Goal: Task Accomplishment & Management: Manage account settings

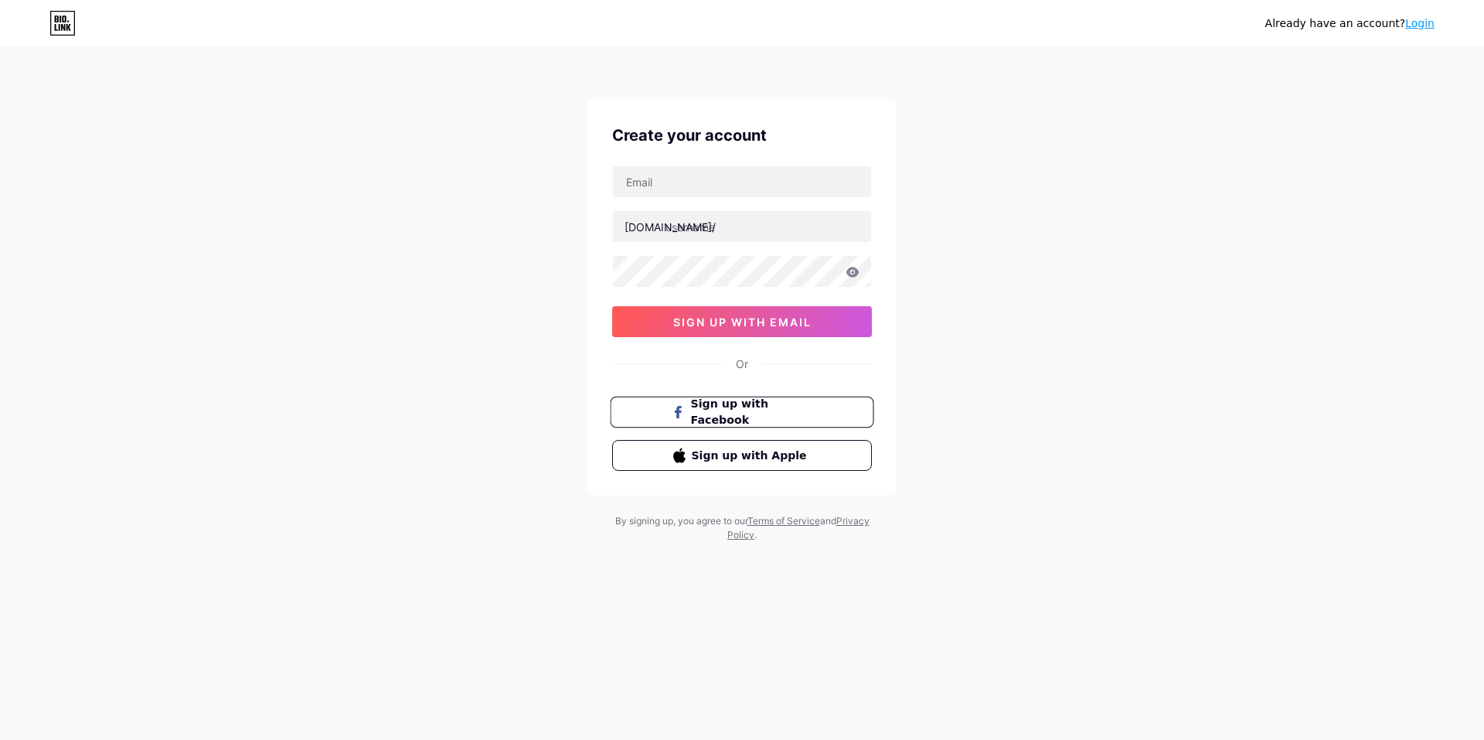
click at [634, 403] on button "Sign up with Facebook" at bounding box center [742, 412] width 264 height 32
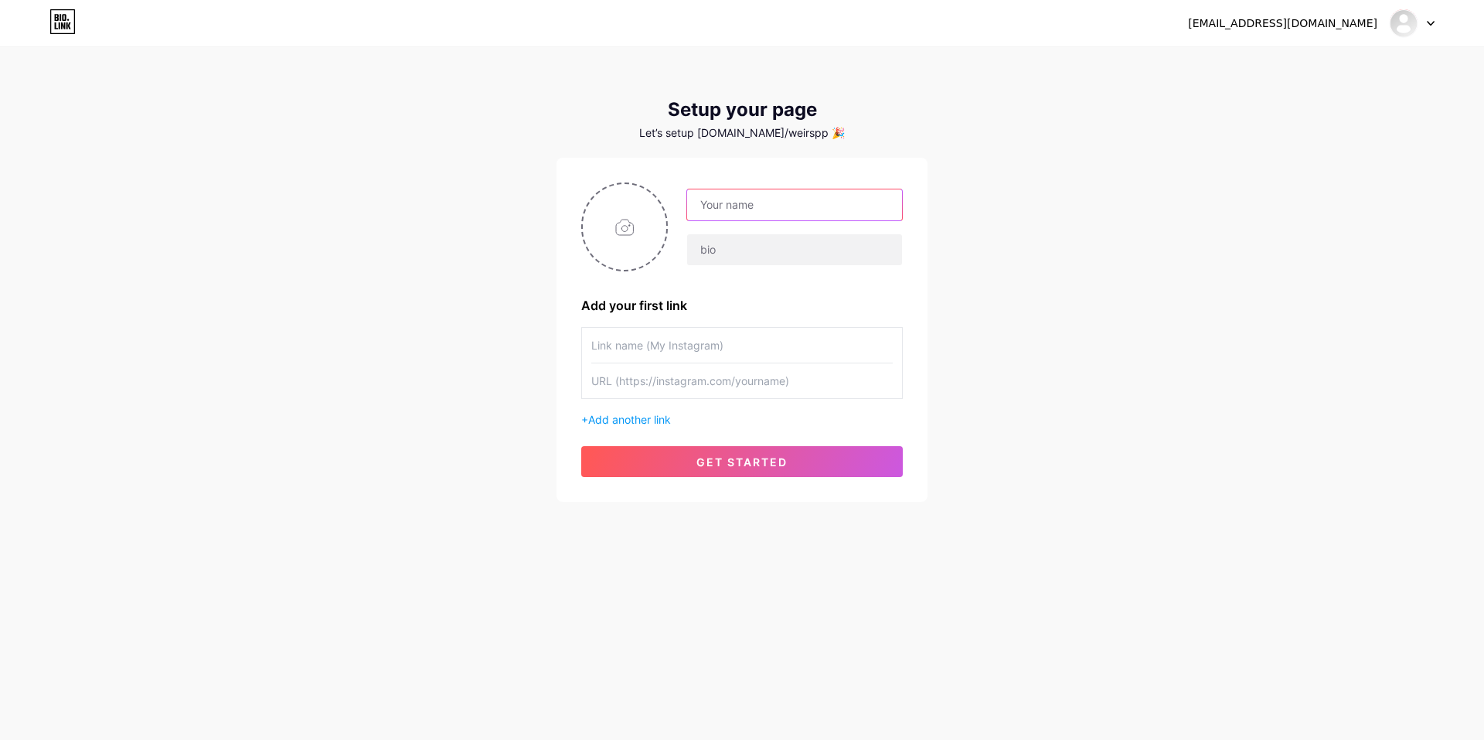
click at [764, 201] on input "text" at bounding box center [794, 204] width 215 height 31
type input "mahhee7@gamil.com"
click at [756, 242] on input "text" at bounding box center [794, 249] width 215 height 31
drag, startPoint x: 863, startPoint y: 206, endPoint x: 614, endPoint y: 213, distance: 248.9
click at [614, 213] on div "mahhee7@gamil.com" at bounding box center [741, 226] width 321 height 89
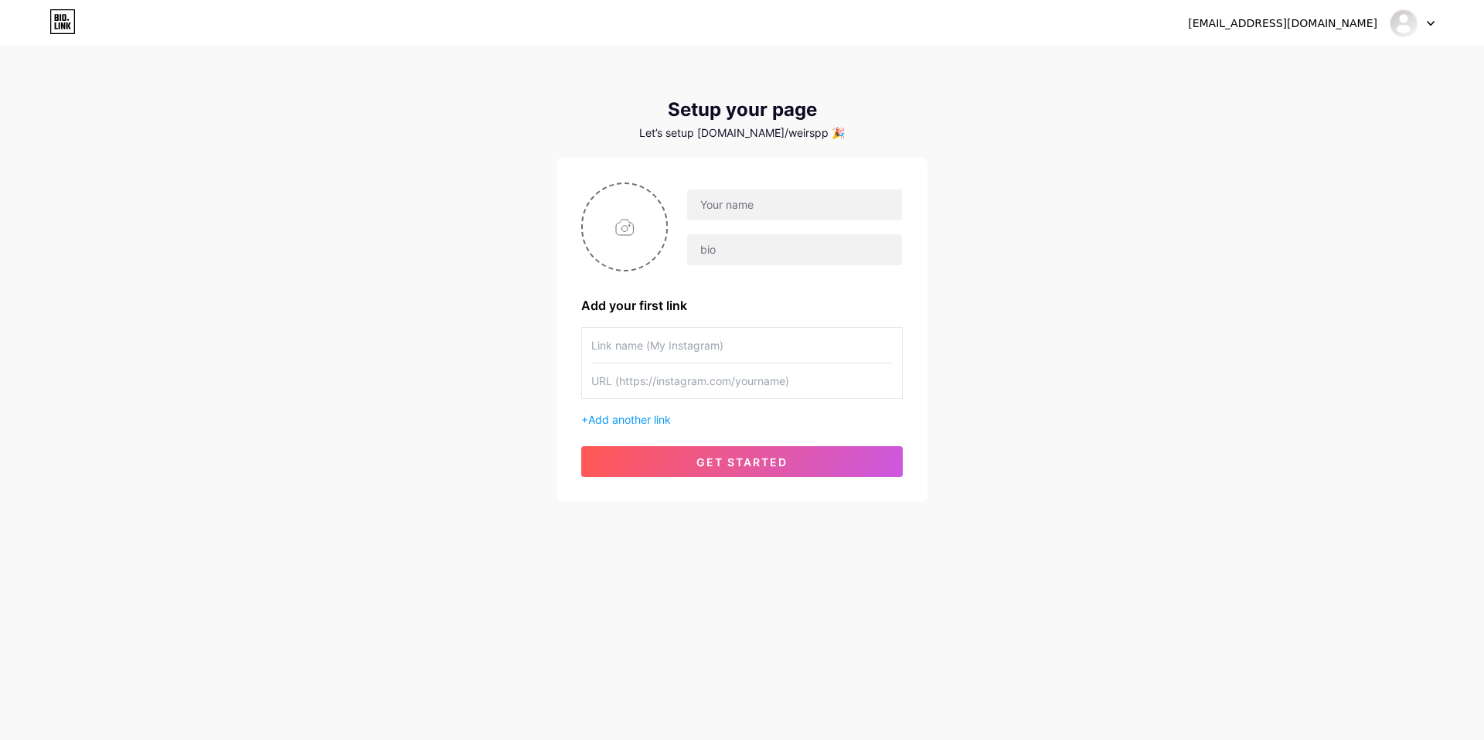
click at [629, 340] on input "text" at bounding box center [741, 345] width 301 height 35
click at [725, 352] on input "text" at bounding box center [741, 345] width 301 height 35
click at [677, 389] on input "text" at bounding box center [741, 380] width 301 height 35
paste input "https://www.instagram.com/weir26p_/?next=%2F"
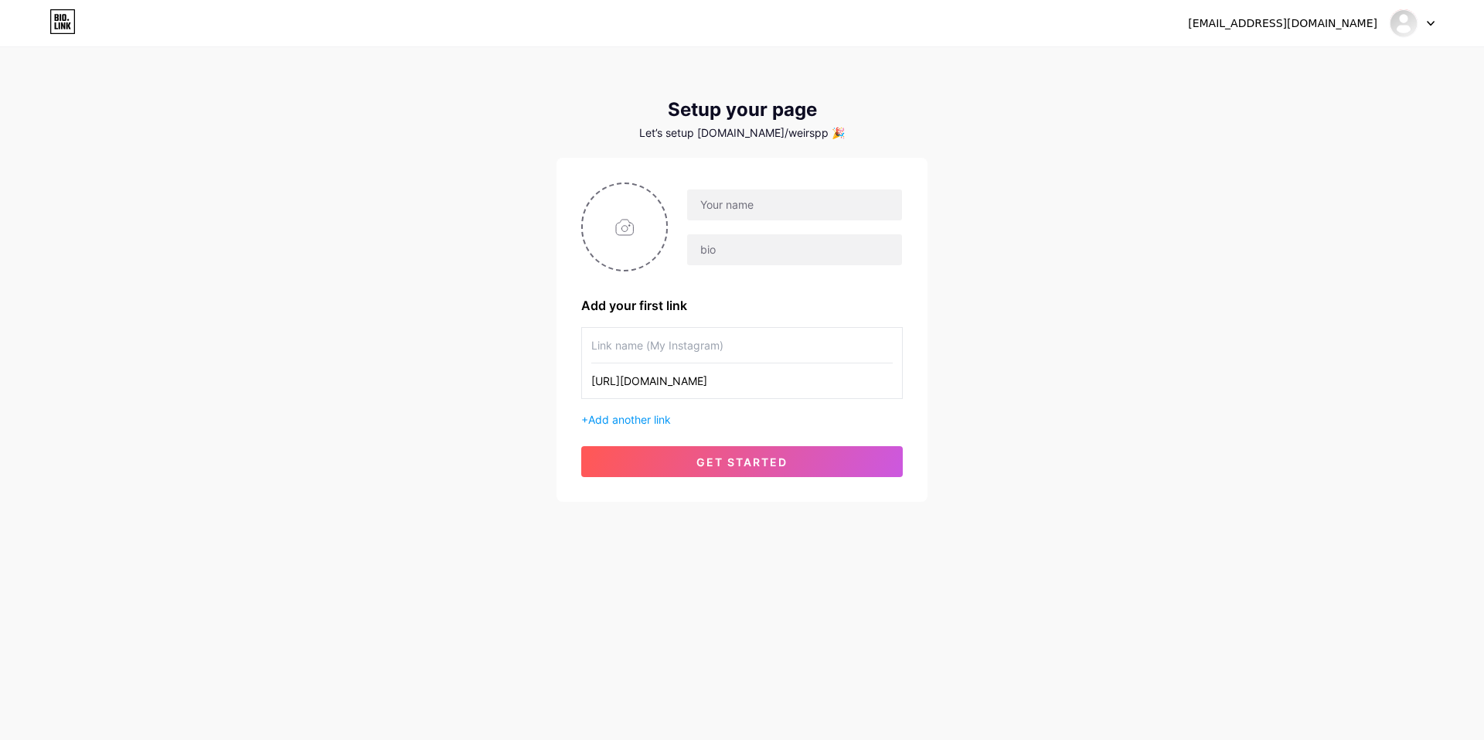
type input "https://www.instagram.com/weir26p_/?next=%2F"
click at [782, 346] on input "text" at bounding box center [741, 345] width 301 height 35
drag, startPoint x: 822, startPoint y: 386, endPoint x: 434, endPoint y: 365, distance: 388.5
click at [434, 366] on div "mahhee7@gmail.com Dashboard Logout Setup your page Let’s setup bio.link/weirspp…" at bounding box center [742, 275] width 1484 height 551
click at [793, 260] on input "text" at bounding box center [794, 249] width 215 height 31
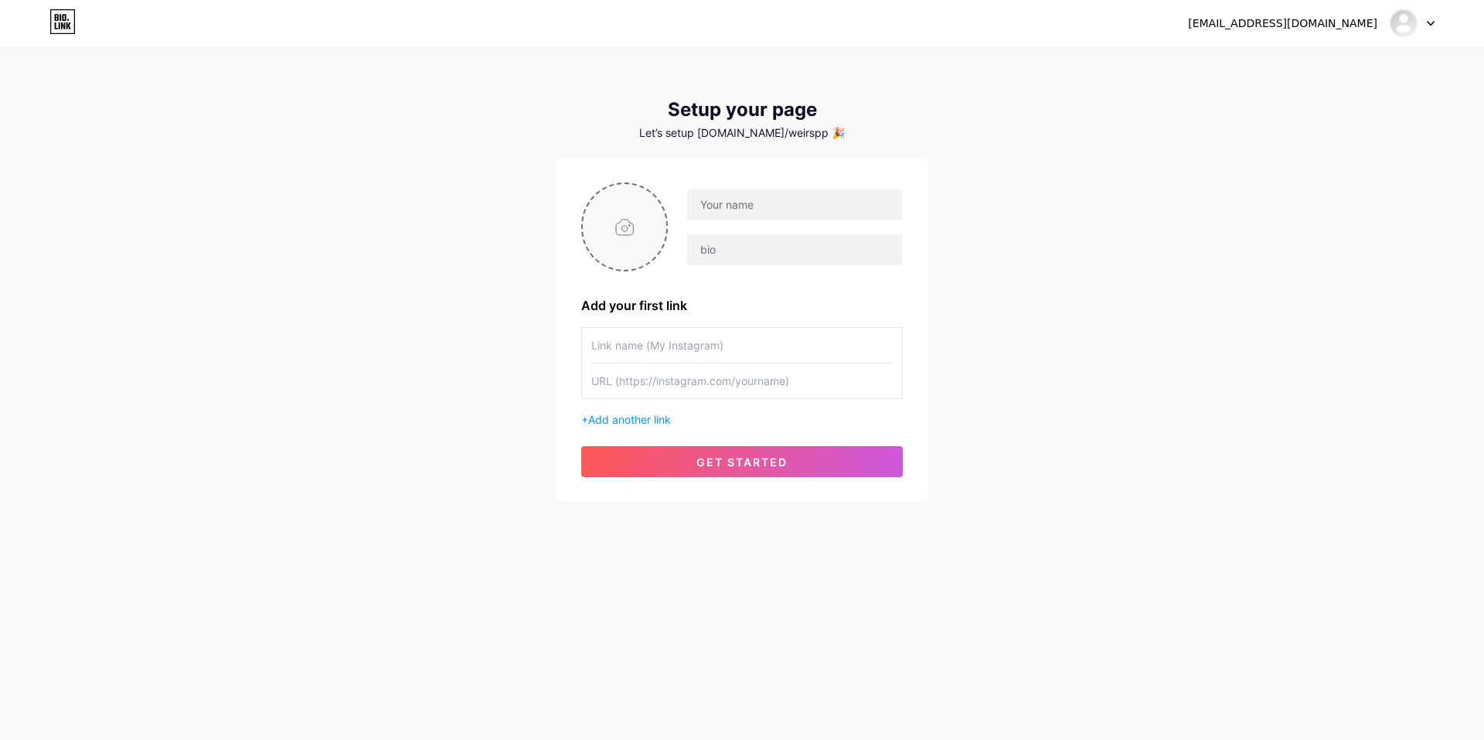
click at [634, 214] on input "file" at bounding box center [624, 227] width 83 height 86
type input "C:\fakepath\IMG_9435.PNG"
click at [645, 351] on input "text" at bounding box center [741, 345] width 301 height 35
click at [624, 219] on input "file" at bounding box center [624, 227] width 83 height 86
click at [726, 209] on input "text" at bounding box center [794, 204] width 215 height 31
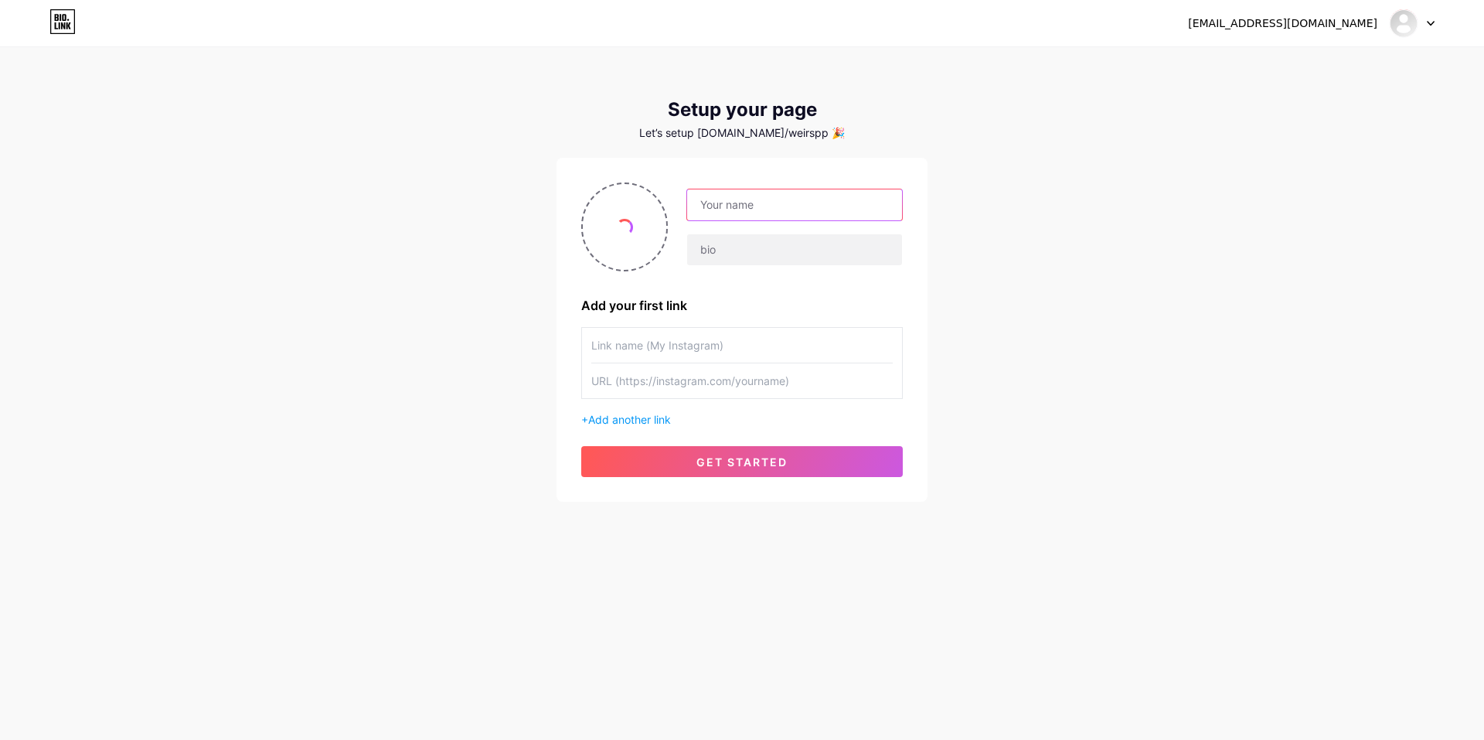
click at [717, 208] on input "text" at bounding box center [794, 204] width 215 height 31
click at [451, 215] on div "mahhee7@gmail.com Dashboard Logout Setup your page Let’s setup bio.link/weirspp…" at bounding box center [742, 275] width 1484 height 551
click at [641, 236] on input "file" at bounding box center [624, 227] width 83 height 86
type input "C:\fakepath\สกรีนช็อต [DATE] 123605.png"
click at [626, 226] on input "file" at bounding box center [624, 227] width 83 height 86
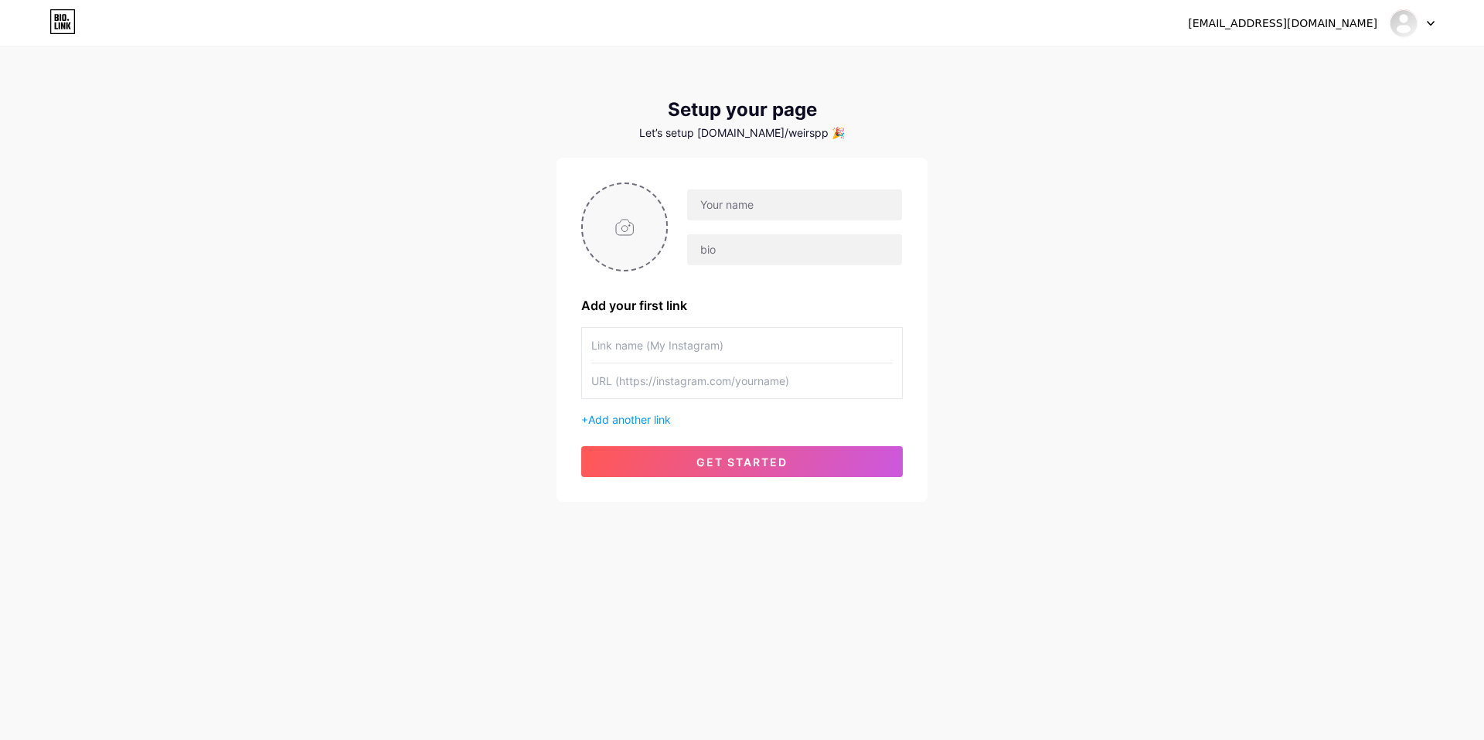
type input "C:\fakepath\สกรีนช็อต [DATE] 123605.png"
click at [729, 207] on input "text" at bounding box center [794, 204] width 215 height 31
type input "Foru"
click at [720, 242] on input "text" at bounding box center [794, 249] width 215 height 31
click at [761, 247] on input "text" at bounding box center [794, 249] width 215 height 31
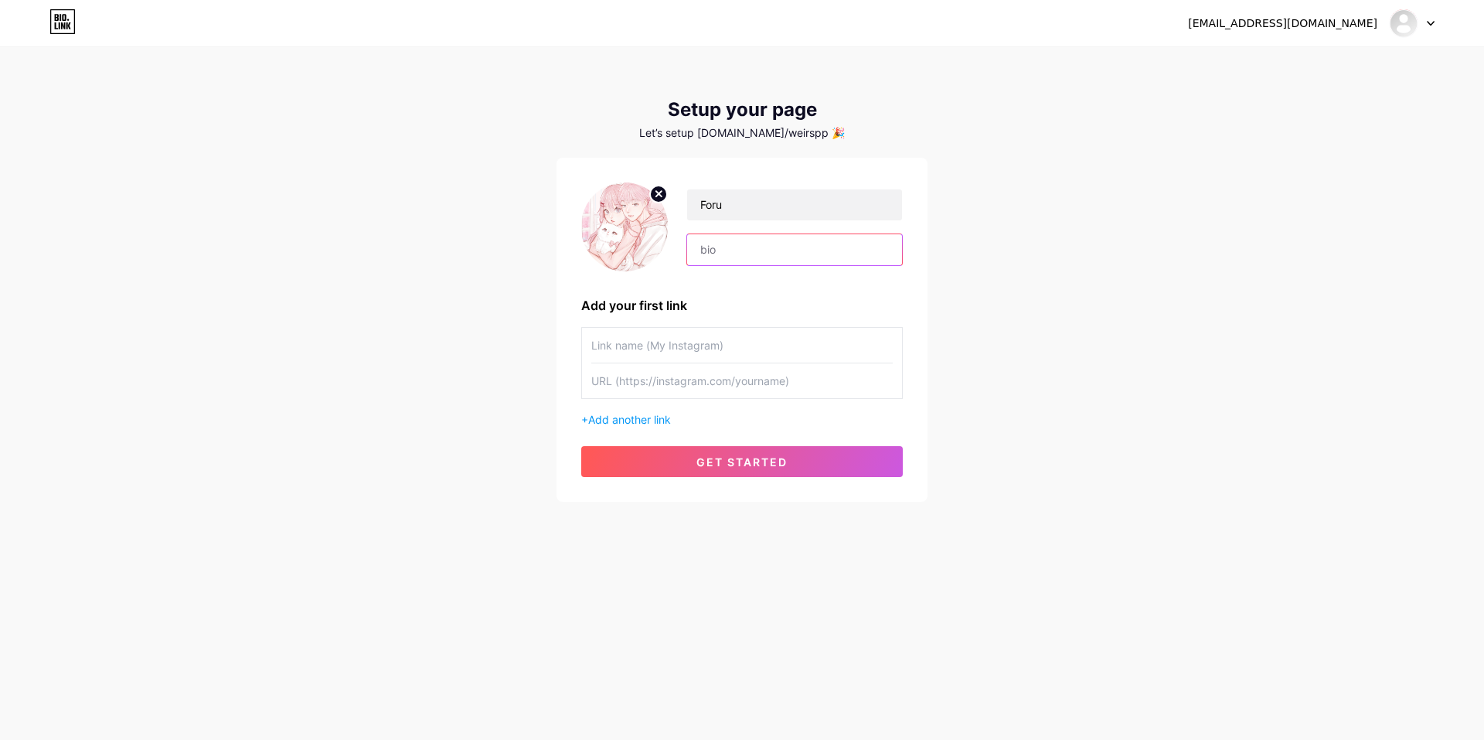
click at [761, 247] on input "text" at bounding box center [794, 249] width 215 height 31
click at [769, 253] on input "text" at bounding box center [794, 249] width 215 height 31
click at [634, 342] on input "text" at bounding box center [741, 345] width 301 height 35
click at [622, 427] on div "+ Add another link" at bounding box center [741, 419] width 321 height 16
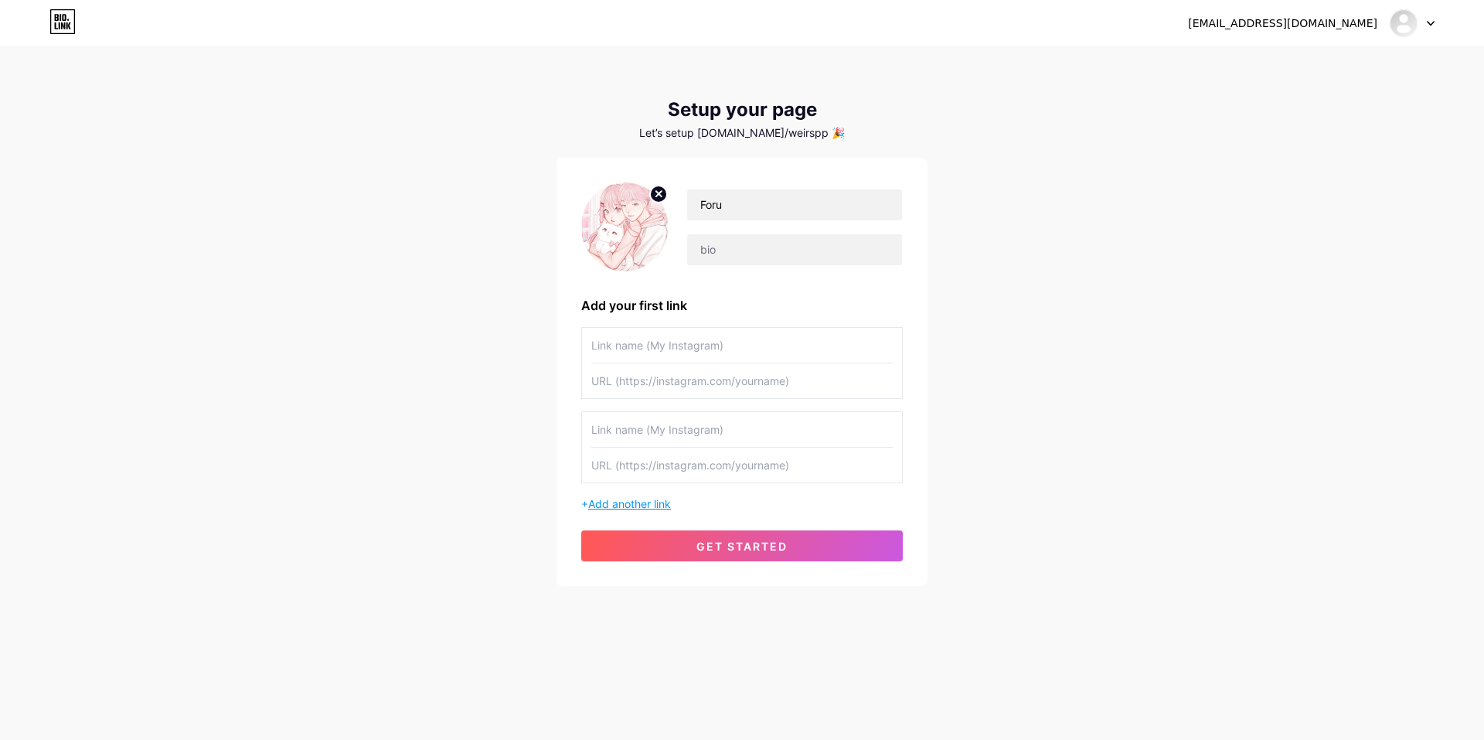
click at [641, 502] on span "Add another link" at bounding box center [629, 503] width 83 height 13
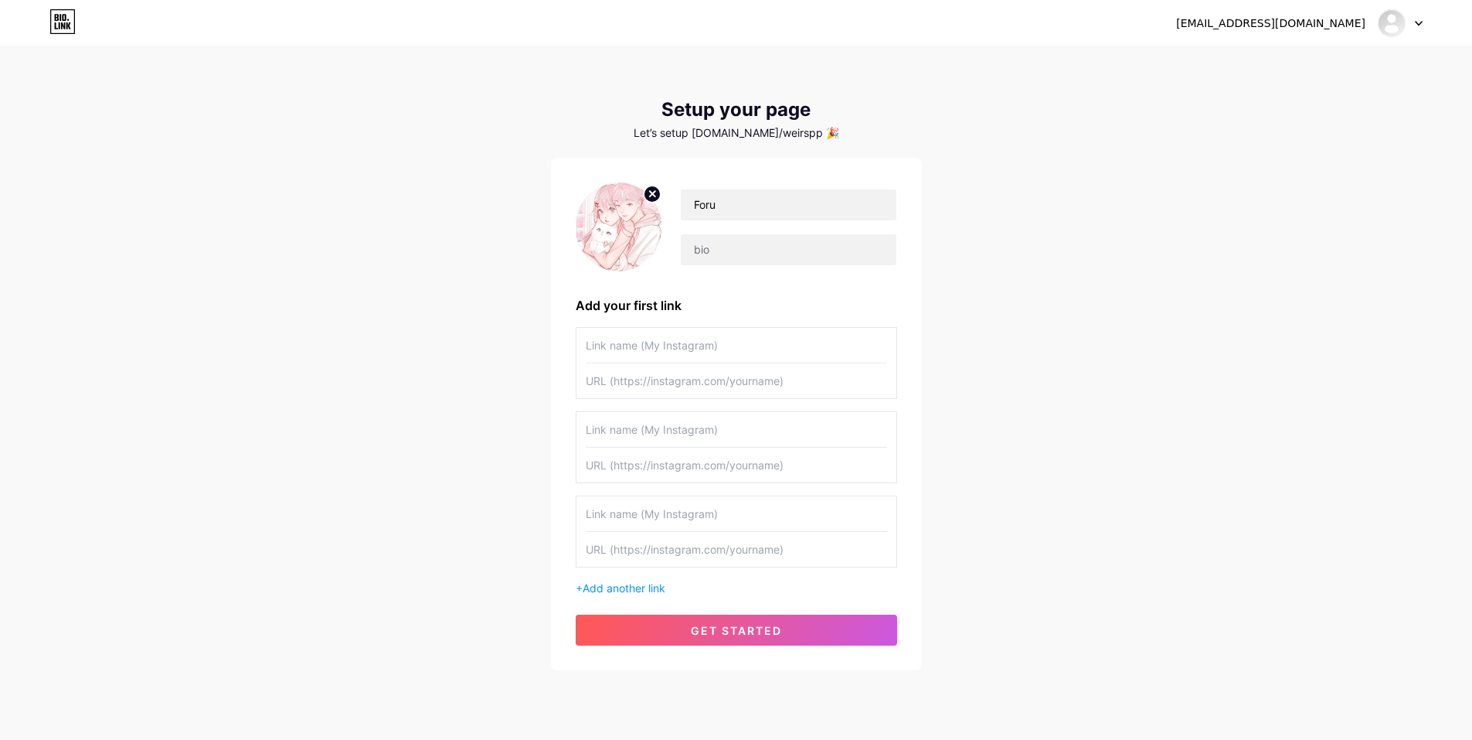
drag, startPoint x: 748, startPoint y: 527, endPoint x: 740, endPoint y: 515, distance: 14.6
click at [748, 526] on input "text" at bounding box center [736, 513] width 301 height 35
click at [718, 464] on input "text" at bounding box center [736, 464] width 301 height 35
click at [712, 443] on input "text" at bounding box center [736, 429] width 301 height 35
click at [685, 335] on input "text" at bounding box center [736, 345] width 301 height 35
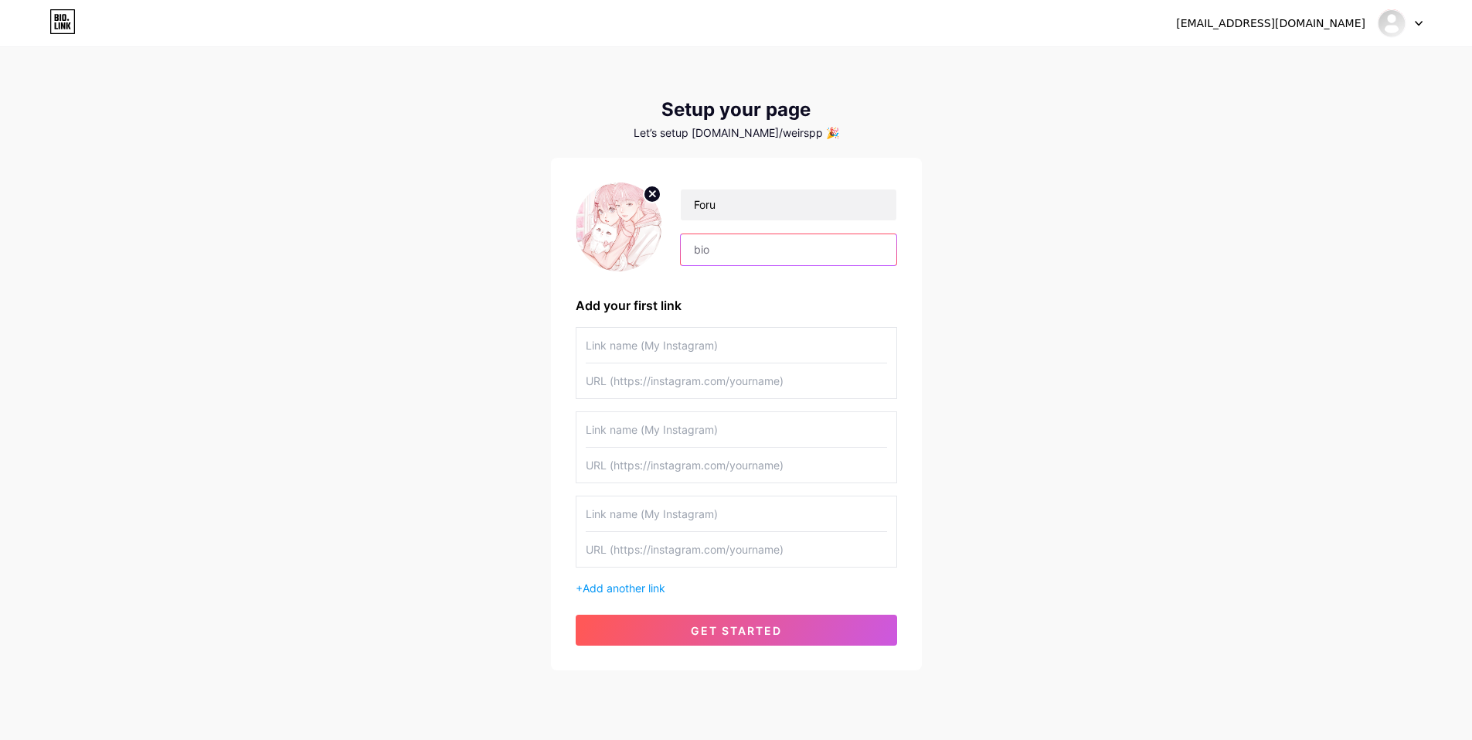
click at [749, 236] on input "text" at bounding box center [788, 249] width 215 height 31
drag, startPoint x: 757, startPoint y: 130, endPoint x: 797, endPoint y: 129, distance: 40.2
click at [797, 129] on div "Let’s setup bio.link/weirspp 🎉" at bounding box center [736, 133] width 371 height 12
copy div "weirspp"
click at [731, 255] on input "text" at bounding box center [788, 249] width 215 height 31
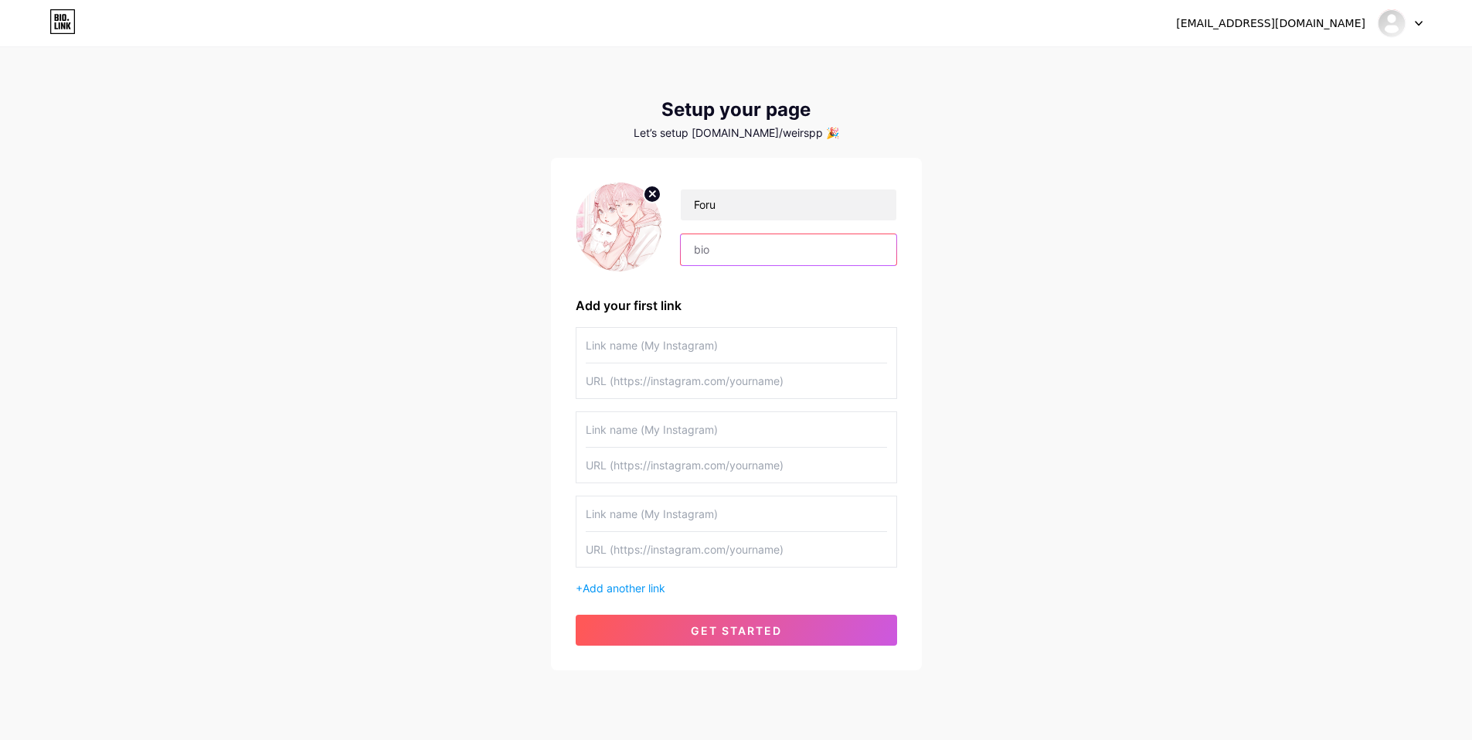
paste input "weirspp"
drag, startPoint x: 769, startPoint y: 250, endPoint x: 590, endPoint y: 250, distance: 178.5
click at [580, 253] on div "Foru weirspp" at bounding box center [736, 226] width 321 height 89
click at [777, 249] on input "weirspp" at bounding box center [788, 249] width 215 height 31
type input "weirspp"
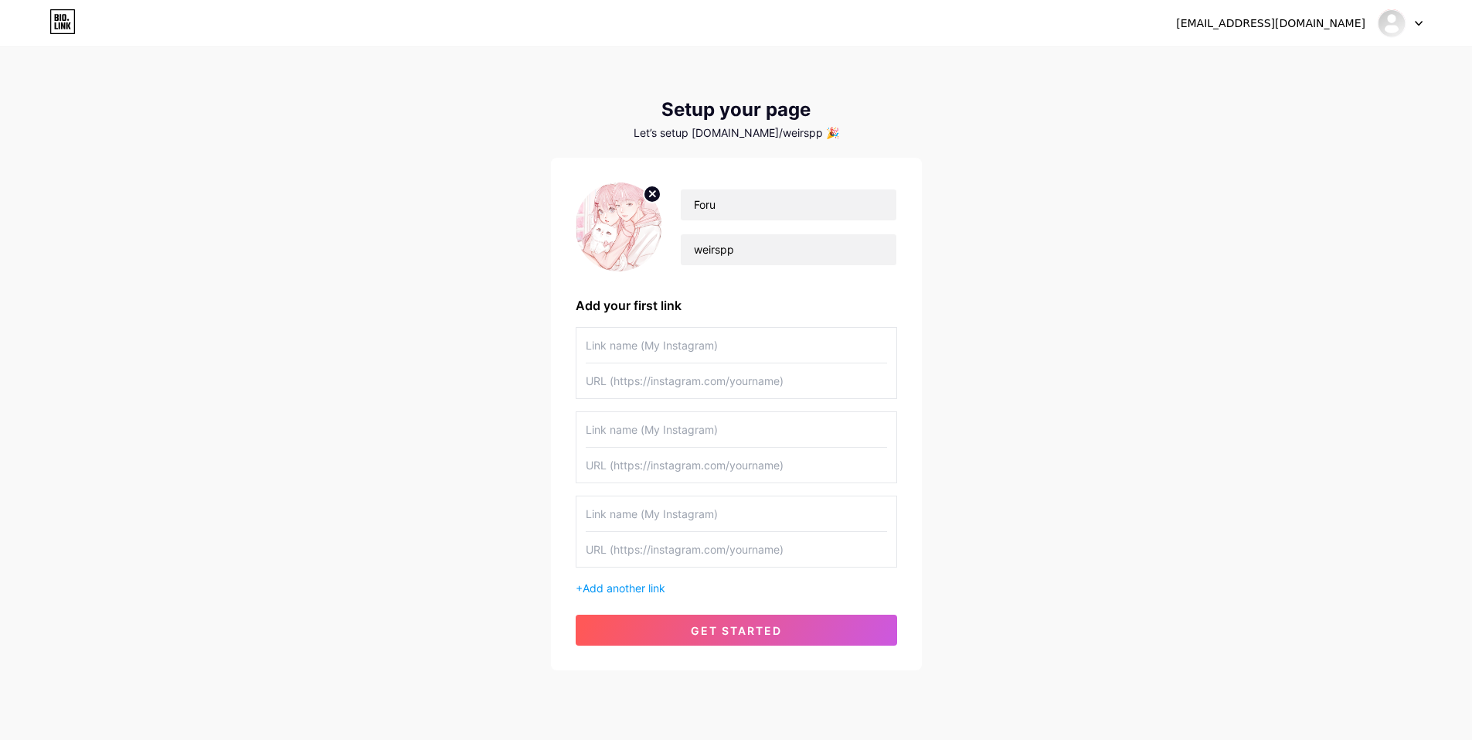
click at [777, 309] on div "Add your first link" at bounding box center [736, 305] width 321 height 19
click at [742, 341] on input "text" at bounding box center [736, 345] width 301 height 35
click at [757, 617] on button "get started" at bounding box center [736, 629] width 321 height 31
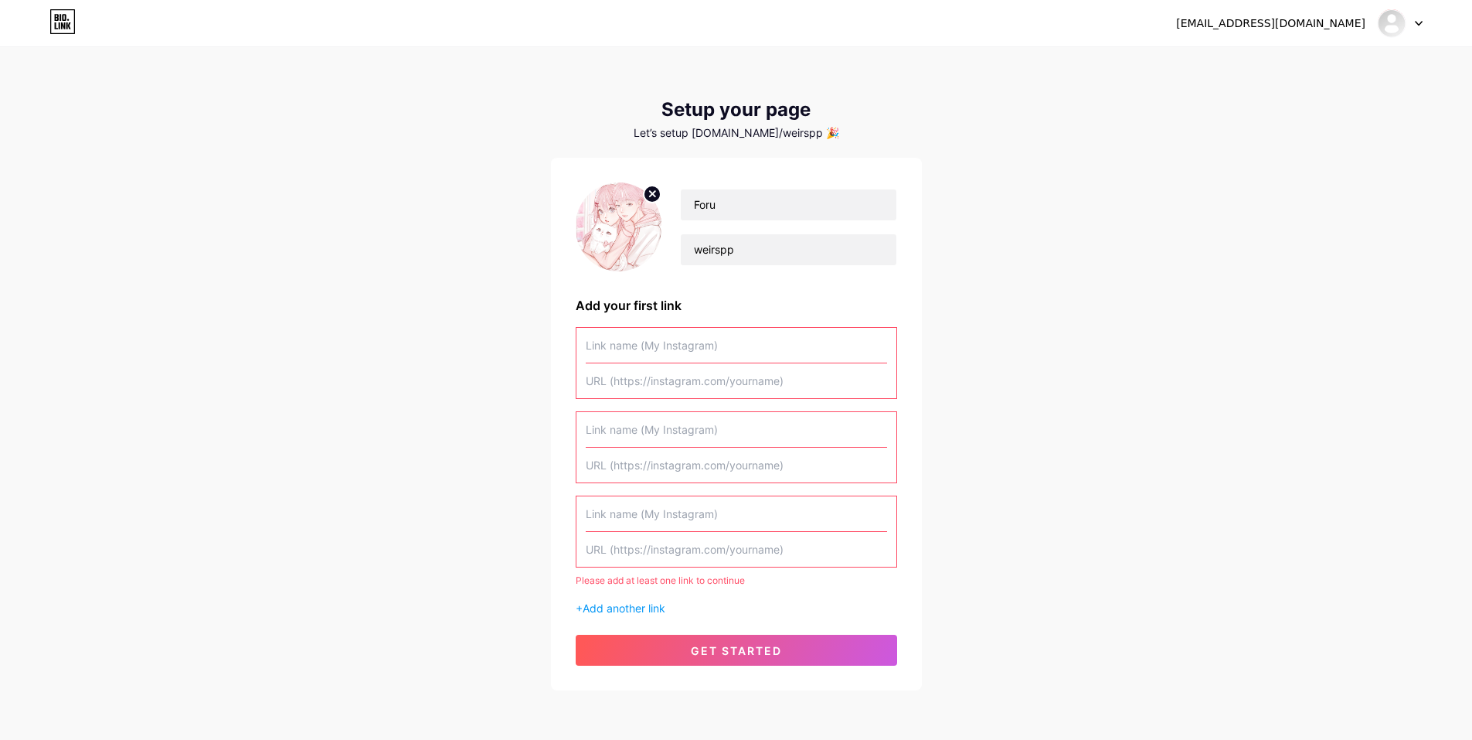
click at [664, 349] on input "text" at bounding box center [736, 345] width 301 height 35
click at [672, 342] on input "text" at bounding box center [736, 345] width 301 height 35
paste input "[URL][DOMAIN_NAME]"
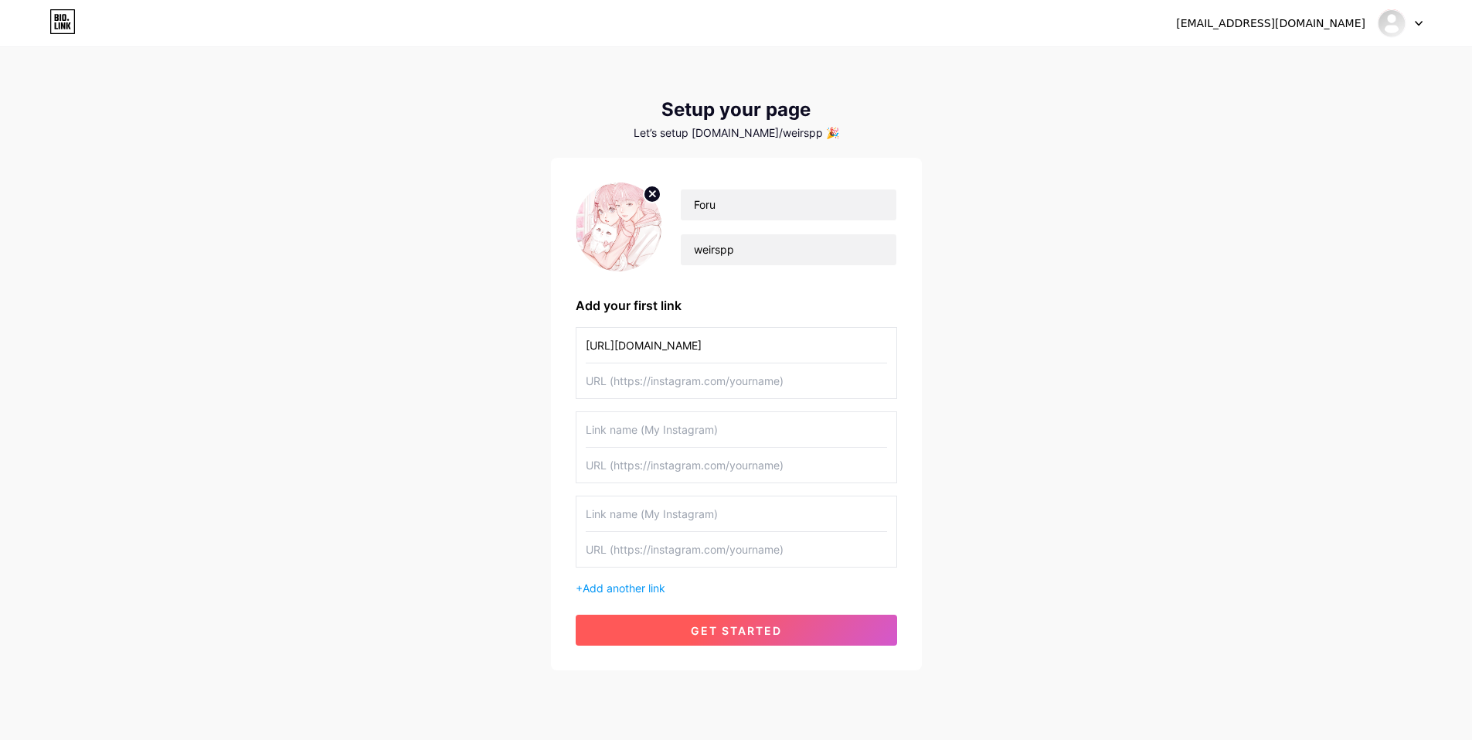
type input "[URL][DOMAIN_NAME]"
click at [742, 638] on button "get started" at bounding box center [736, 629] width 321 height 31
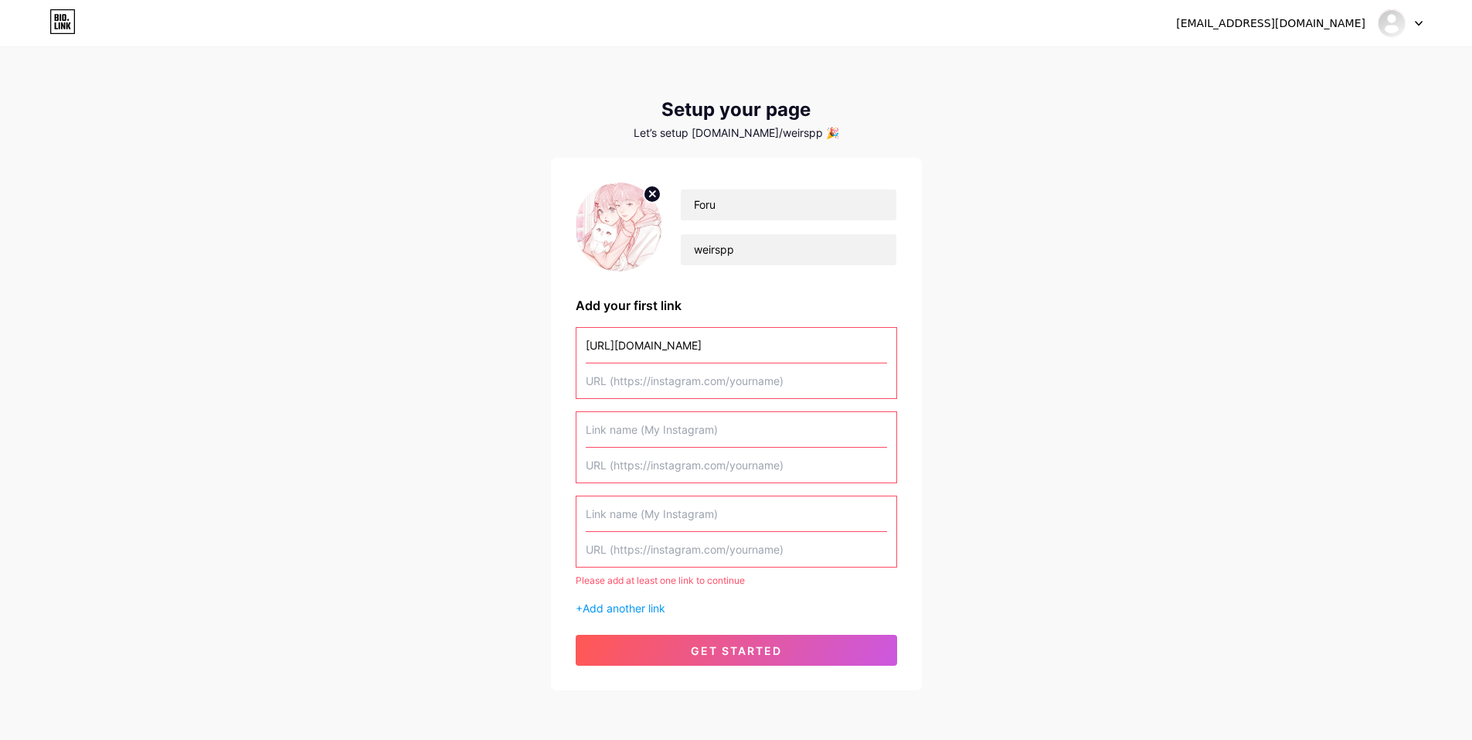
click at [632, 371] on input "text" at bounding box center [736, 380] width 301 height 35
click at [767, 383] on input "text" at bounding box center [736, 380] width 301 height 35
paste input "[URL][DOMAIN_NAME]"
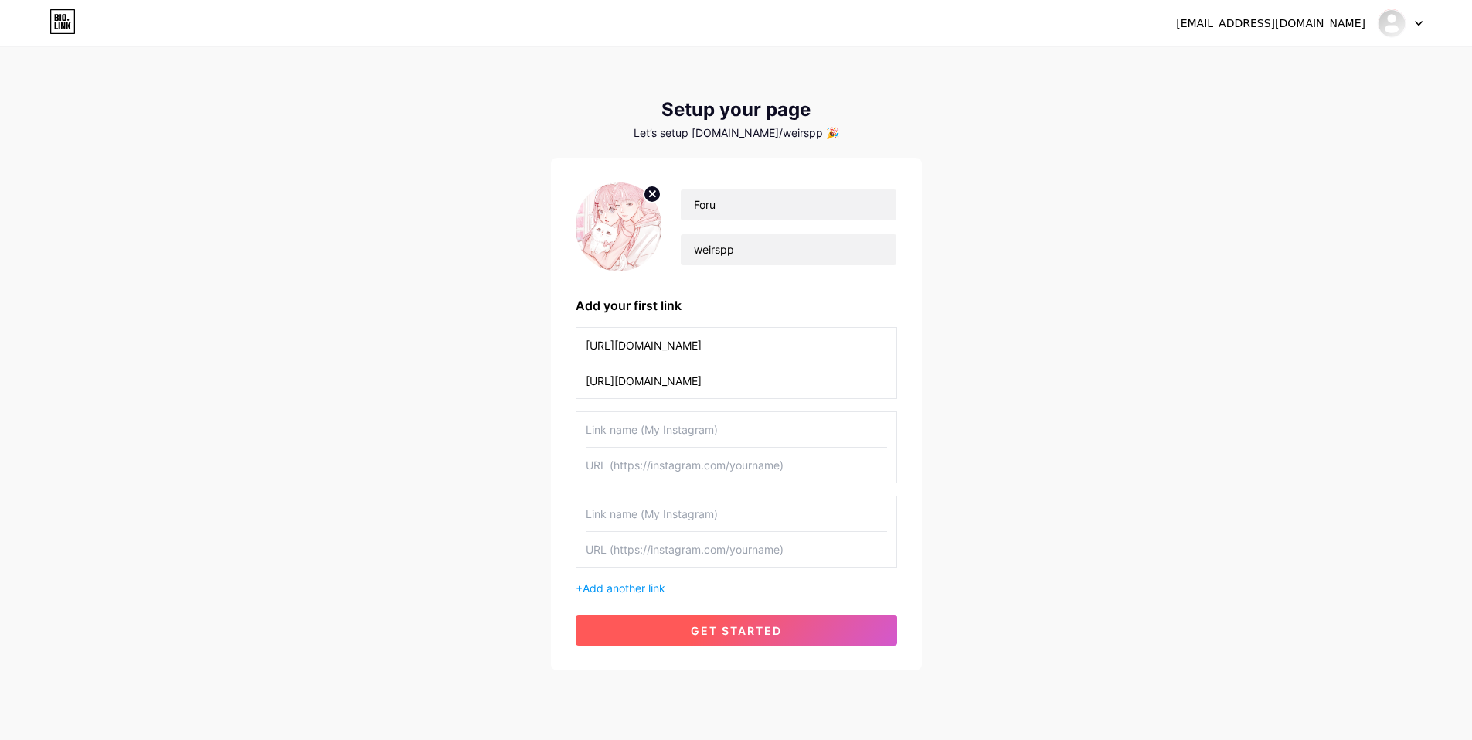
type input "[URL][DOMAIN_NAME]"
click at [719, 640] on button "get started" at bounding box center [736, 629] width 321 height 31
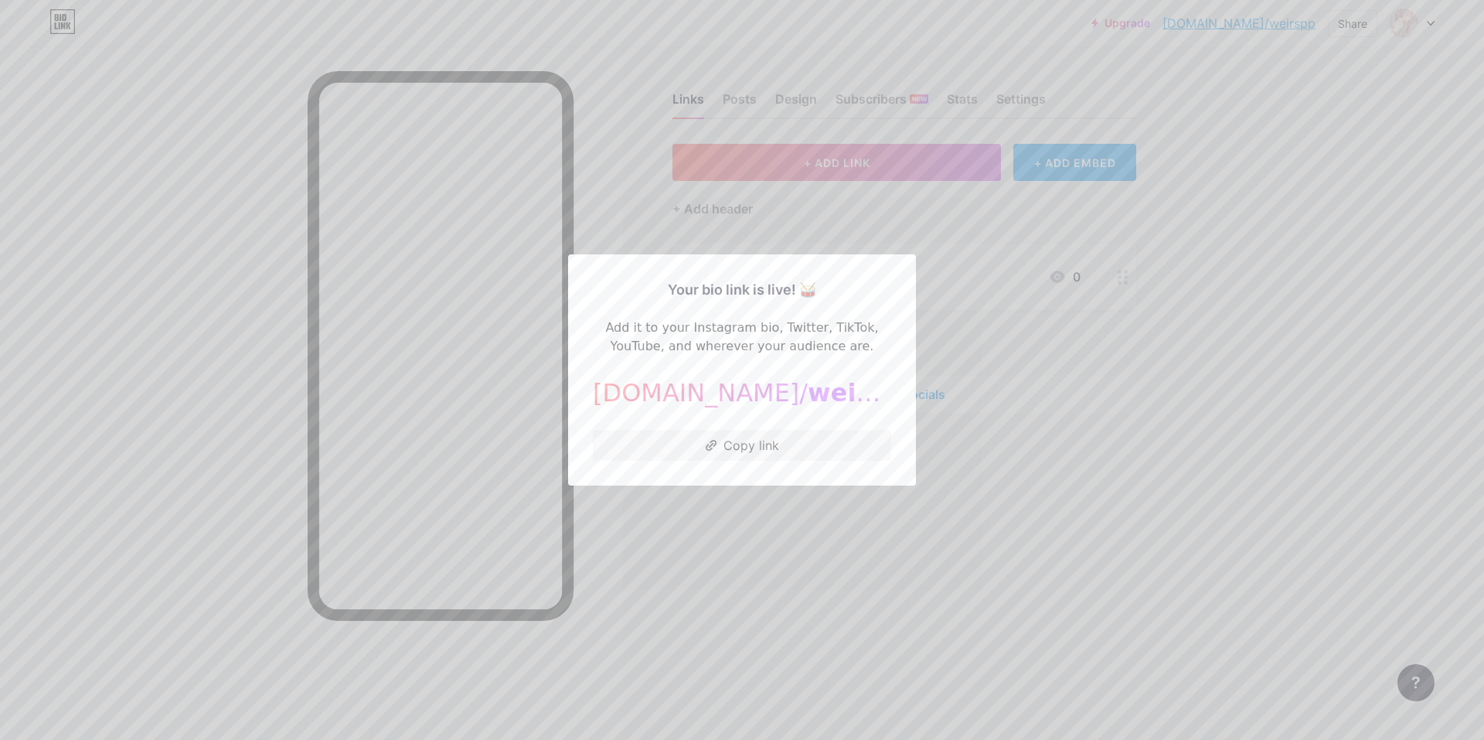
click at [747, 499] on div at bounding box center [742, 370] width 1484 height 740
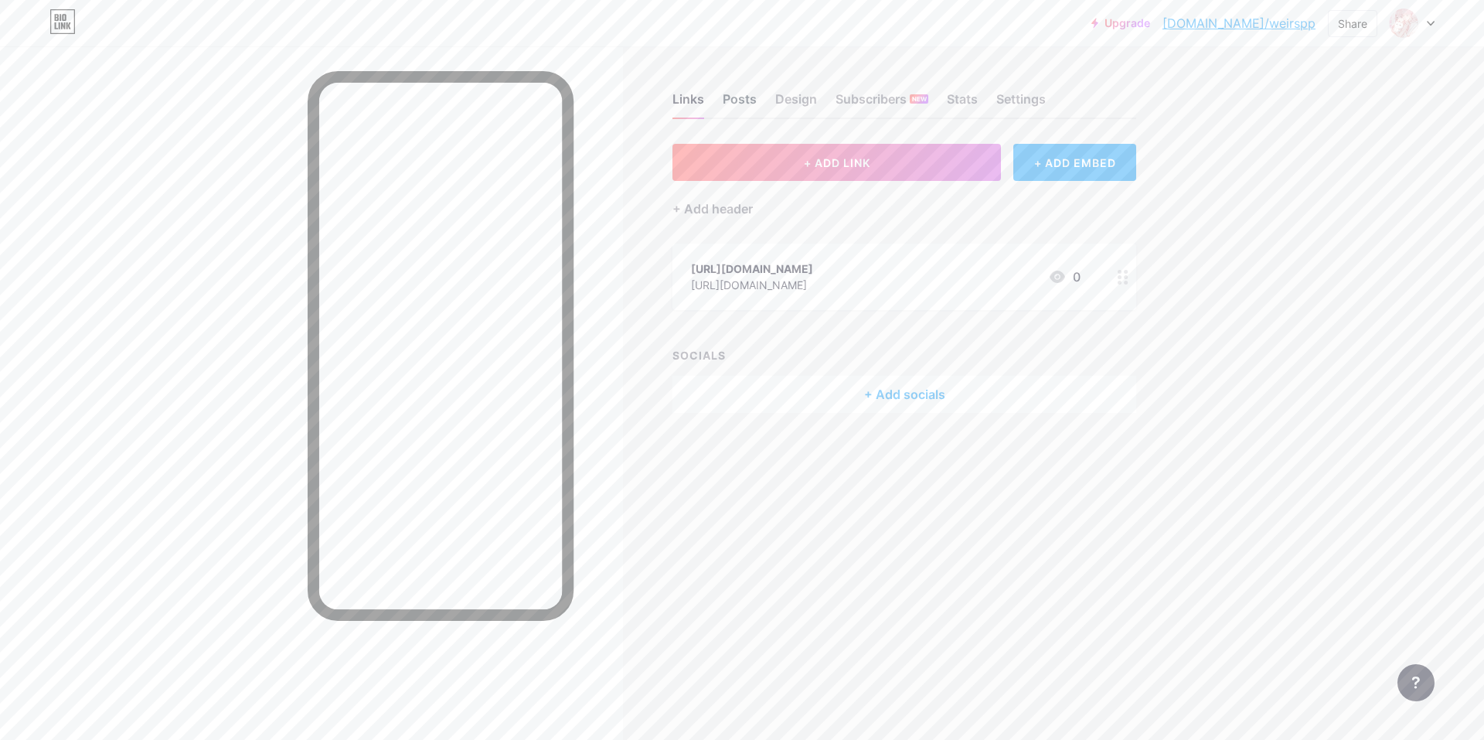
click at [747, 92] on div "Posts" at bounding box center [740, 104] width 34 height 28
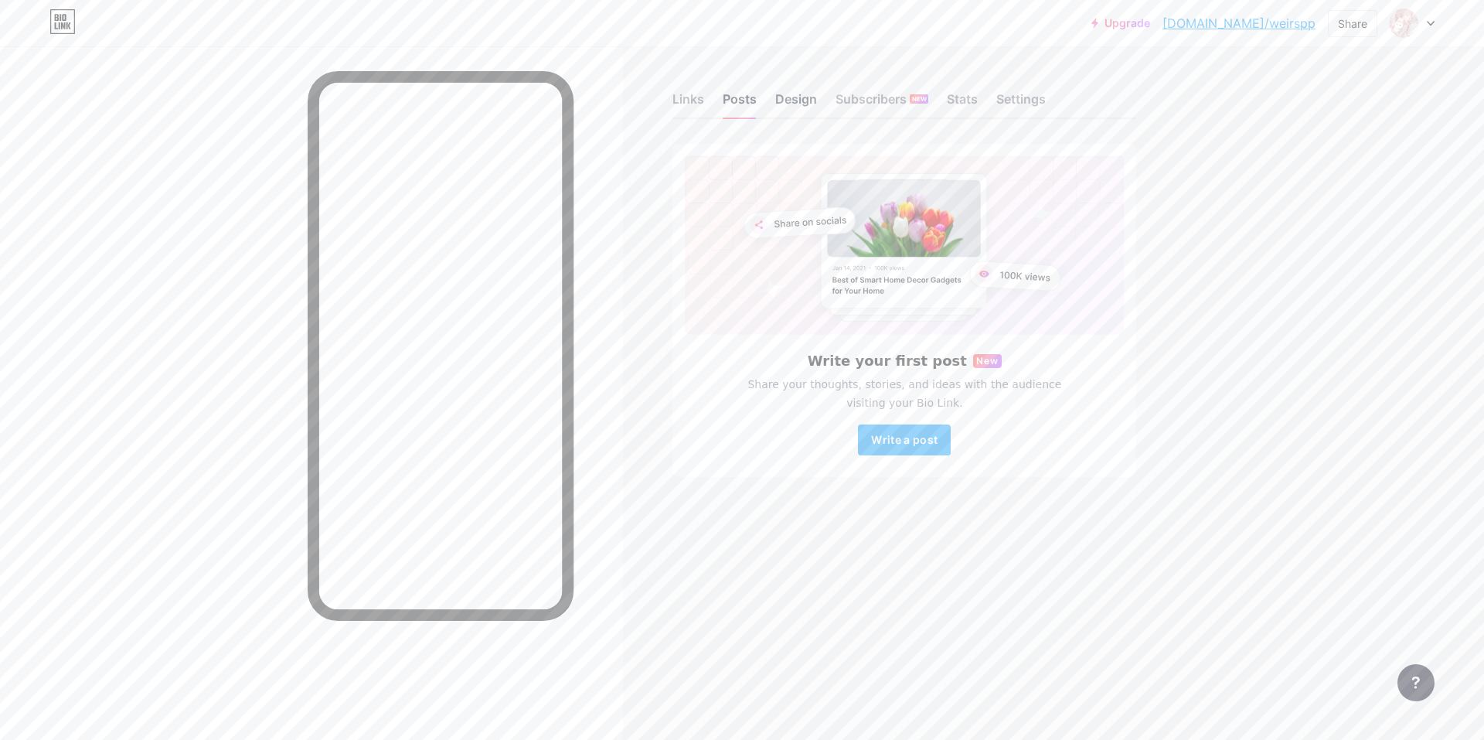
click at [789, 115] on div "Design" at bounding box center [796, 104] width 42 height 28
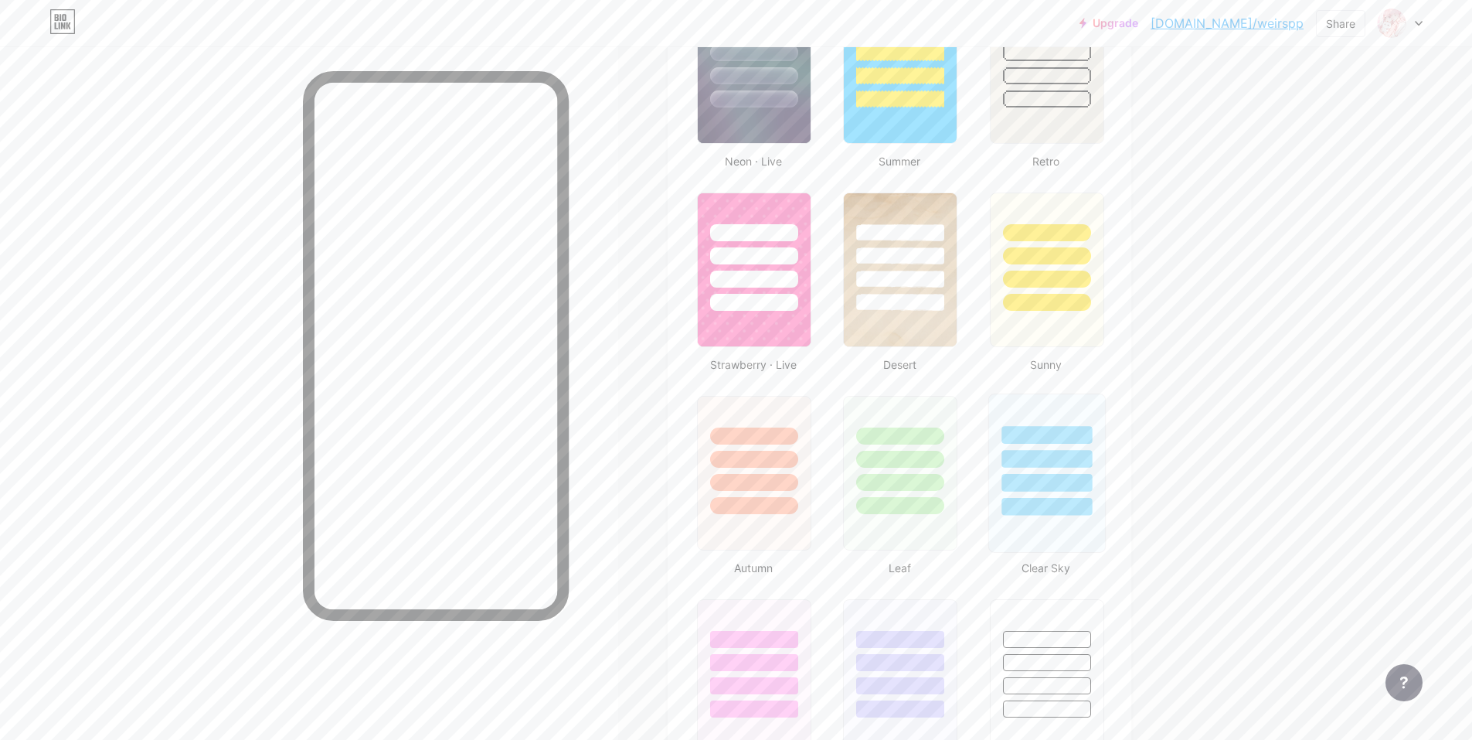
scroll to position [1134, 0]
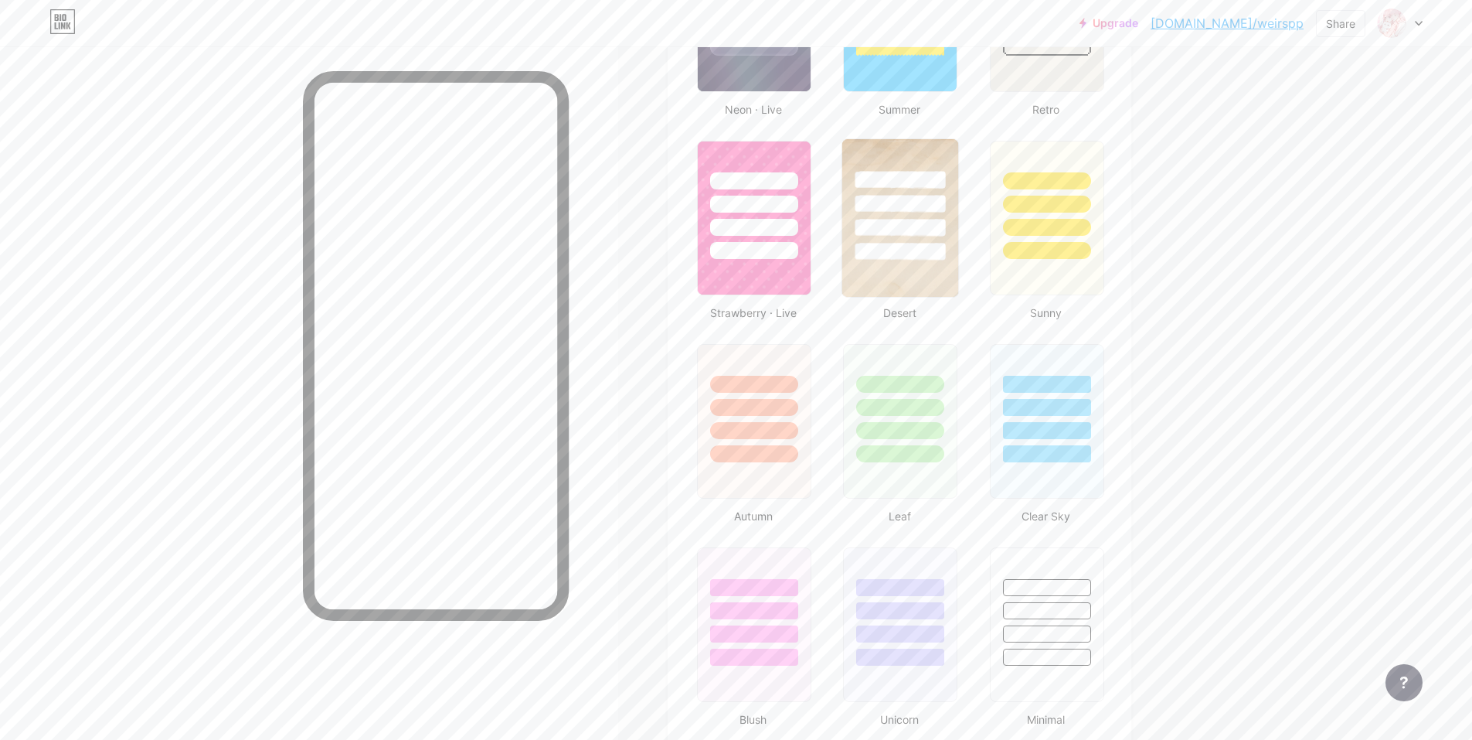
click at [885, 230] on div at bounding box center [900, 228] width 90 height 18
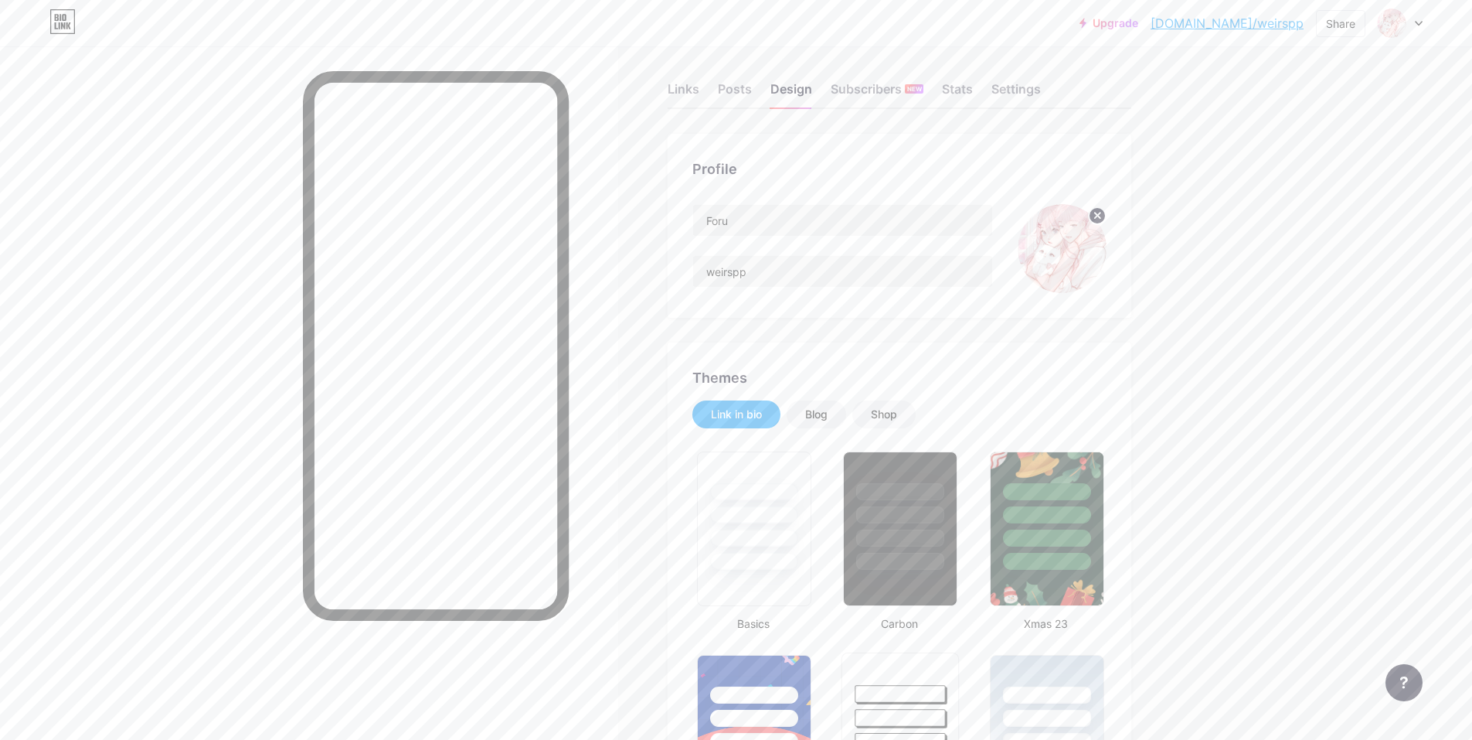
scroll to position [0, 0]
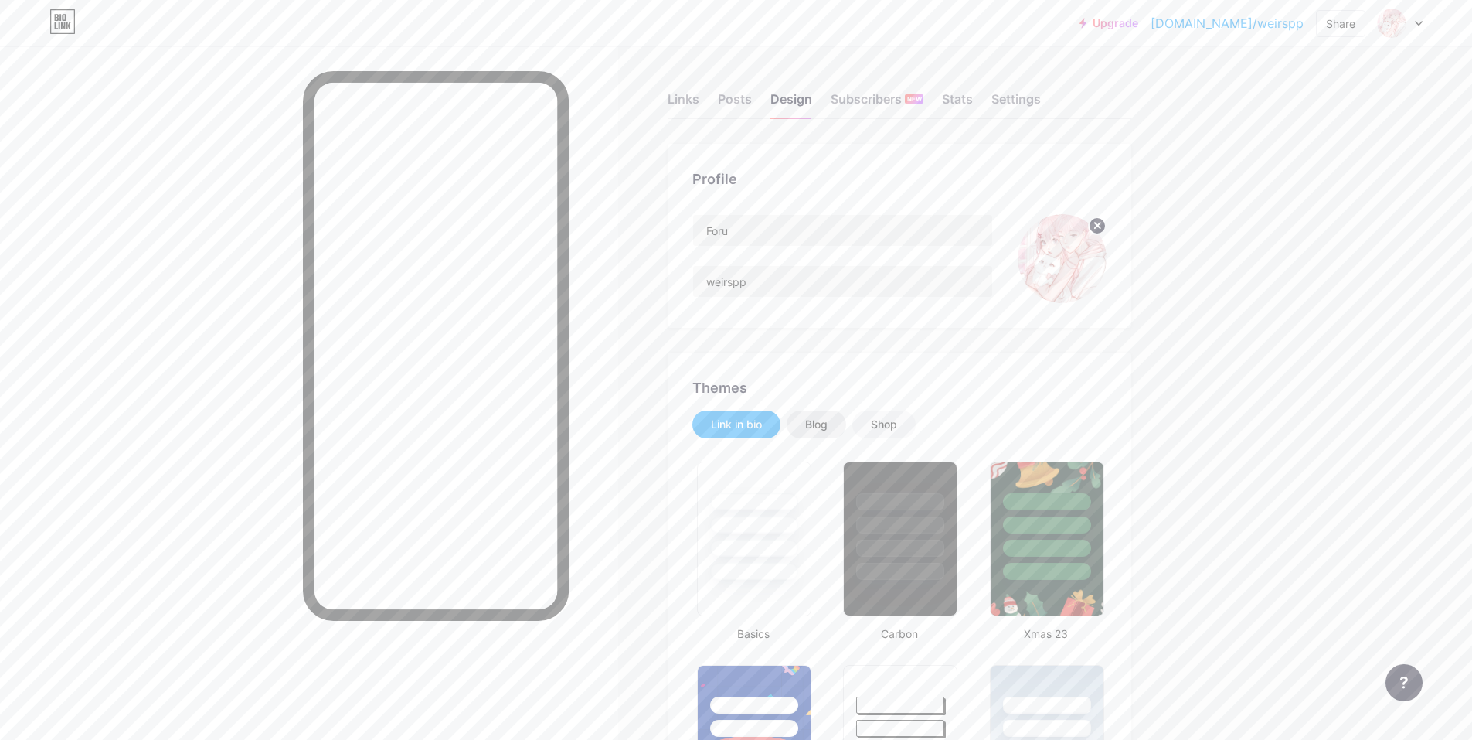
click at [835, 425] on div "Blog" at bounding box center [817, 424] width 60 height 28
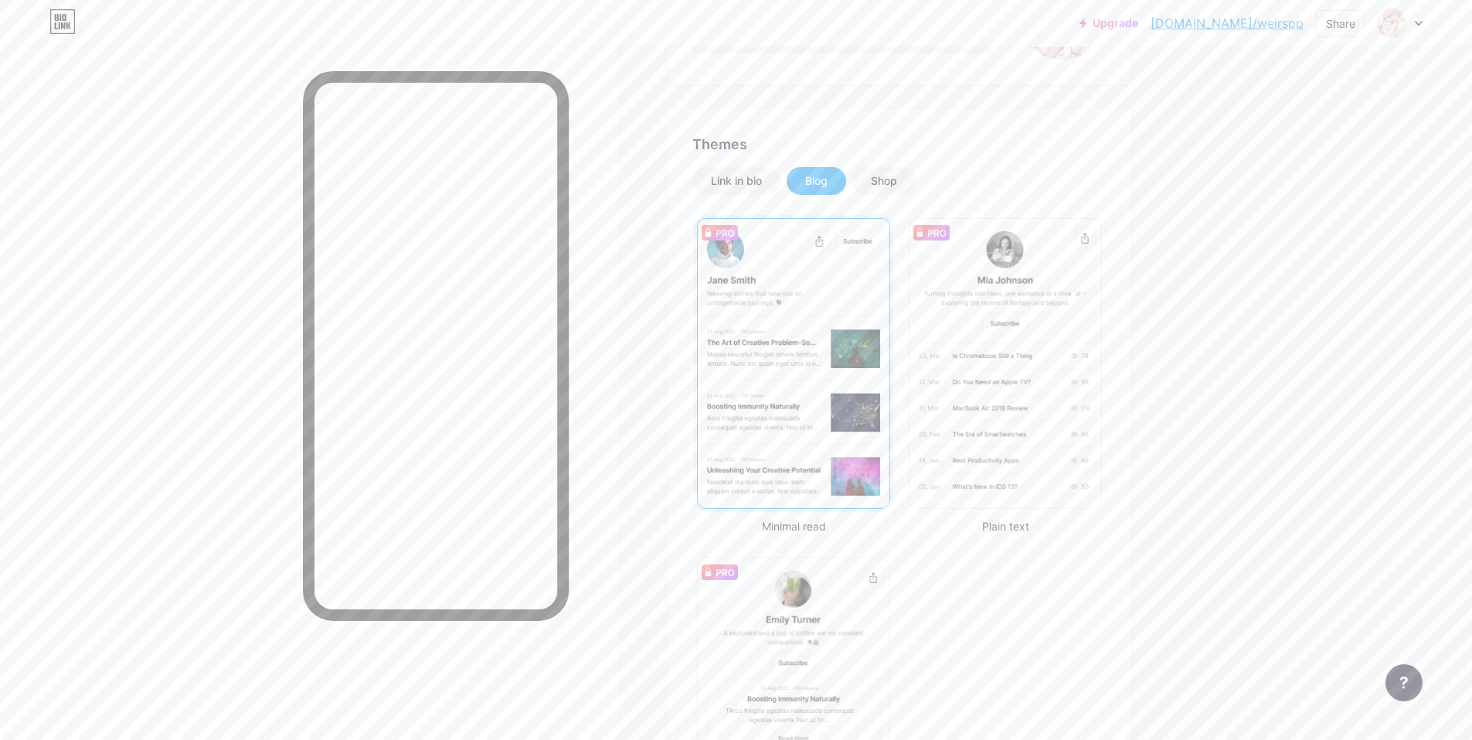
scroll to position [206, 0]
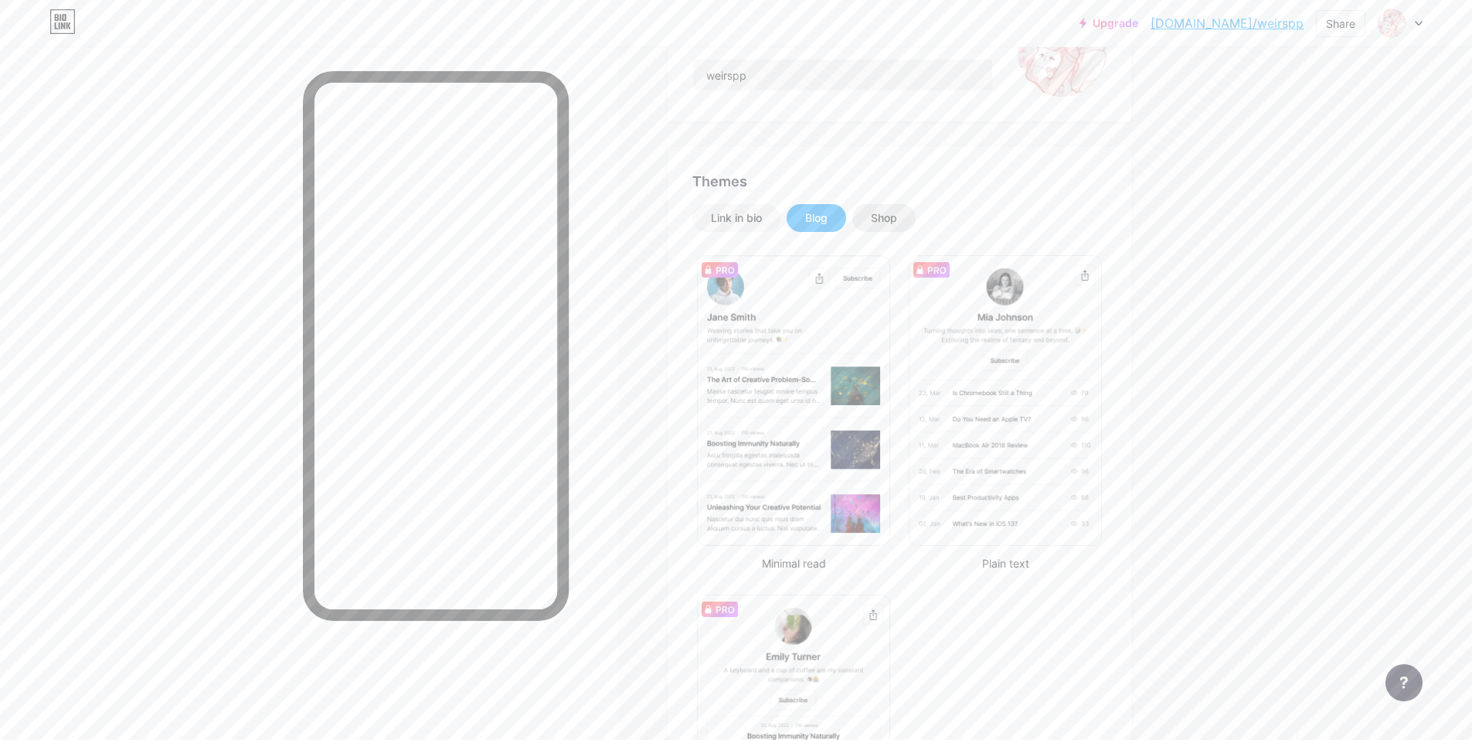
click at [875, 223] on div "Shop" at bounding box center [883, 218] width 63 height 28
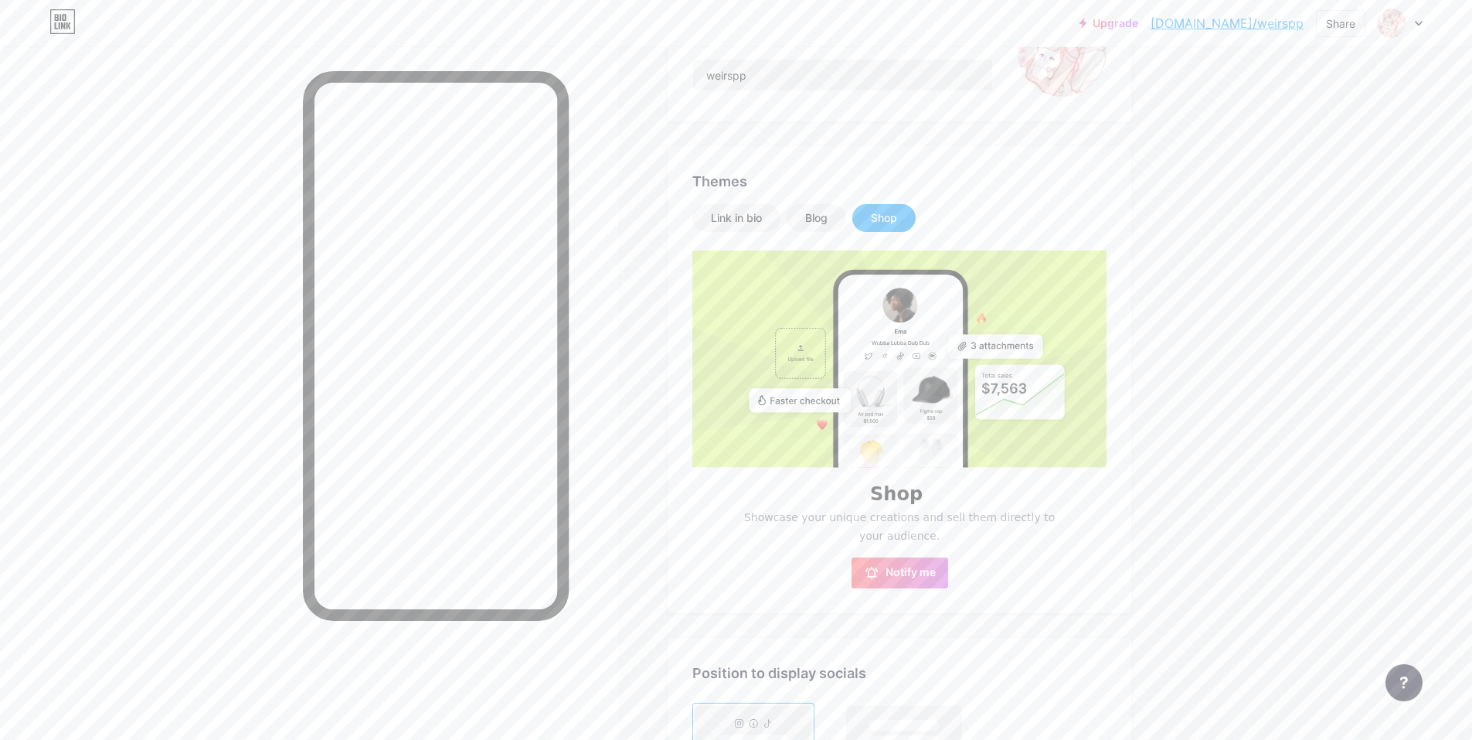
click at [889, 210] on div "Shop" at bounding box center [884, 217] width 26 height 15
click at [723, 209] on div "Link in bio" at bounding box center [736, 218] width 88 height 28
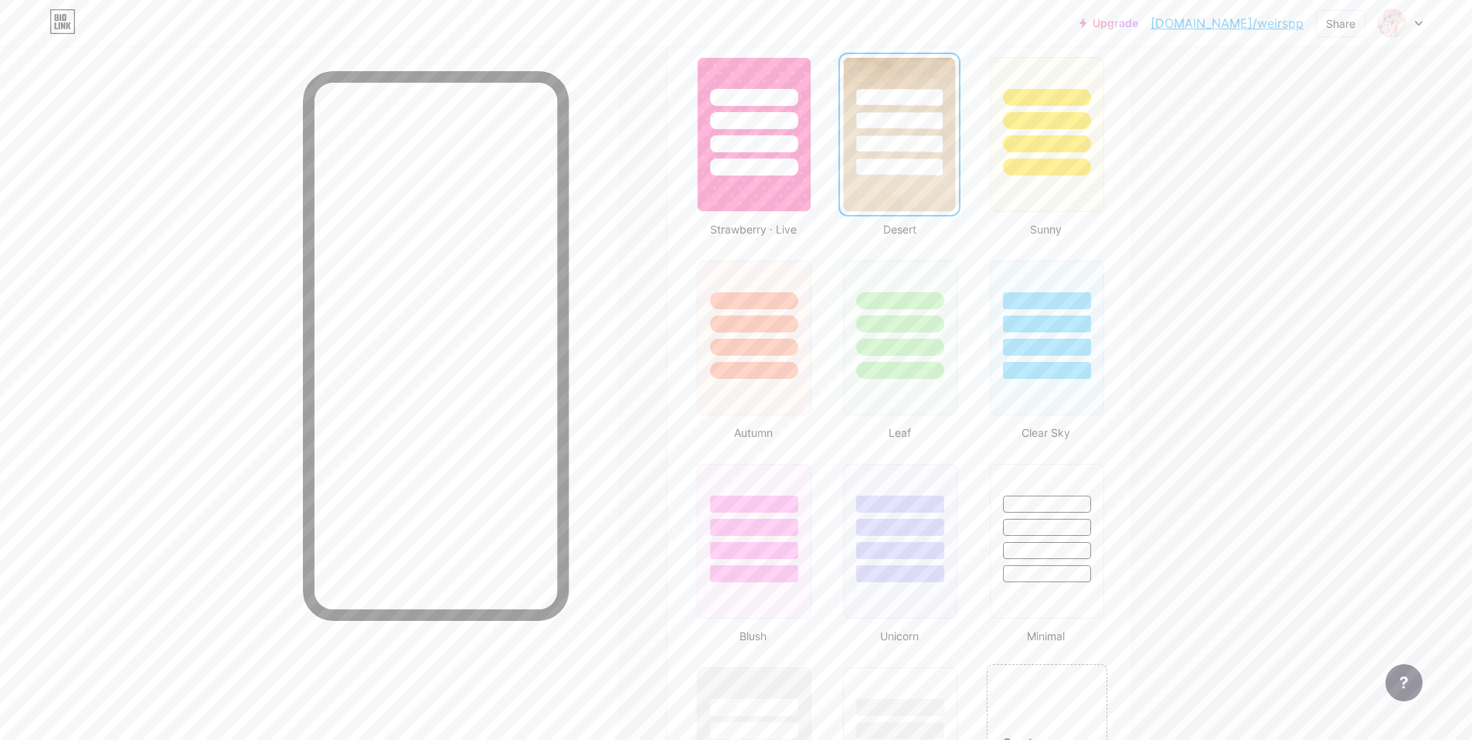
scroll to position [1236, 0]
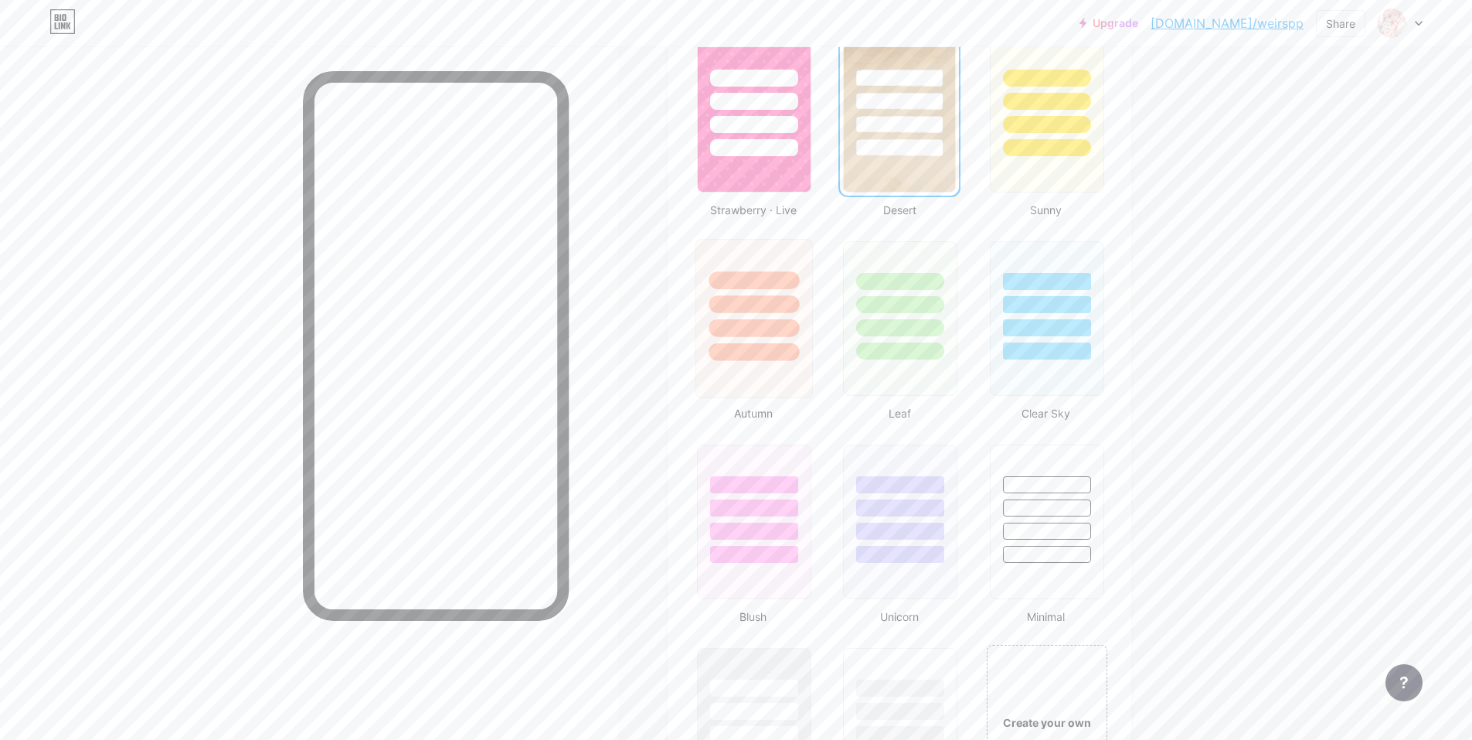
click at [771, 305] on div at bounding box center [754, 304] width 90 height 18
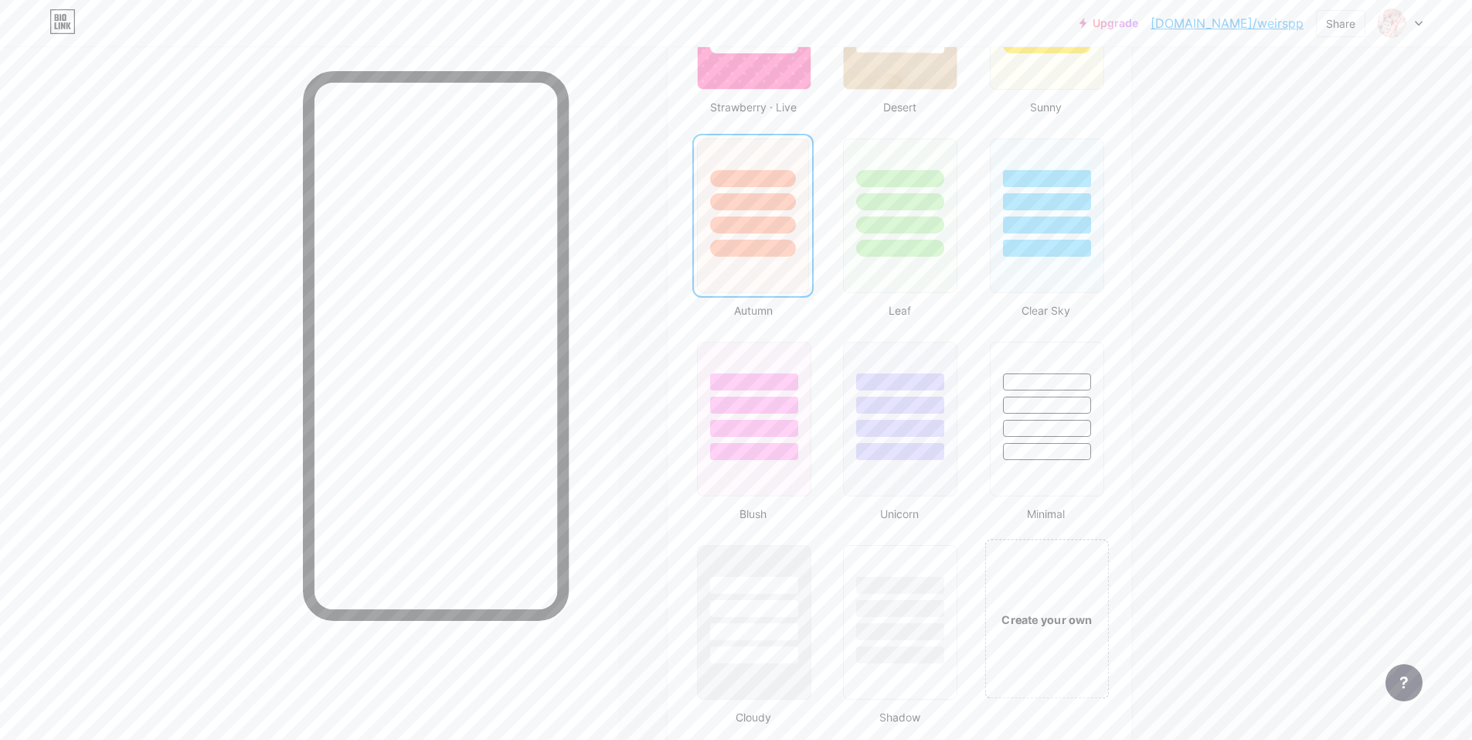
scroll to position [1752, 0]
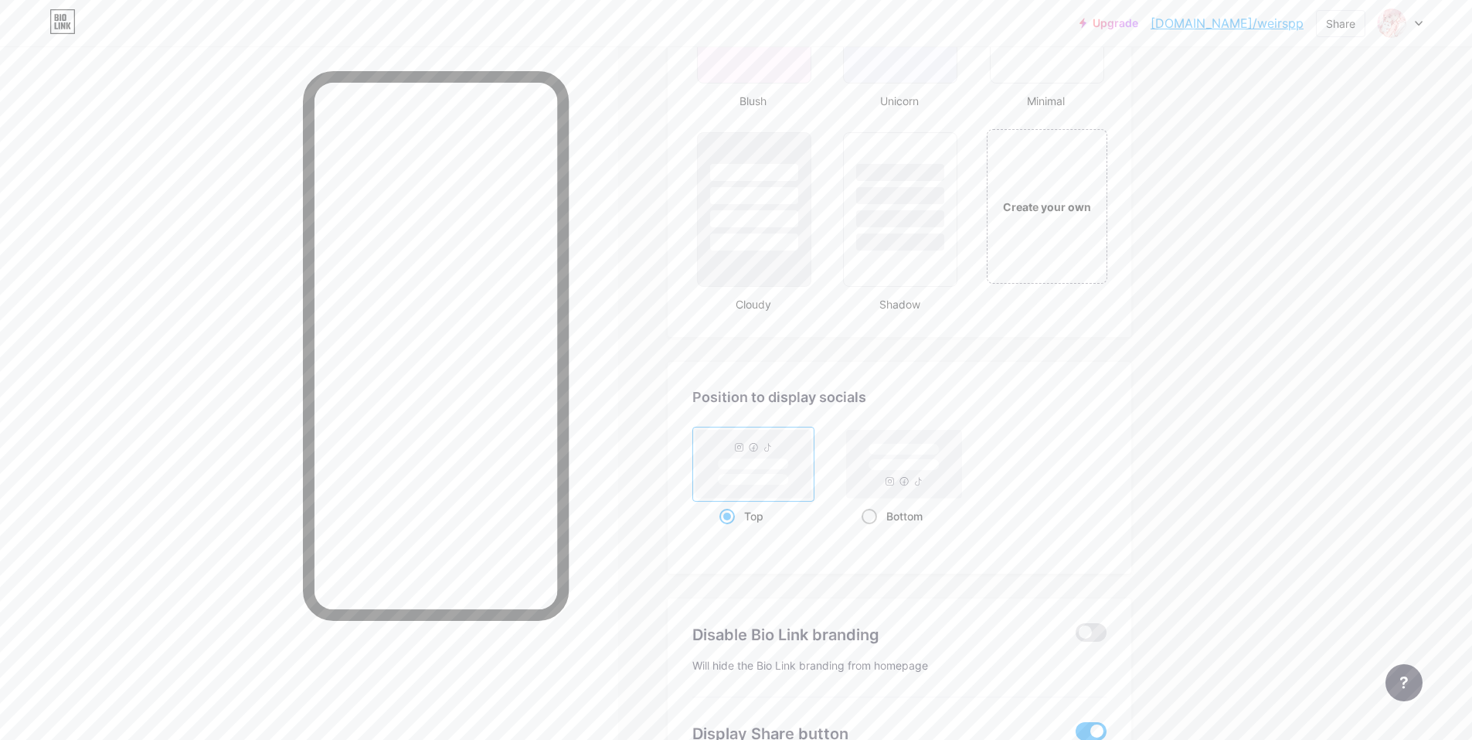
click at [867, 515] on span at bounding box center [869, 515] width 15 height 15
click at [867, 530] on input "Bottom" at bounding box center [867, 535] width 10 height 10
radio input "true"
drag, startPoint x: 738, startPoint y: 514, endPoint x: 733, endPoint y: 505, distance: 10.4
click at [735, 514] on span at bounding box center [726, 515] width 15 height 15
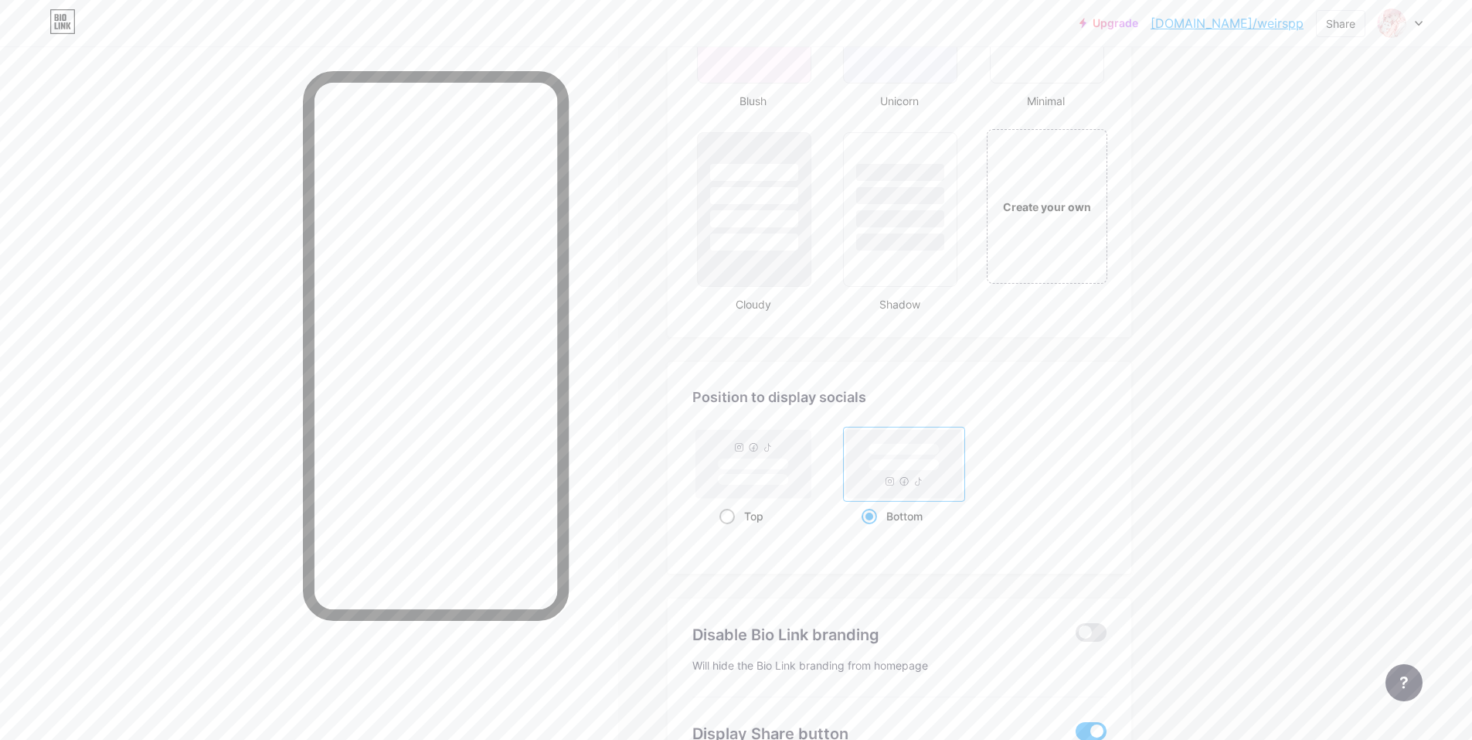
click at [729, 530] on input "Top" at bounding box center [724, 535] width 10 height 10
radio input "true"
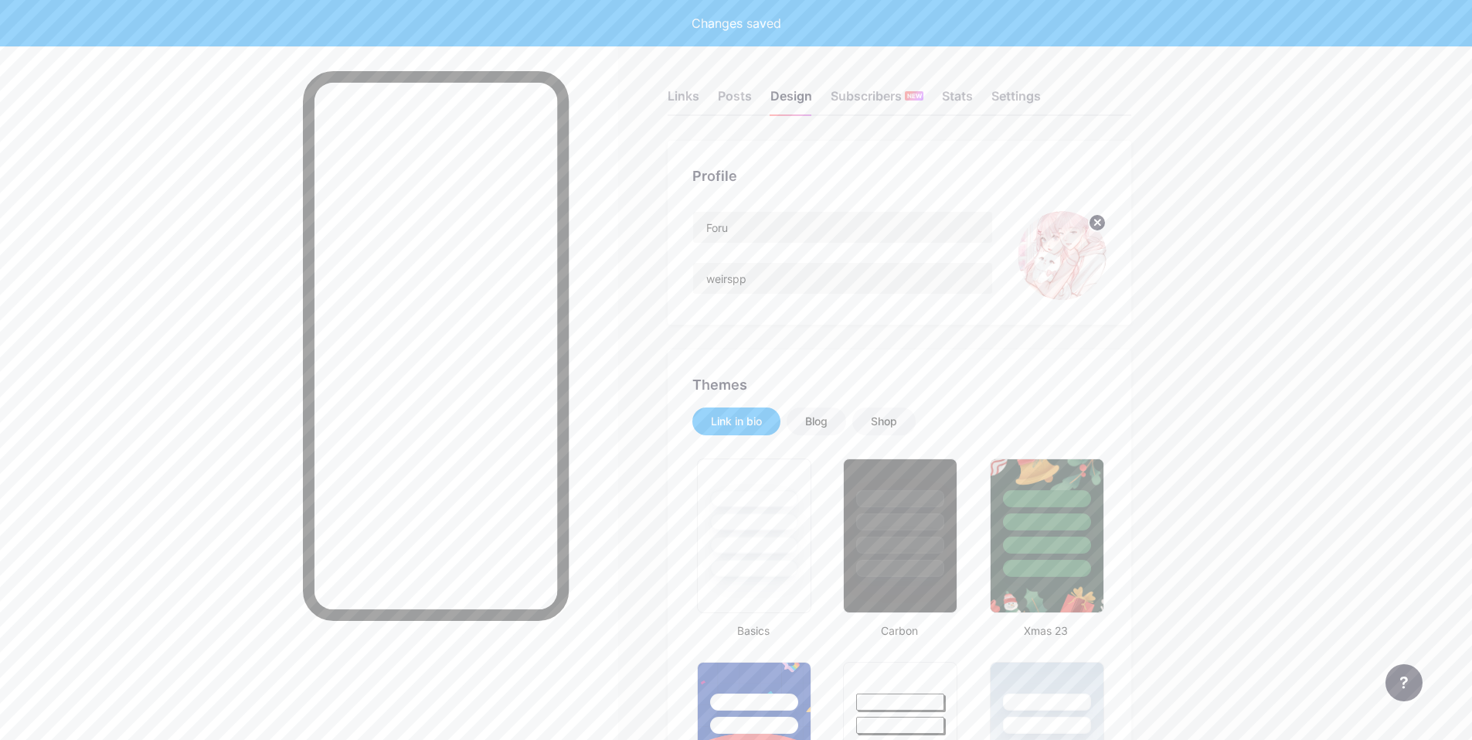
scroll to position [0, 0]
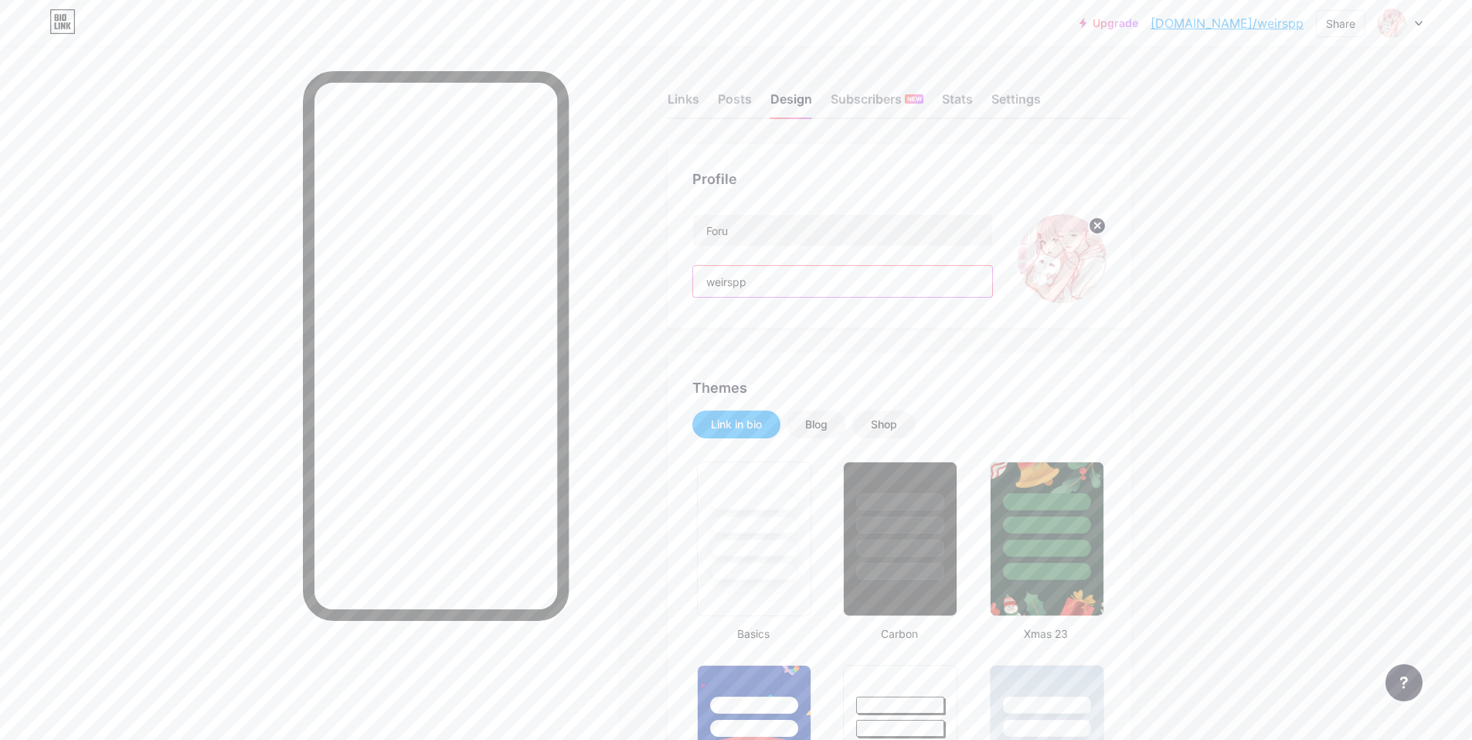
drag, startPoint x: 777, startPoint y: 283, endPoint x: 618, endPoint y: 285, distance: 159.2
paste input "Brownie"
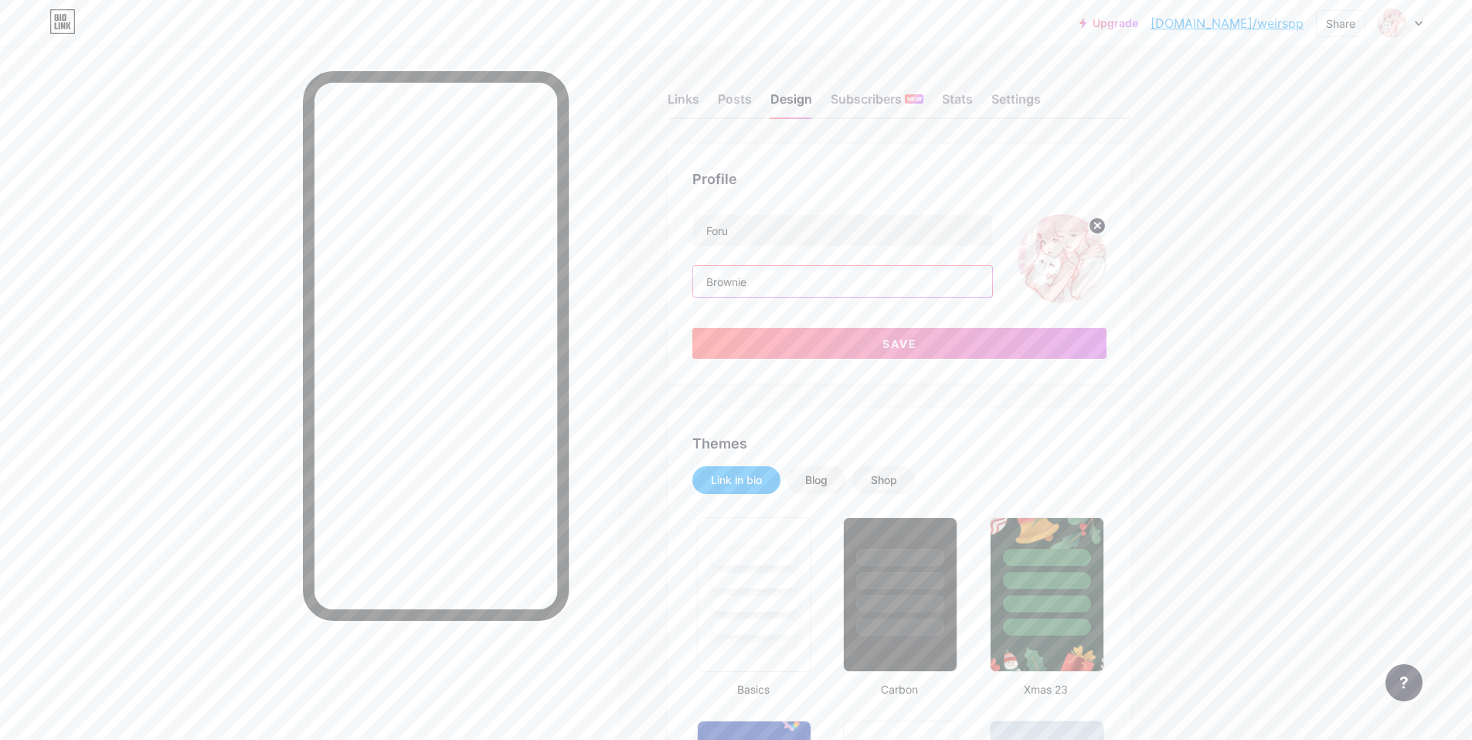
click at [775, 271] on input "Brownie" at bounding box center [842, 281] width 299 height 31
click at [840, 275] on input "Brownie" at bounding box center [842, 281] width 299 height 31
paste input "𐙚ㆍ"
type input "Brownie𐙚ㆍ"
click at [768, 228] on input "Foru" at bounding box center [842, 230] width 299 height 31
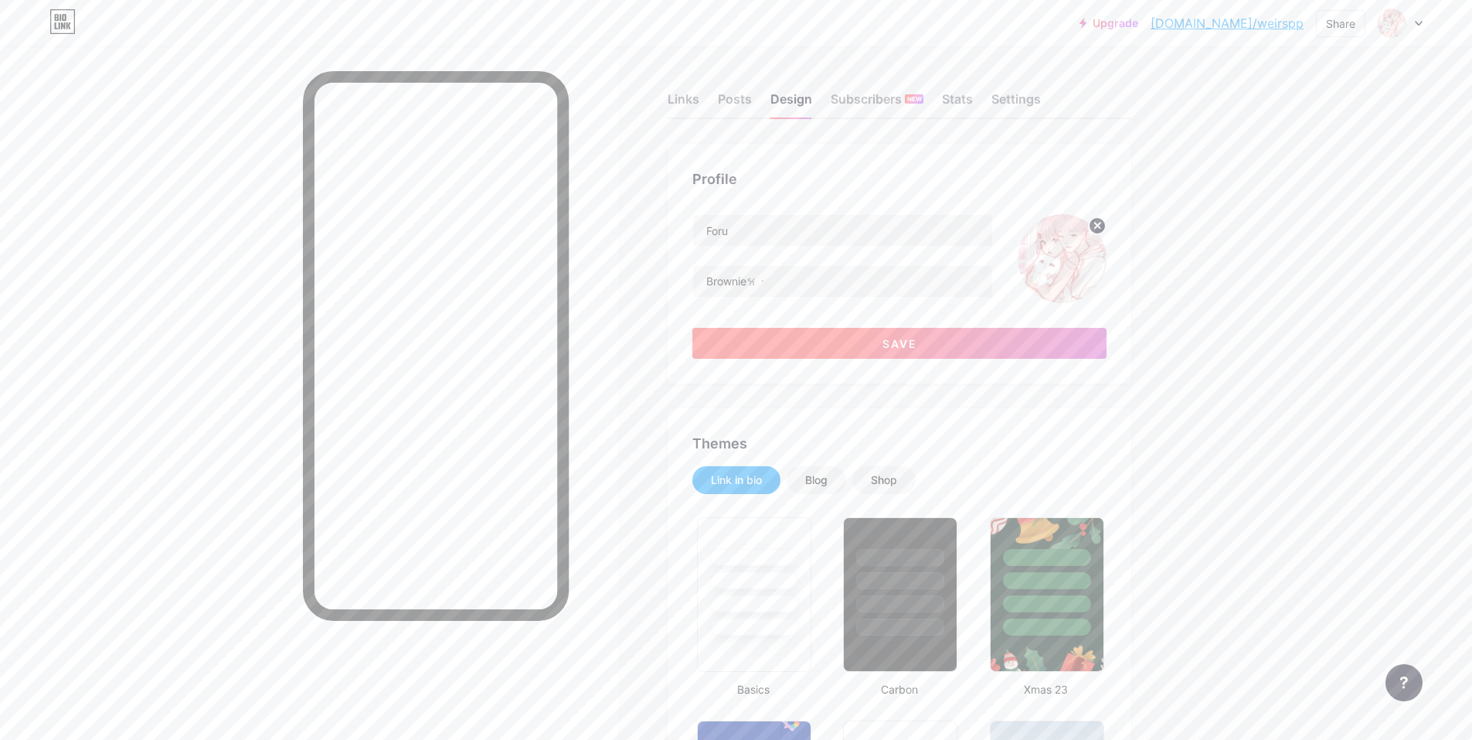
click at [906, 345] on span "Save" at bounding box center [899, 343] width 35 height 13
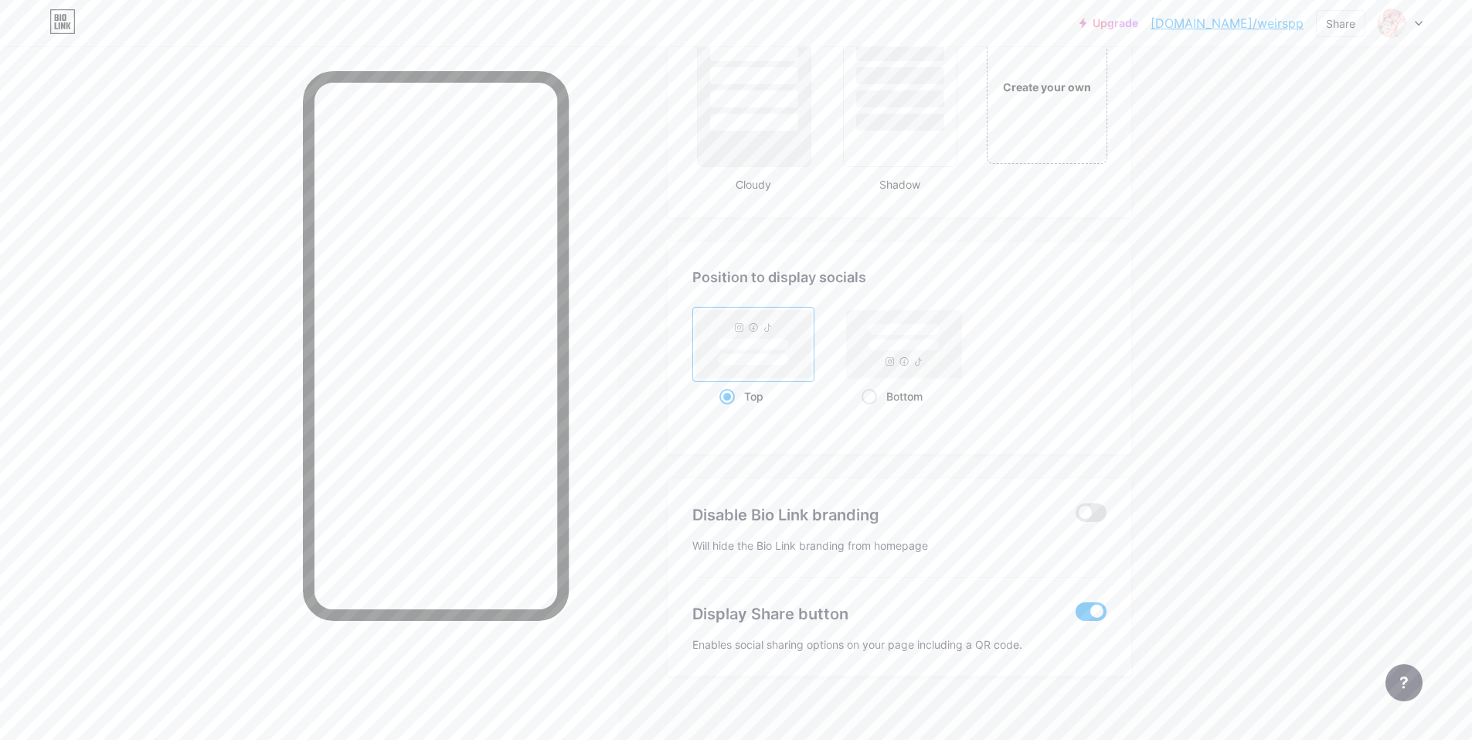
scroll to position [1885, 0]
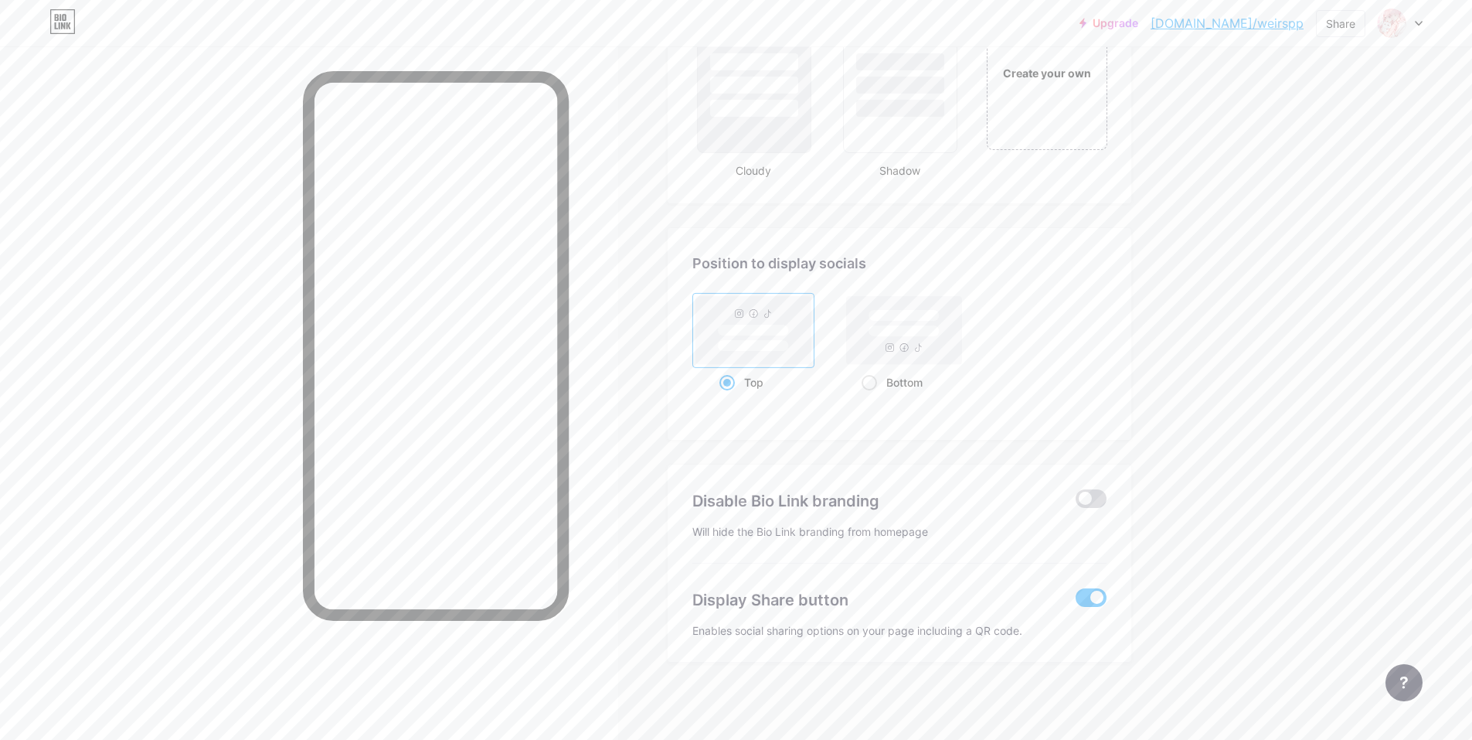
click at [1089, 499] on span at bounding box center [1091, 498] width 31 height 19
click at [1076, 502] on input "checkbox" at bounding box center [1076, 502] width 0 height 0
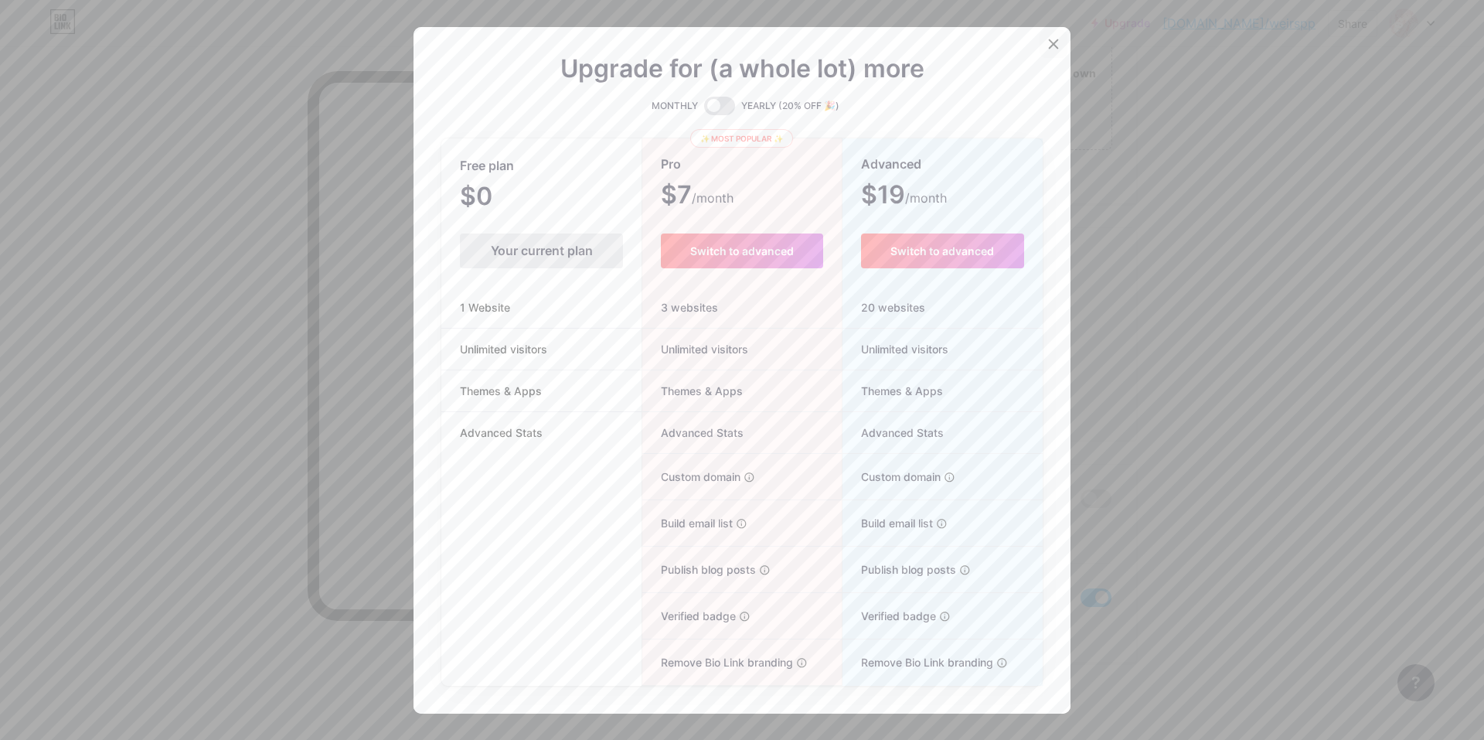
click at [1039, 42] on div at bounding box center [1053, 44] width 28 height 28
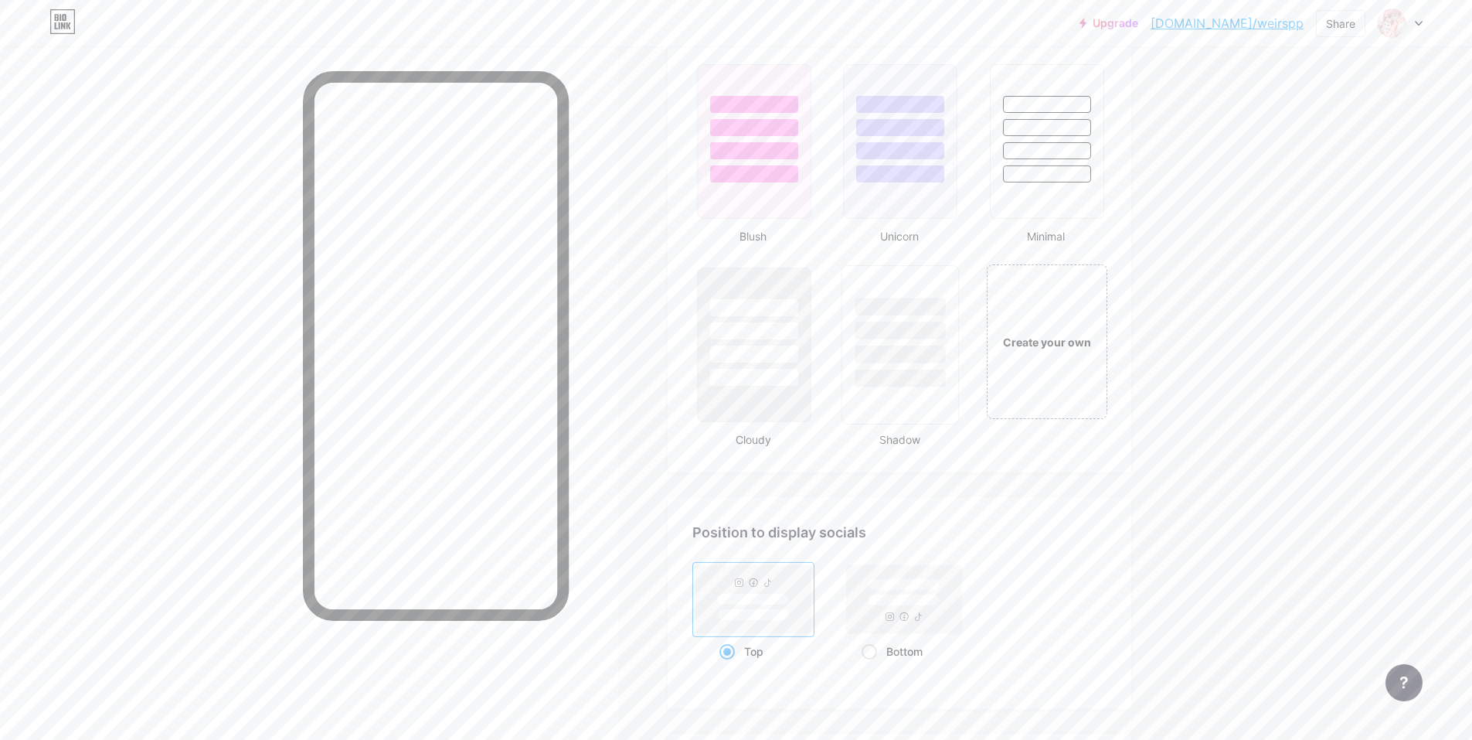
scroll to position [1679, 0]
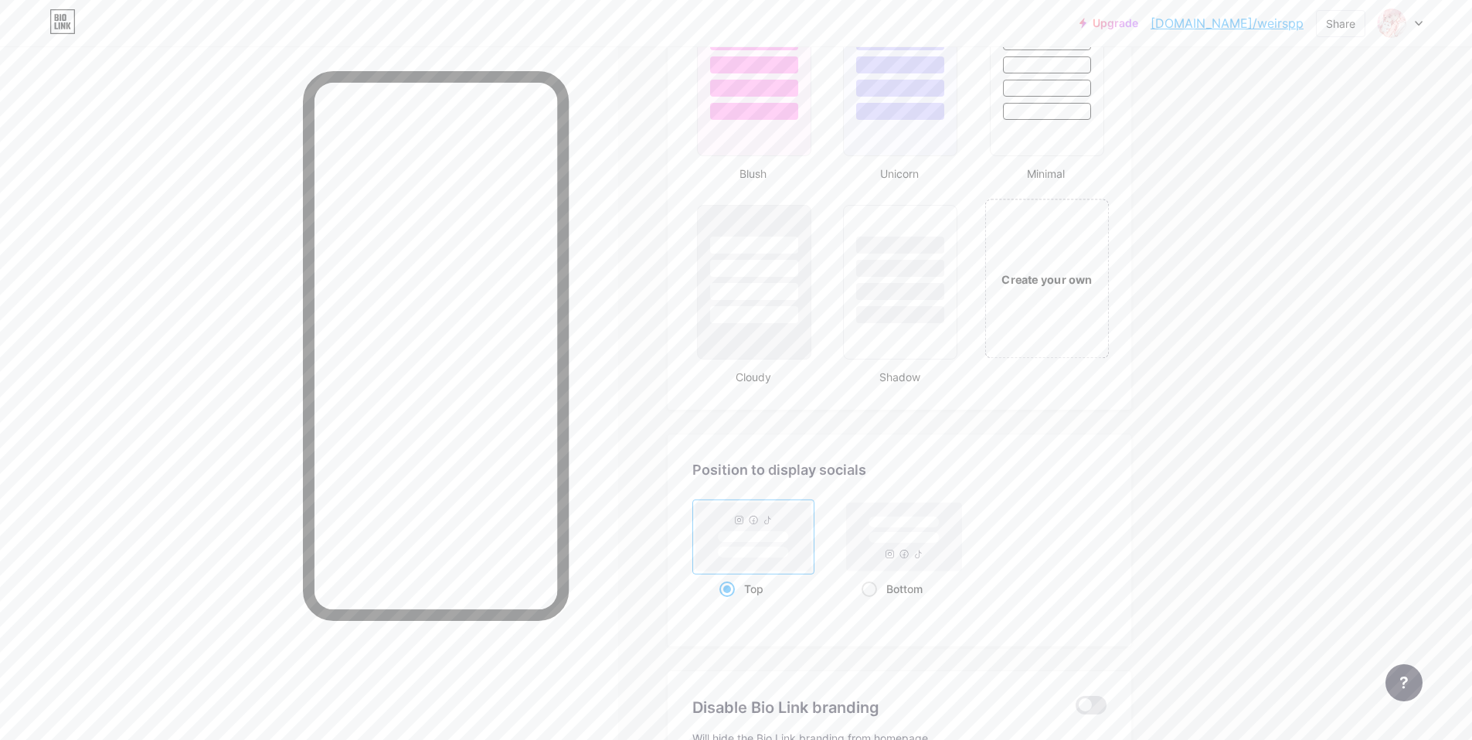
click at [1066, 305] on div "Create your own" at bounding box center [1046, 278] width 124 height 159
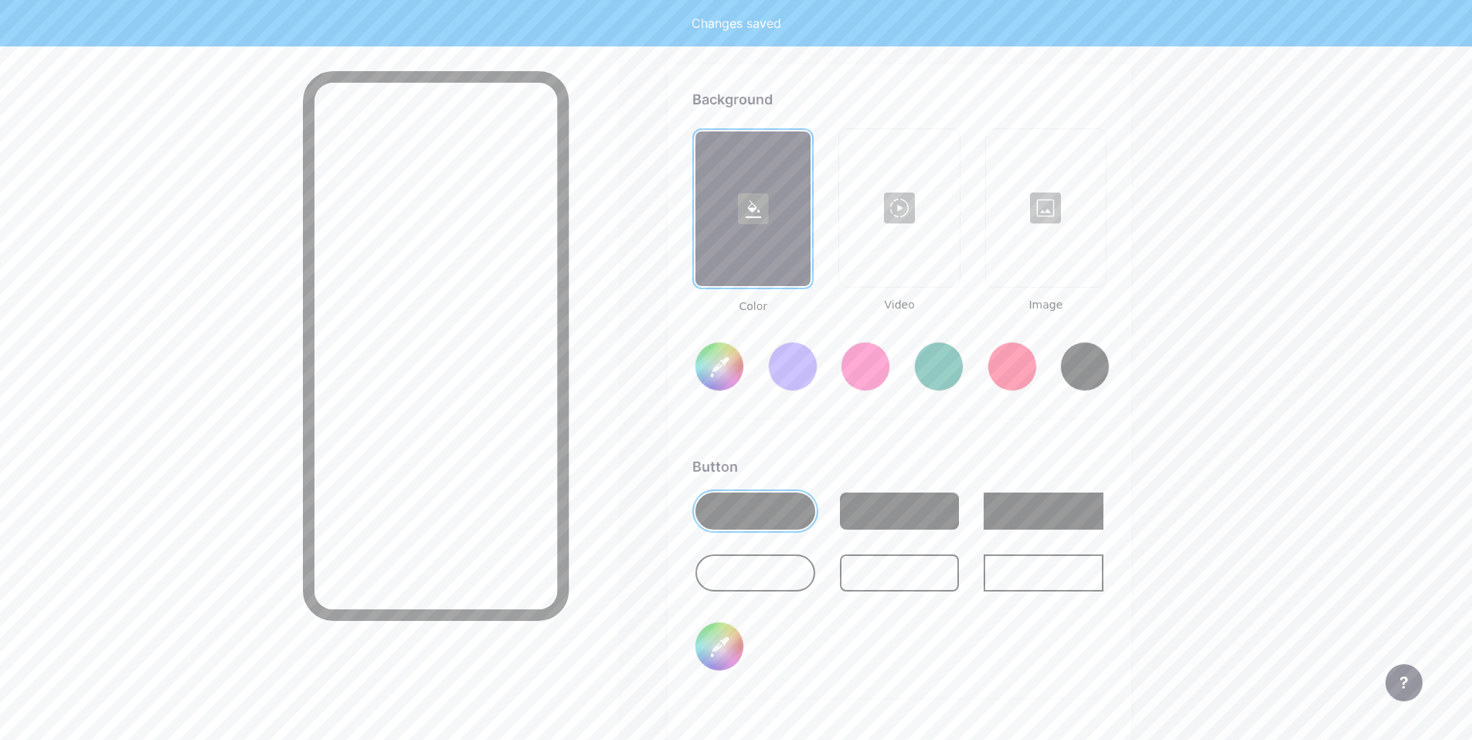
scroll to position [2052, 0]
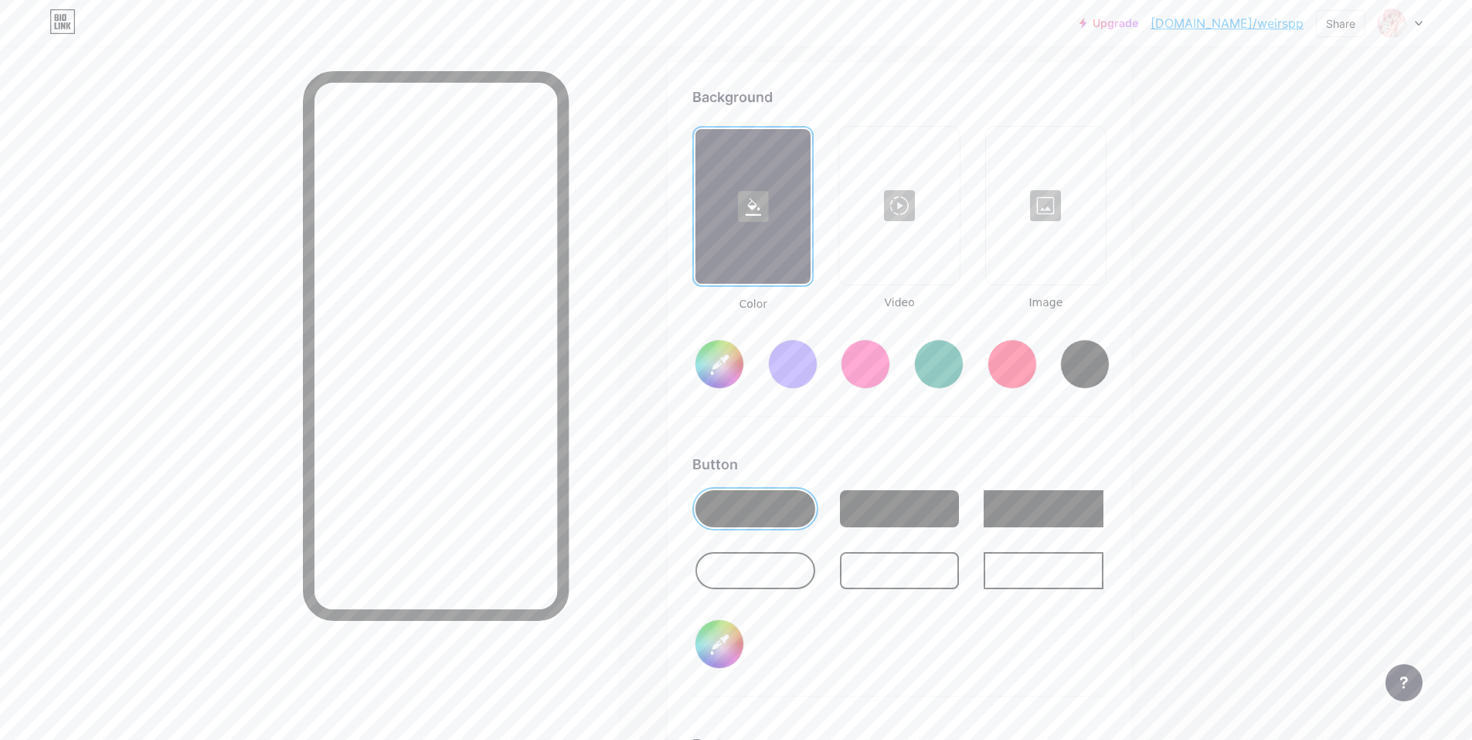
type input "#ffffff"
type input "#000000"
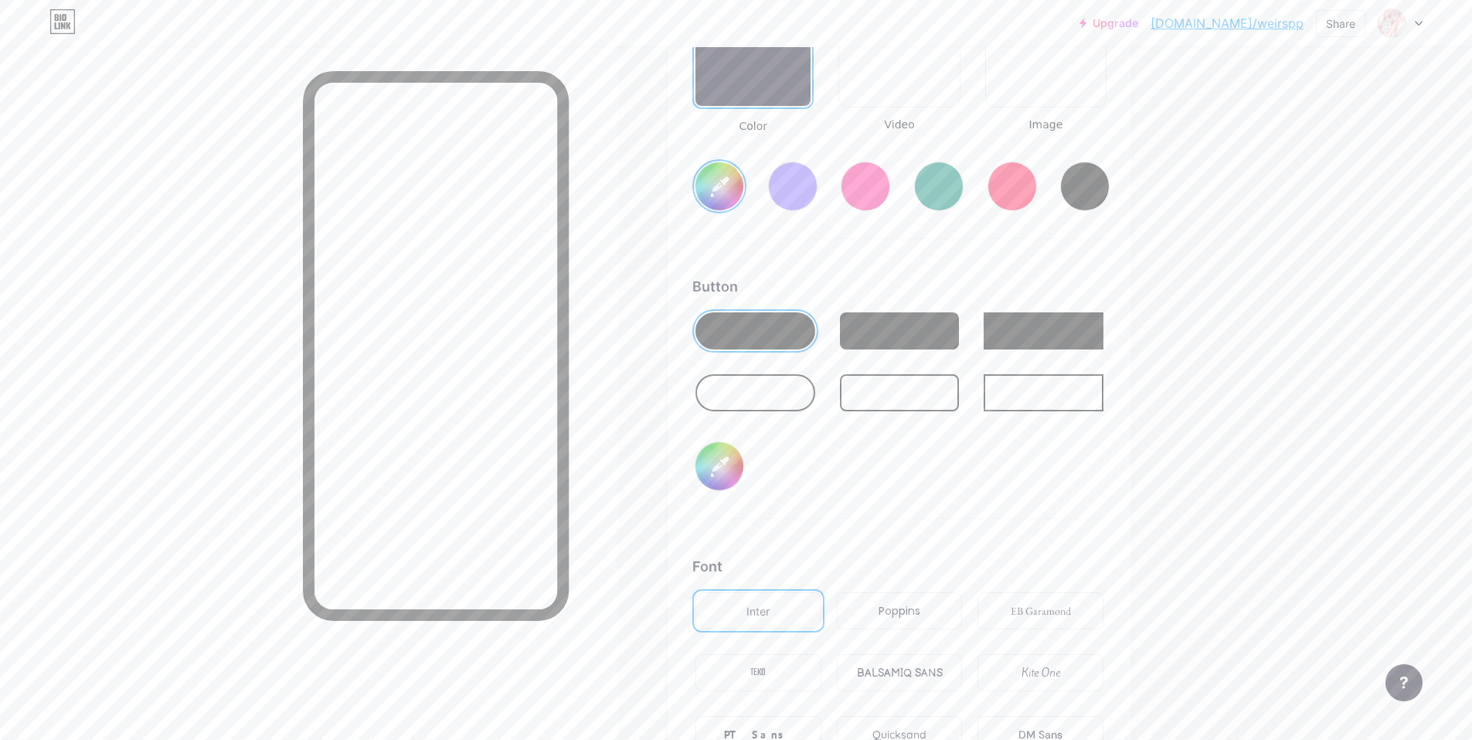
scroll to position [2258, 0]
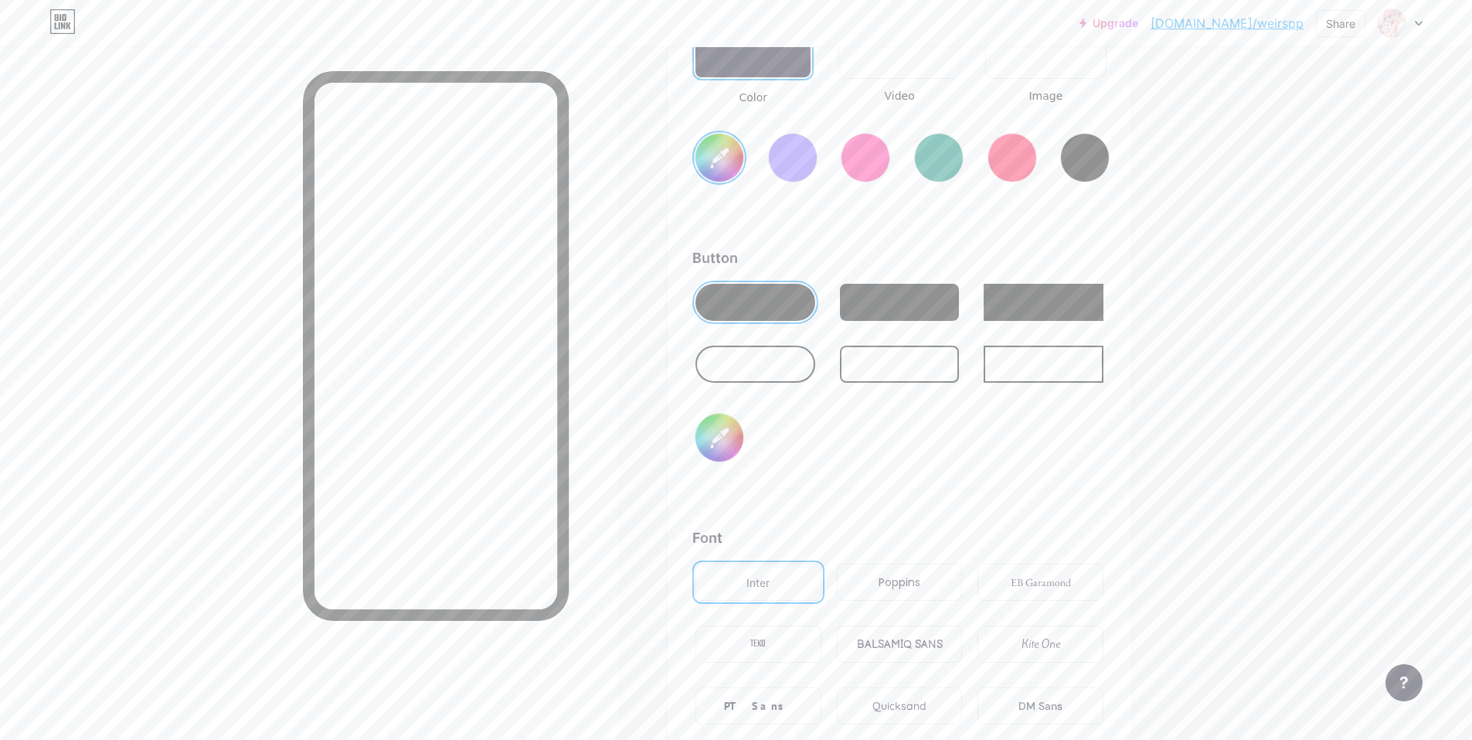
click at [740, 433] on input "#000000" at bounding box center [719, 437] width 48 height 48
click at [865, 426] on div "Button #000000" at bounding box center [899, 368] width 414 height 243
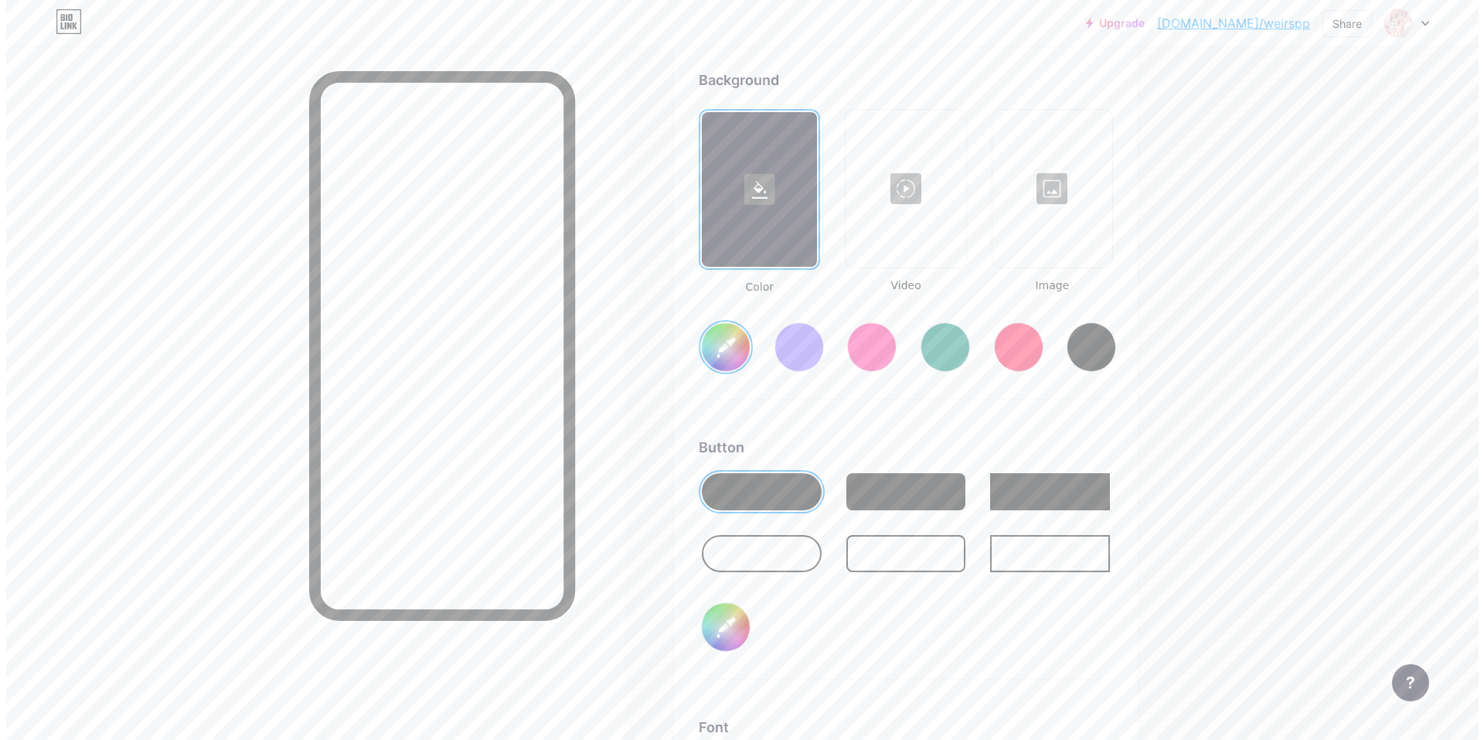
scroll to position [2050, 0]
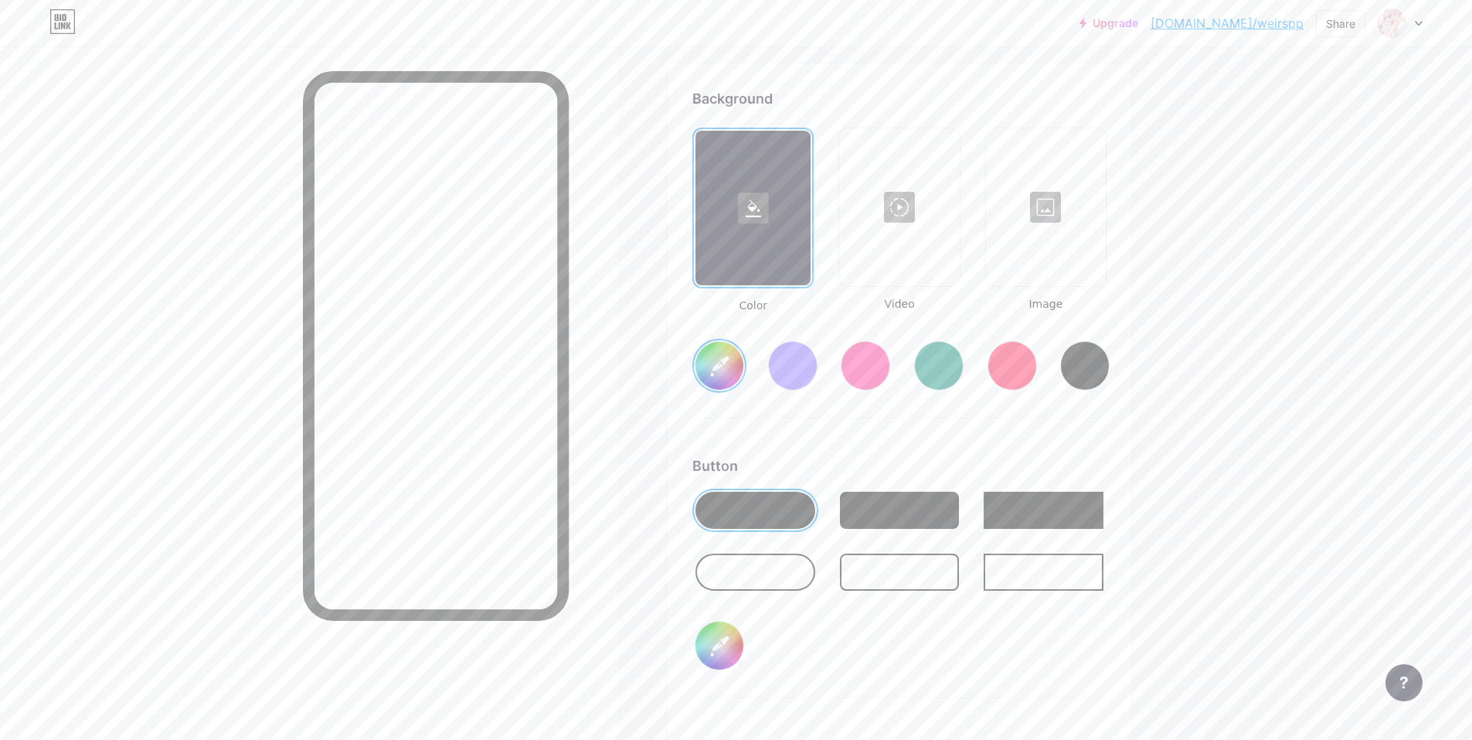
click at [910, 208] on div at bounding box center [899, 207] width 117 height 155
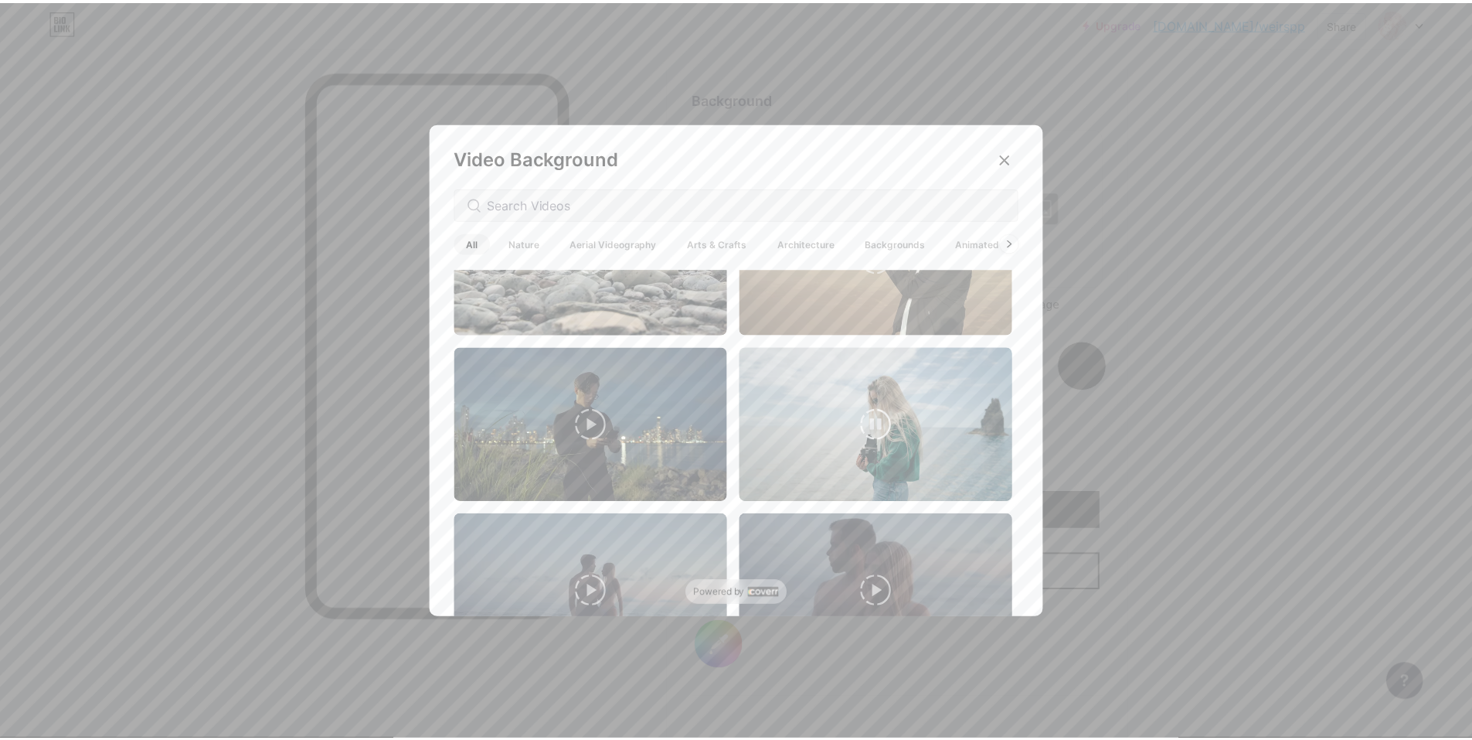
scroll to position [3194, 0]
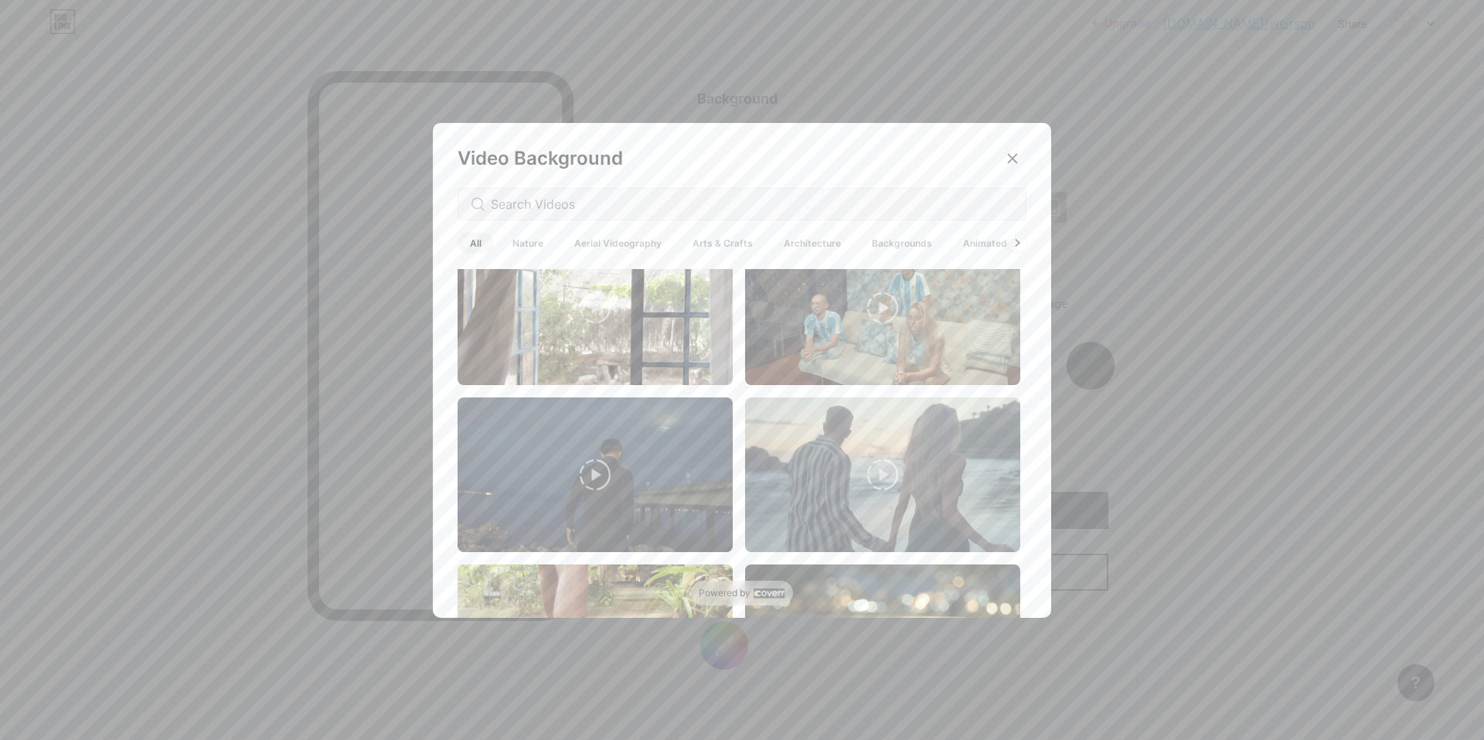
drag, startPoint x: 1012, startPoint y: 147, endPoint x: 1005, endPoint y: 152, distance: 8.8
click at [1008, 149] on div at bounding box center [1012, 159] width 28 height 28
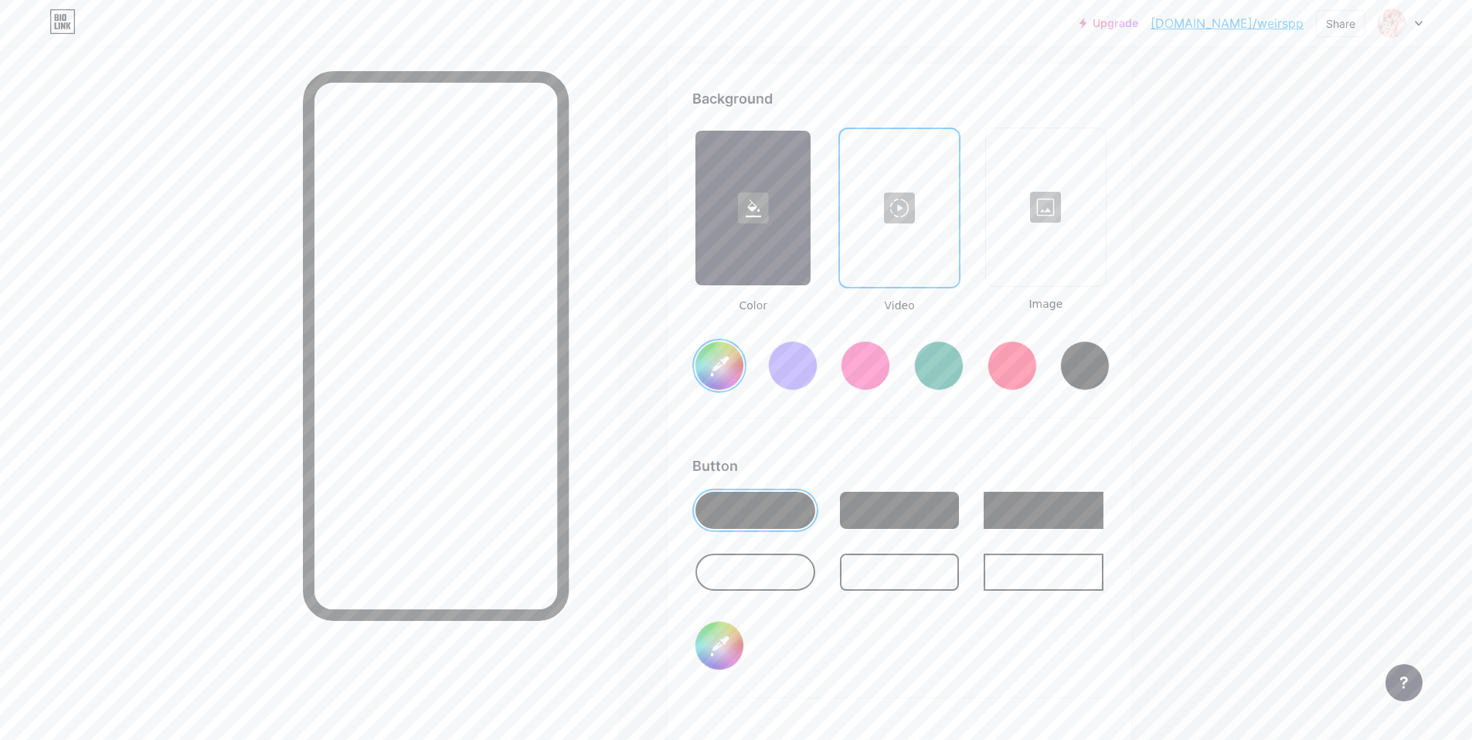
click at [1051, 206] on div at bounding box center [1046, 207] width 117 height 155
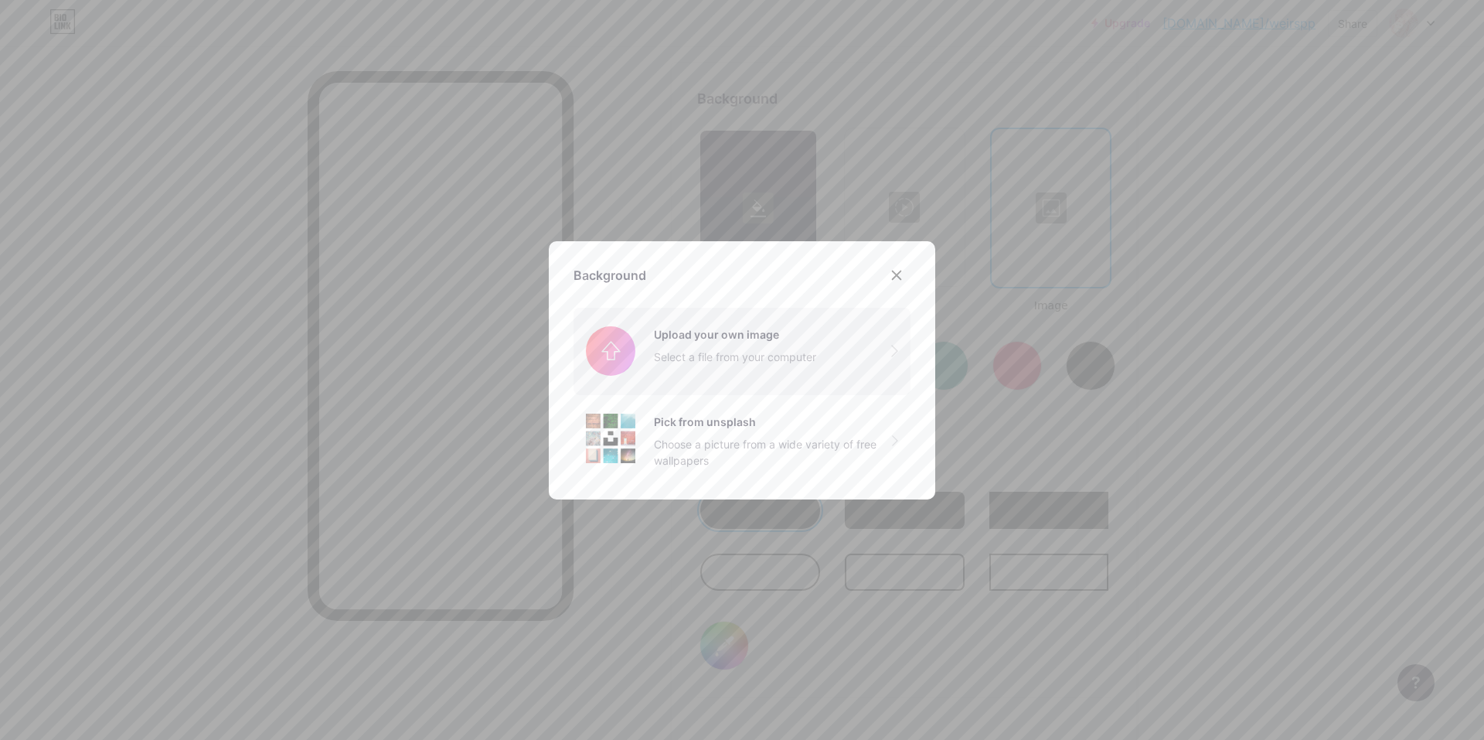
click at [829, 352] on input "file" at bounding box center [741, 351] width 337 height 87
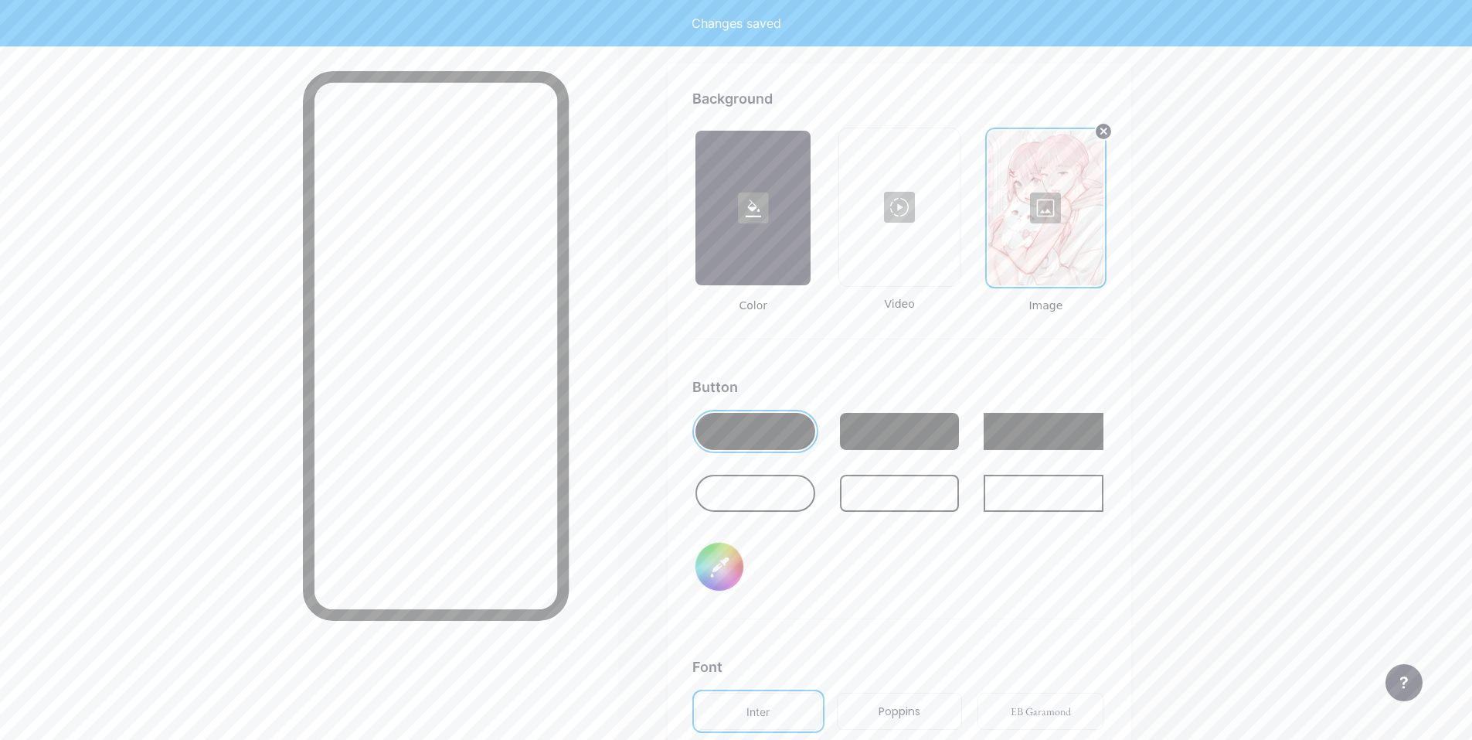
click at [1047, 368] on div "Background Color Video Image Button #000000 Font Inter Poppins EB Garamond TEKO…" at bounding box center [899, 506] width 414 height 836
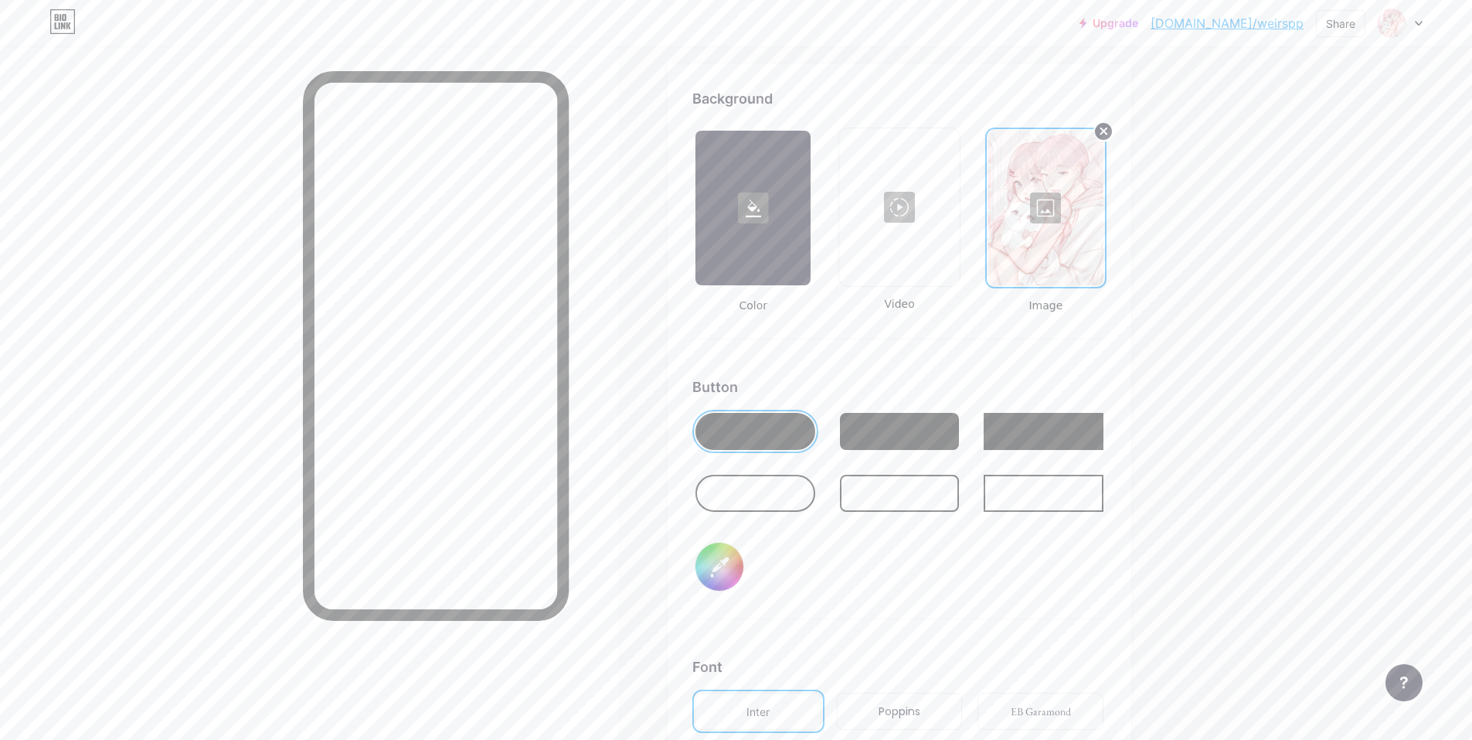
click at [1104, 128] on circle at bounding box center [1103, 131] width 19 height 19
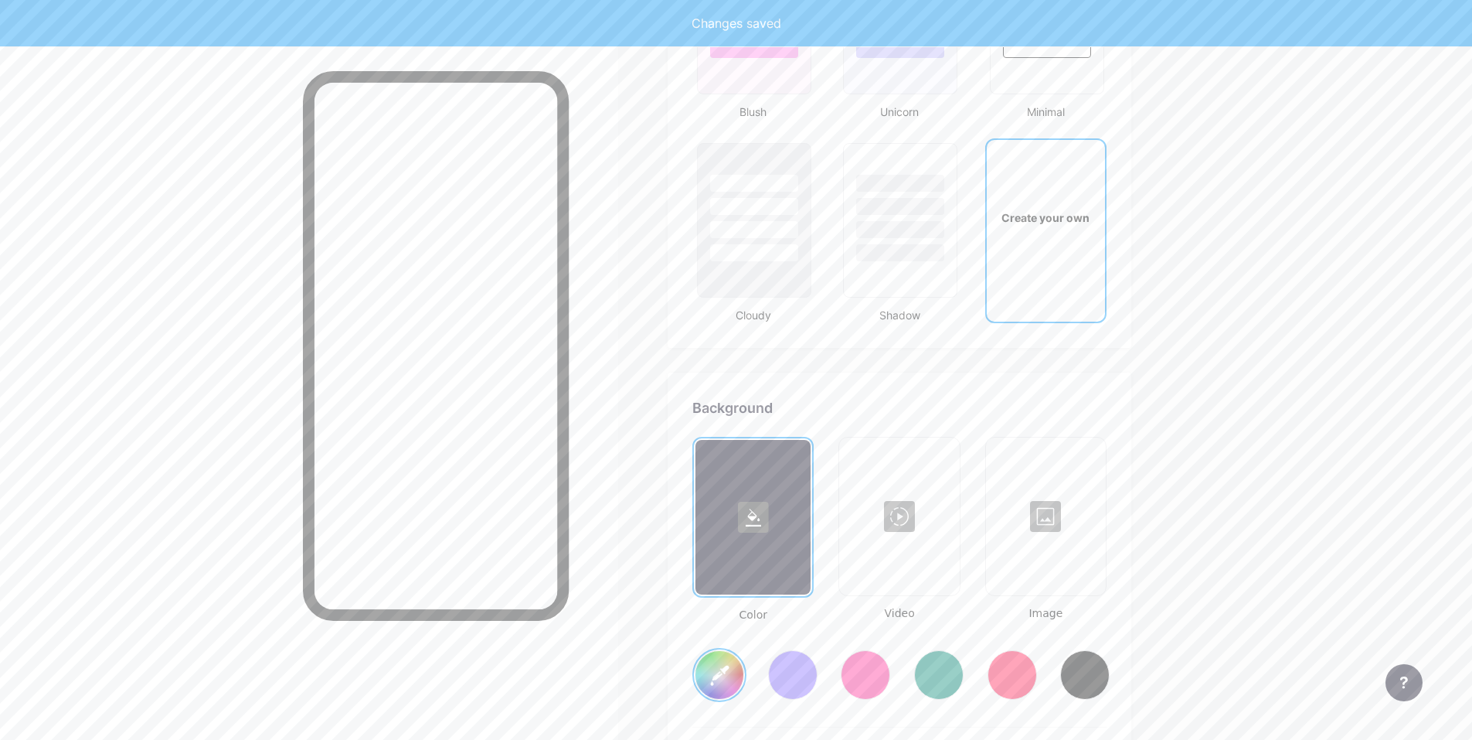
type input "#ffffff"
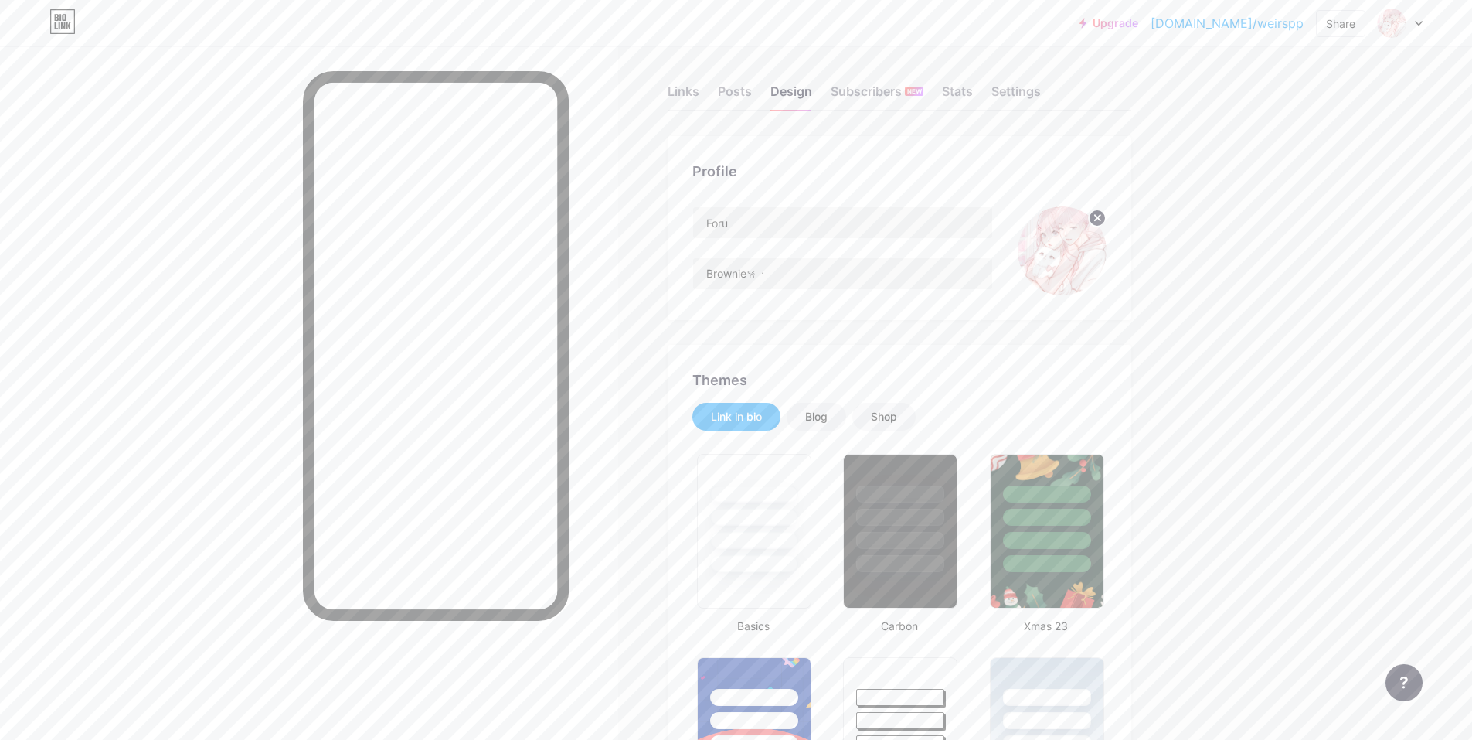
scroll to position [0, 0]
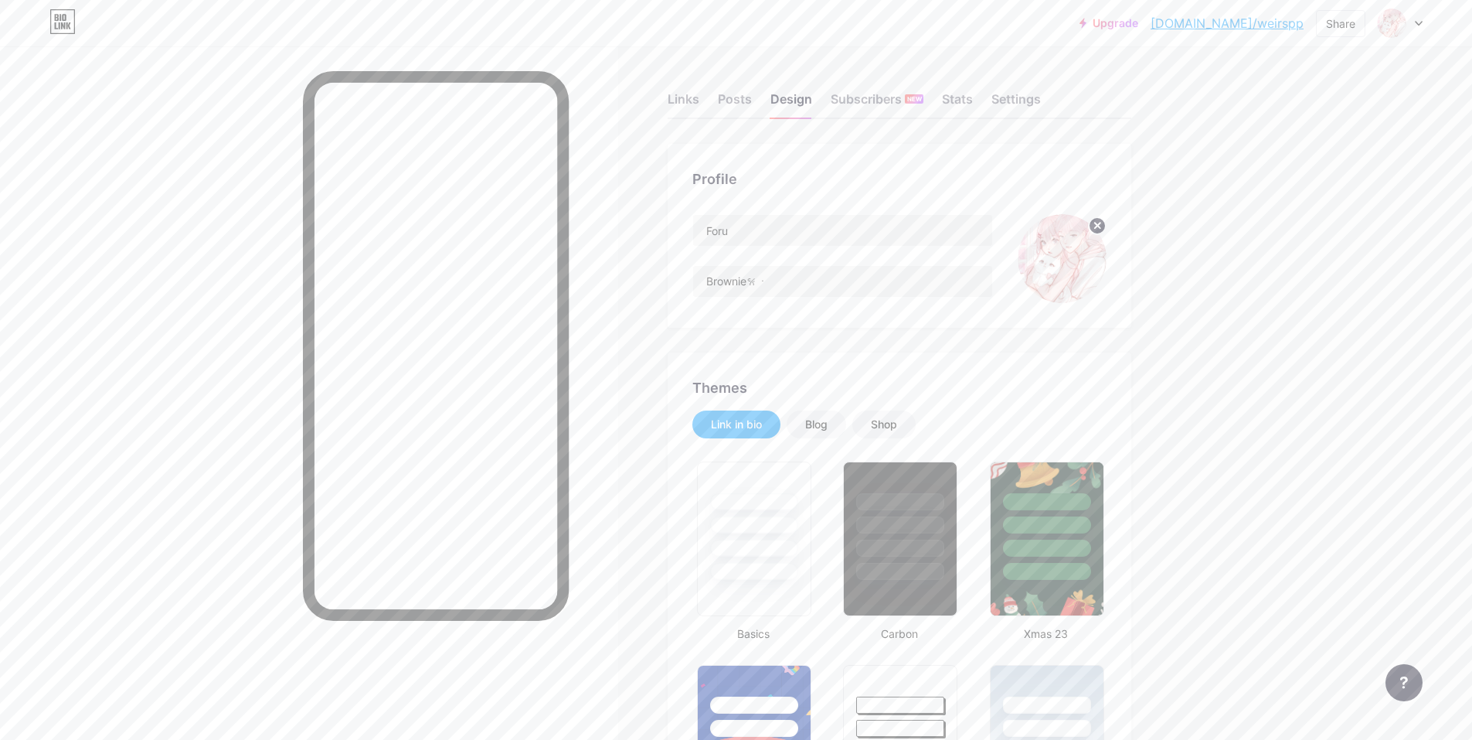
click at [1422, 29] on div at bounding box center [1400, 23] width 45 height 28
click at [1285, 134] on div "+ Add a new page" at bounding box center [1327, 133] width 173 height 15
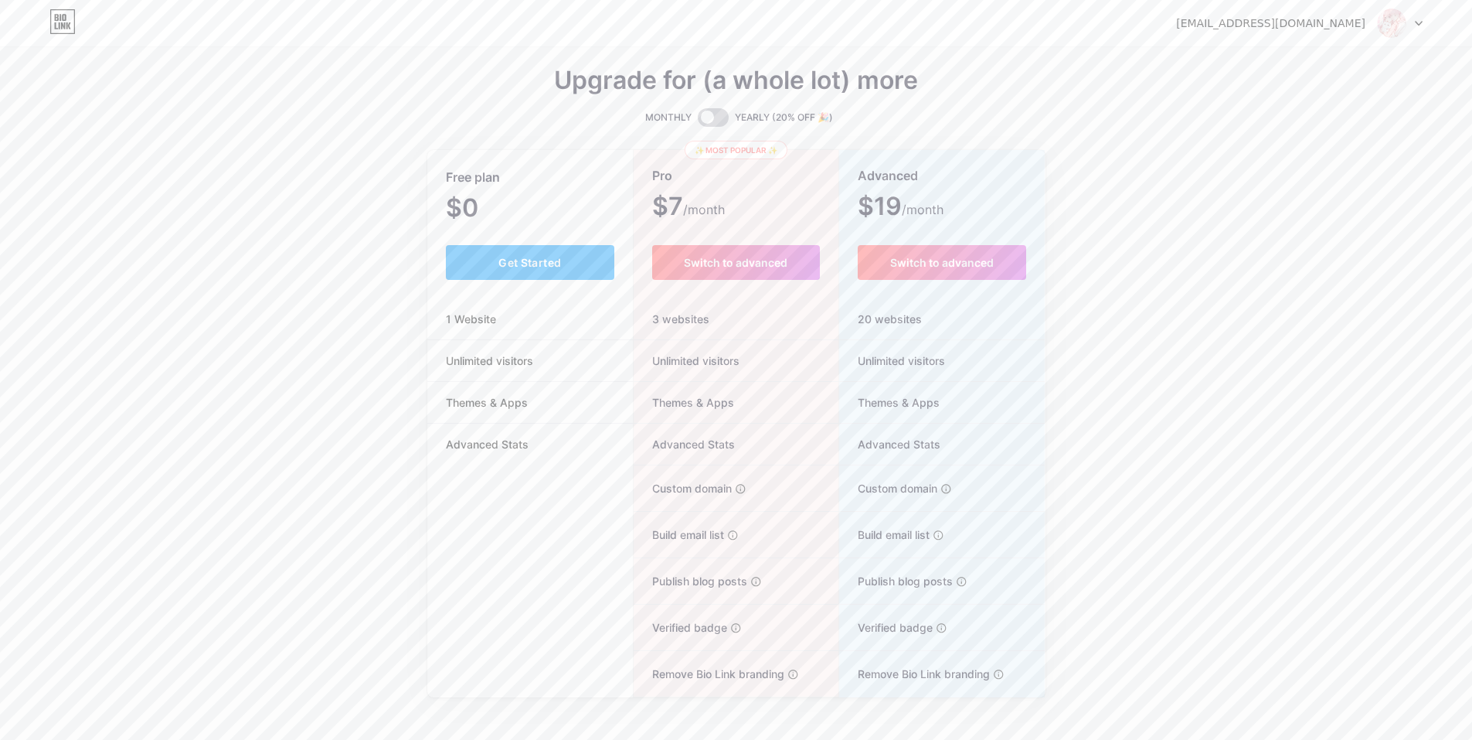
click at [718, 117] on span at bounding box center [713, 117] width 31 height 19
click at [698, 121] on input "checkbox" at bounding box center [698, 121] width 0 height 0
click at [712, 117] on span at bounding box center [713, 117] width 31 height 19
click at [698, 121] on input "checkbox" at bounding box center [698, 121] width 0 height 0
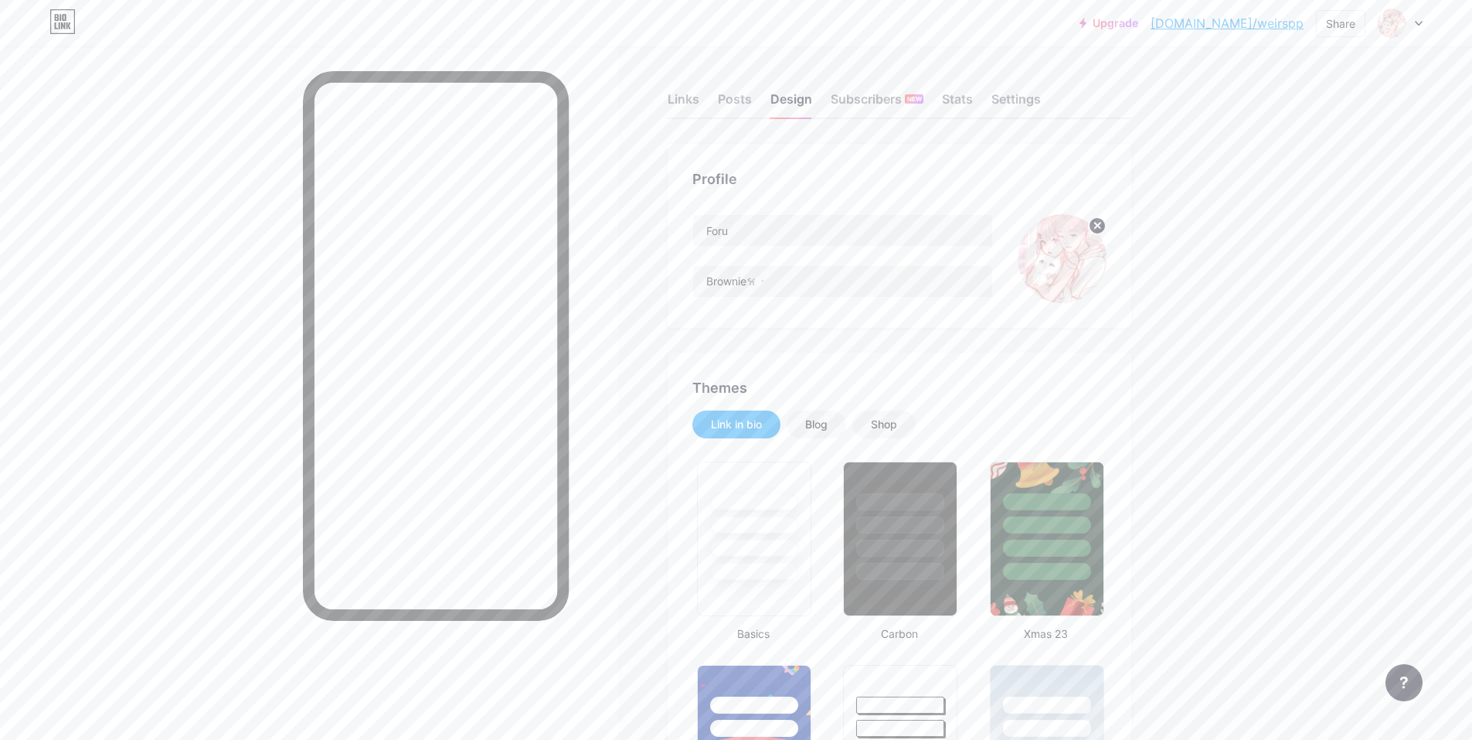
type input "#000000"
type input "#ffffff"
click at [1416, 14] on div at bounding box center [1400, 23] width 45 height 28
click at [1267, 221] on li "Logout" at bounding box center [1326, 217] width 192 height 42
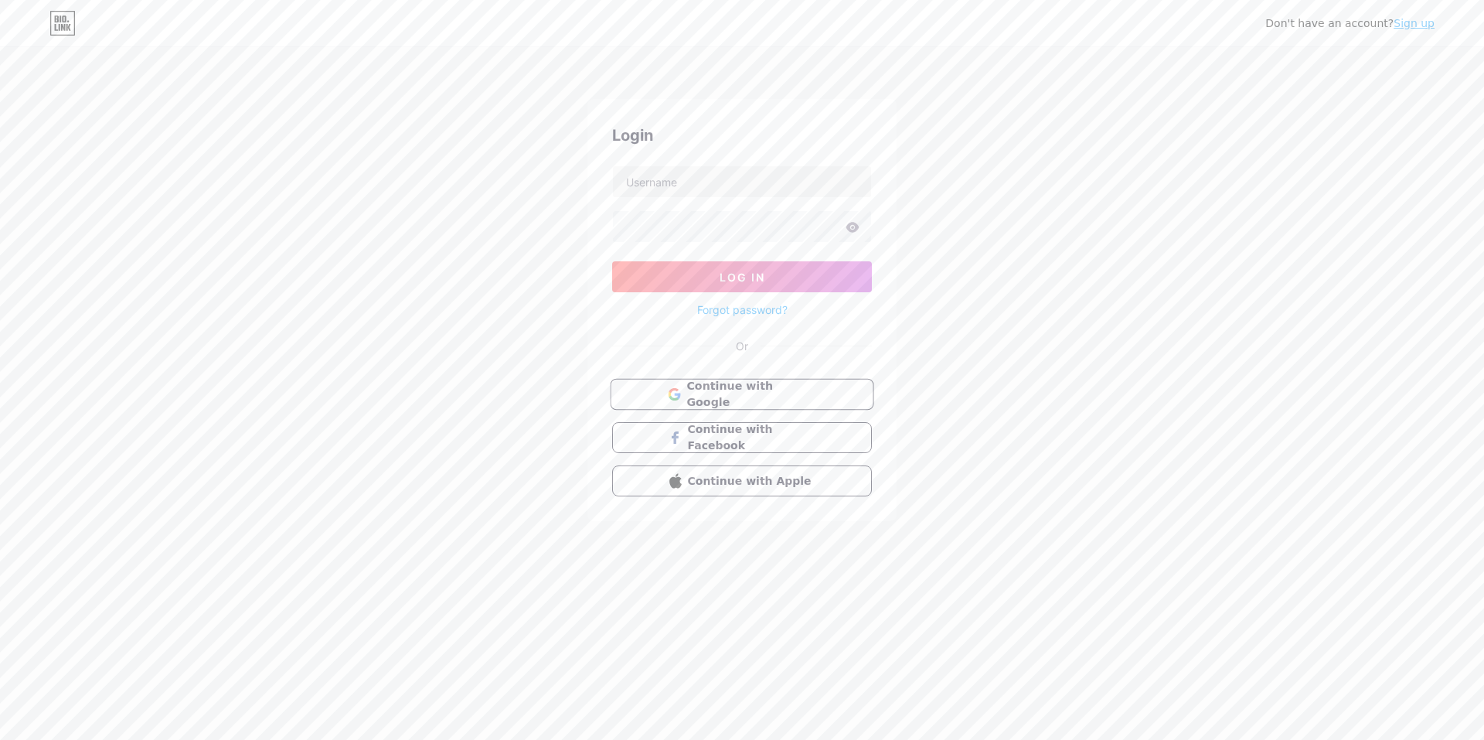
click at [747, 396] on span "Continue with Google" at bounding box center [750, 394] width 129 height 33
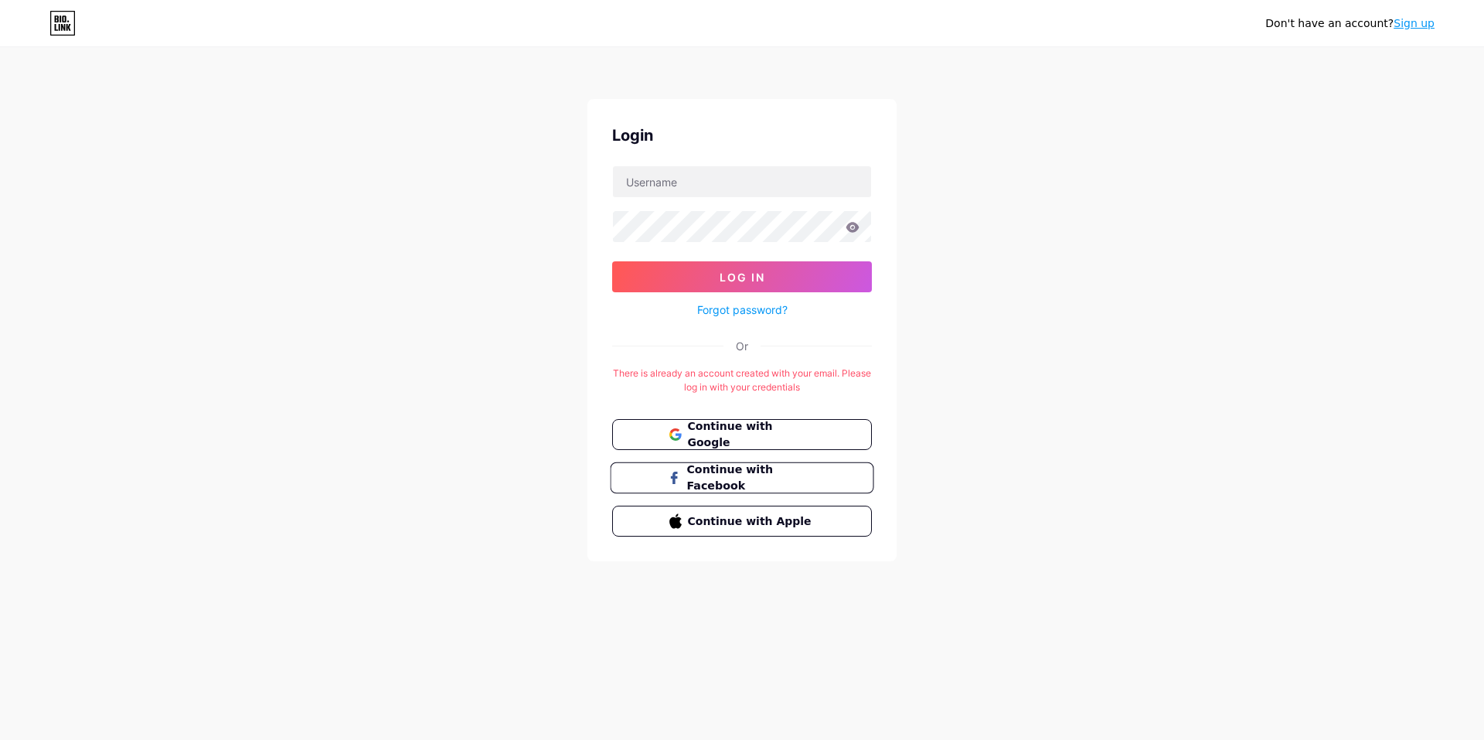
click at [714, 483] on span "Continue with Facebook" at bounding box center [750, 477] width 129 height 33
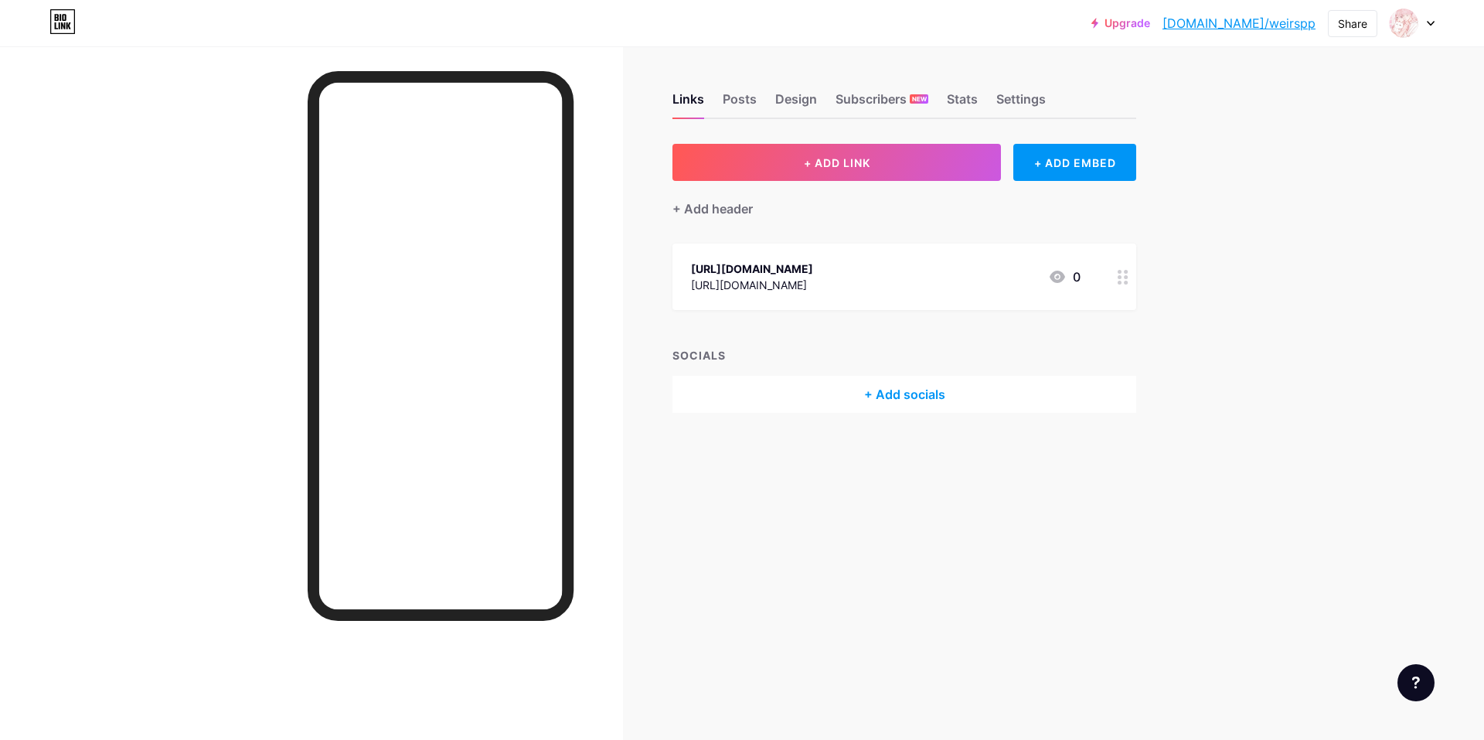
click at [1428, 22] on icon at bounding box center [1430, 24] width 6 height 4
click at [1375, 99] on div "Foru bio.link/weirspp" at bounding box center [1344, 100] width 115 height 28
drag, startPoint x: 912, startPoint y: 267, endPoint x: 706, endPoint y: 269, distance: 206.3
click at [706, 269] on div "[URL][DOMAIN_NAME] [URL][DOMAIN_NAME] 0" at bounding box center [885, 277] width 389 height 36
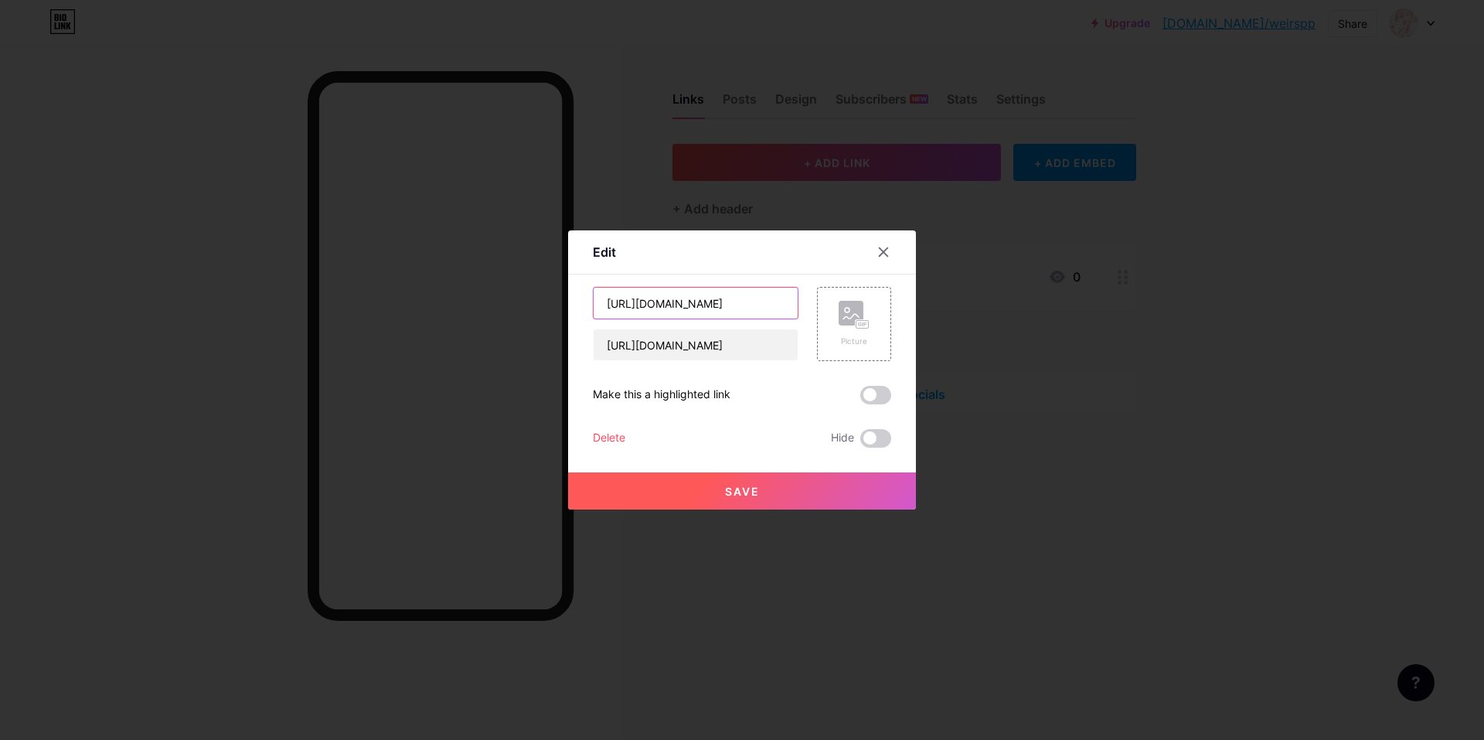
click at [774, 315] on input "[URL][DOMAIN_NAME]" at bounding box center [695, 302] width 204 height 31
click at [890, 255] on div at bounding box center [883, 252] width 28 height 28
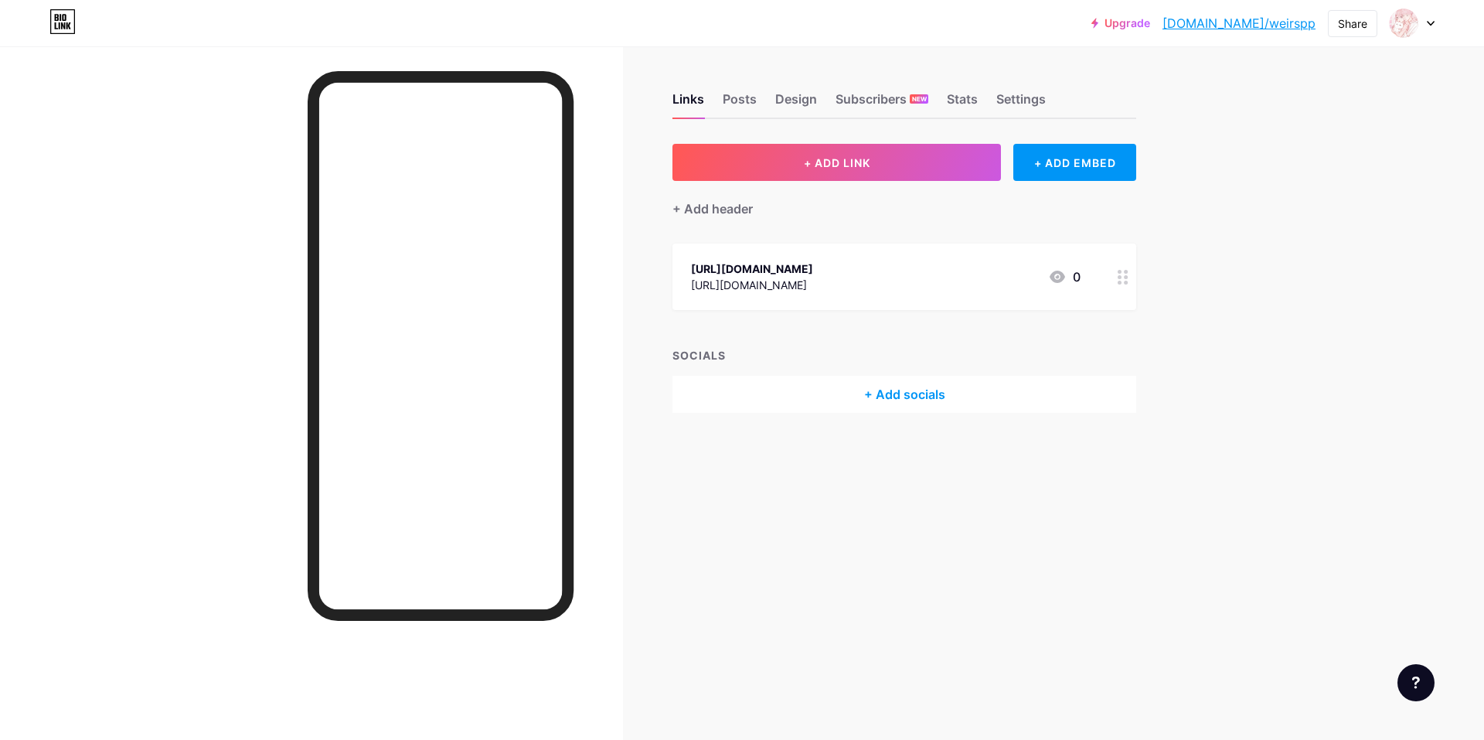
click at [1301, 26] on link "bio.link/weirspp" at bounding box center [1238, 23] width 153 height 19
drag, startPoint x: 910, startPoint y: 270, endPoint x: 642, endPoint y: 276, distance: 267.4
click at [642, 276] on div "Links Posts Design Subscribers NEW Stats Settings + ADD LINK + ADD EMBED + Add …" at bounding box center [600, 268] width 1201 height 444
click at [1111, 274] on div at bounding box center [1123, 276] width 26 height 66
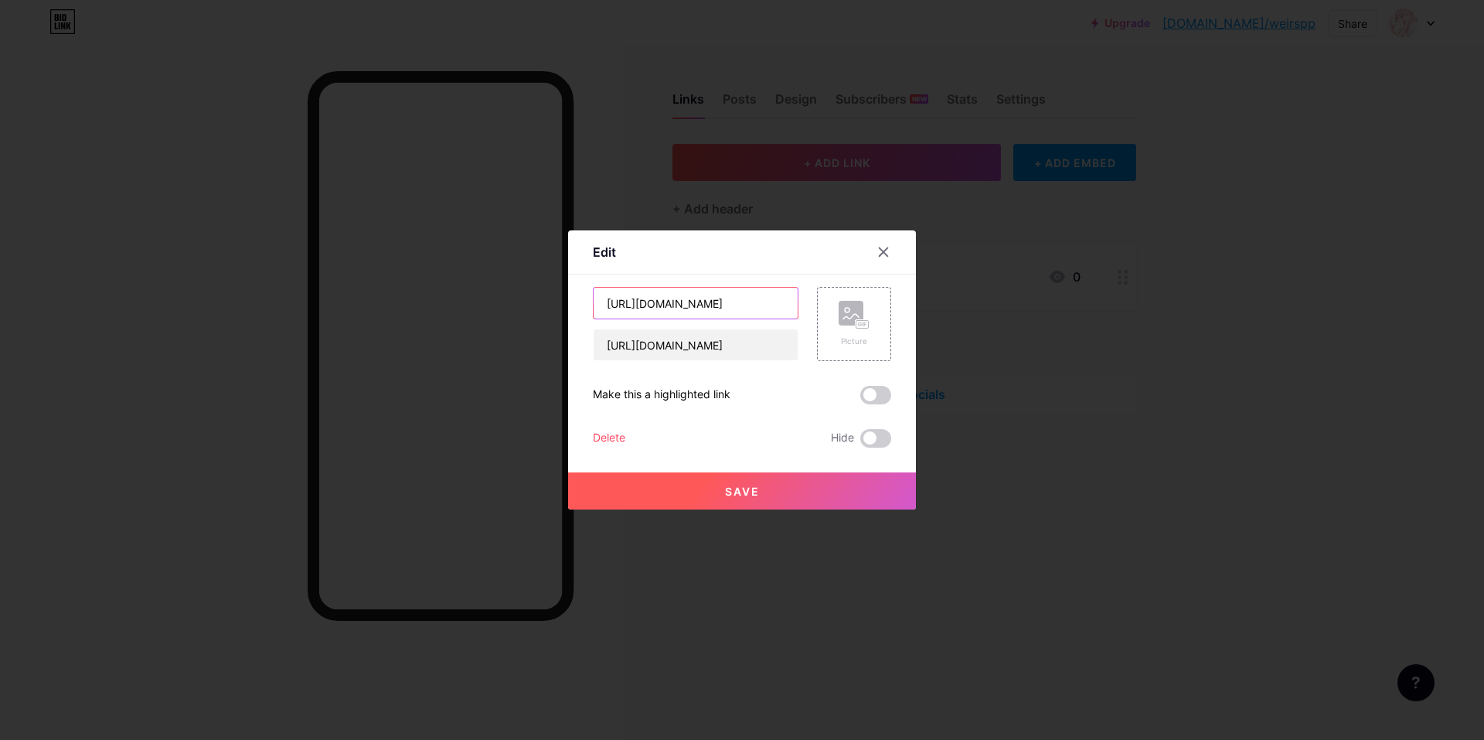
click at [774, 305] on input "[URL][DOMAIN_NAME]" at bounding box center [695, 302] width 204 height 31
click at [868, 383] on div "https://www.instagram.com/weir26p_/ https://www.instagram.com/weir26p_/ Picture…" at bounding box center [742, 367] width 298 height 161
click at [873, 391] on span at bounding box center [875, 395] width 31 height 19
click at [860, 399] on input "checkbox" at bounding box center [860, 399] width 0 height 0
click at [873, 393] on span at bounding box center [875, 395] width 31 height 19
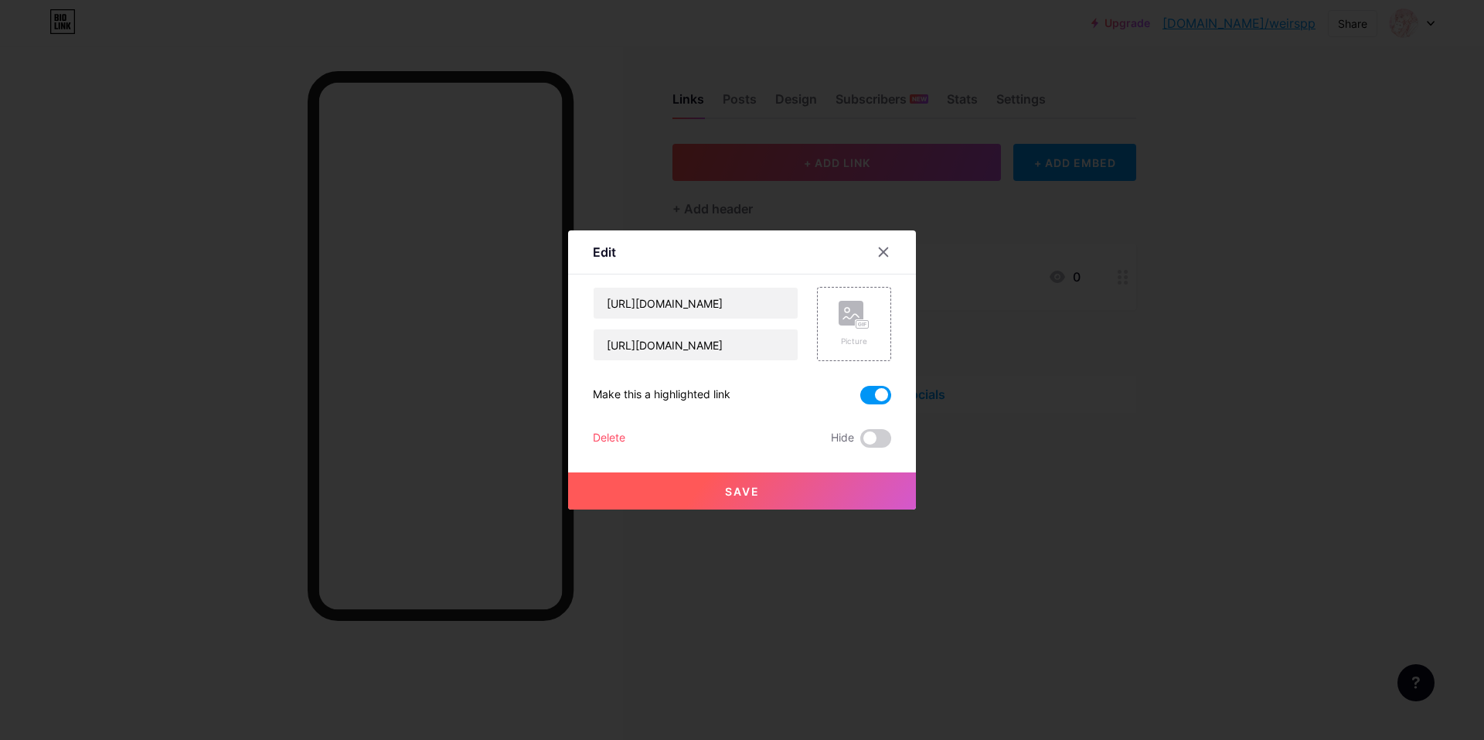
click at [860, 399] on input "checkbox" at bounding box center [860, 399] width 0 height 0
click at [1192, 465] on div at bounding box center [742, 370] width 1484 height 740
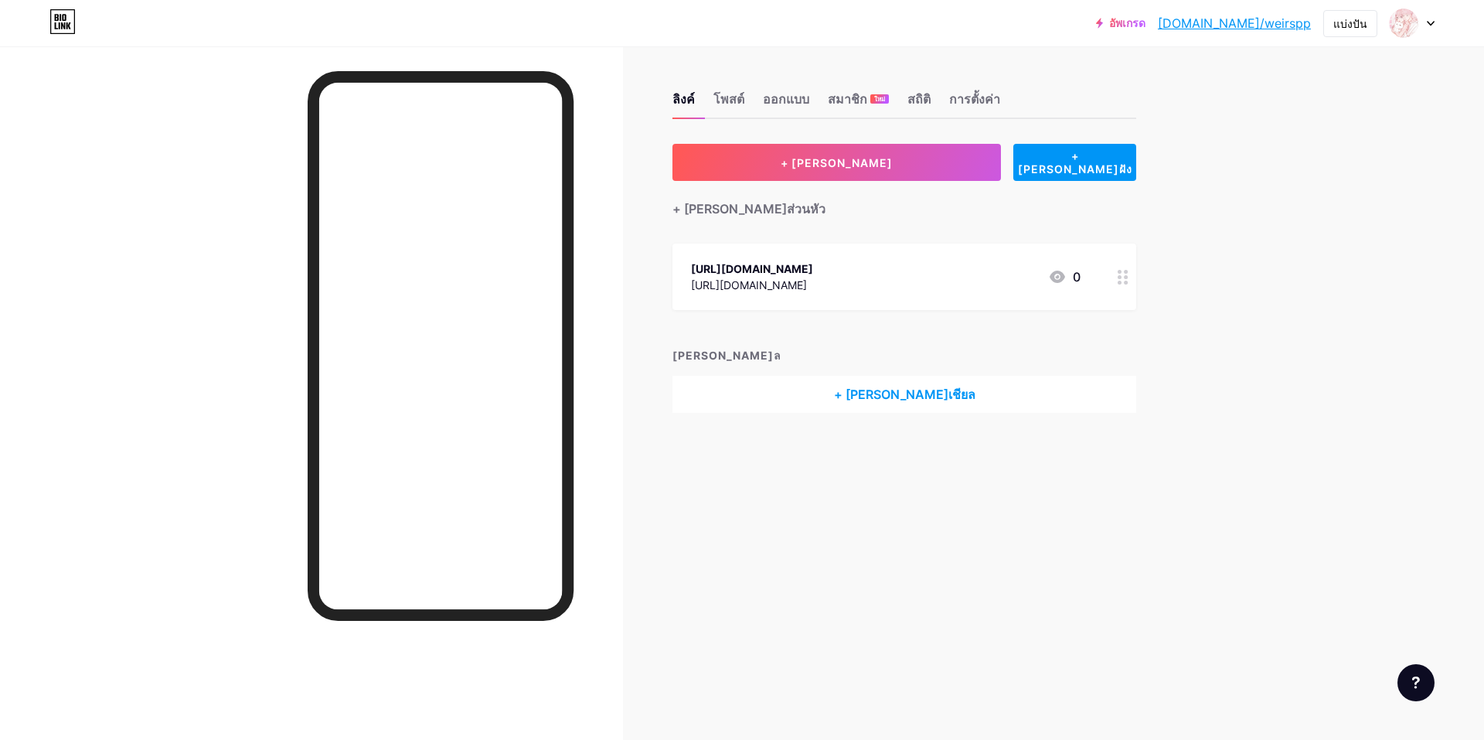
click at [1110, 289] on div at bounding box center [1123, 276] width 26 height 66
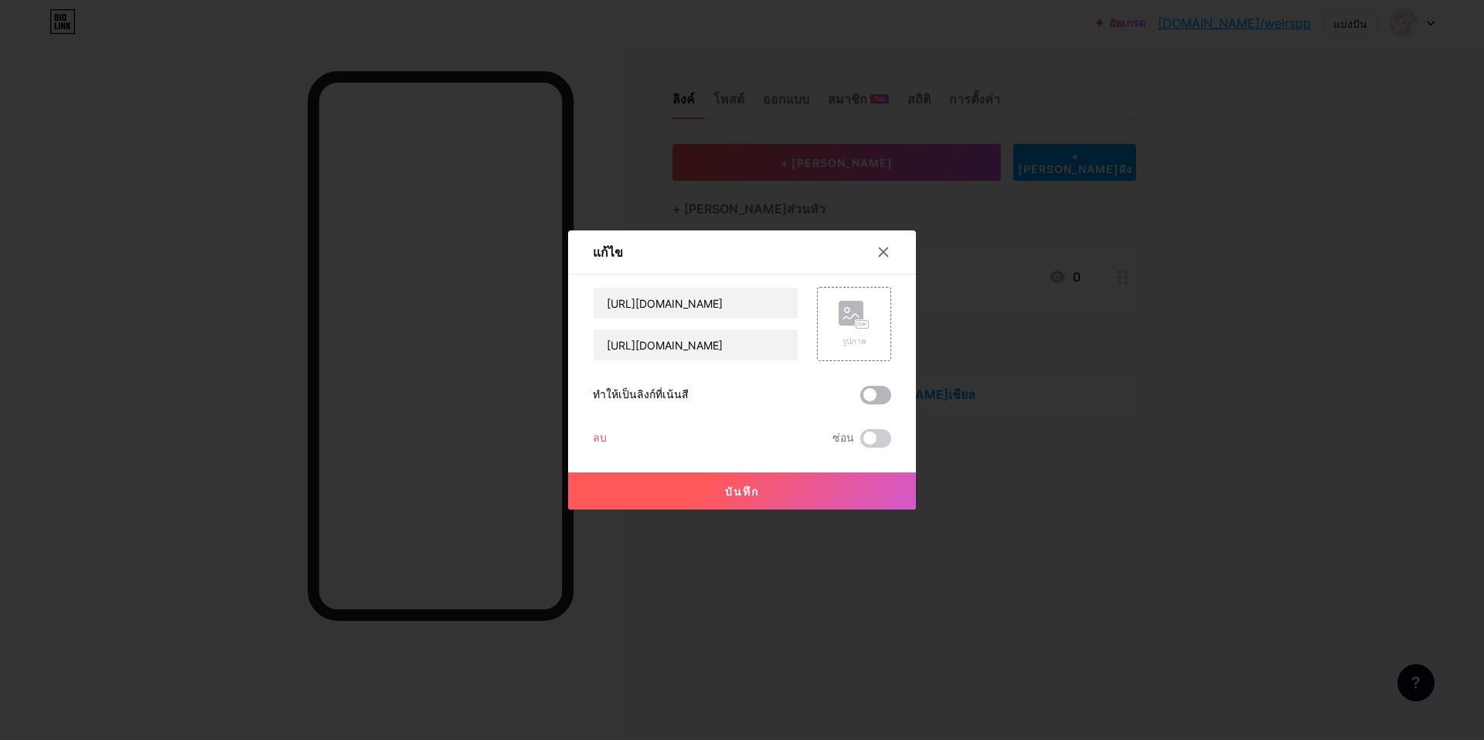
click at [862, 394] on span at bounding box center [875, 395] width 31 height 19
click at [860, 399] on input "checkbox" at bounding box center [860, 399] width 0 height 0
click at [845, 322] on rect at bounding box center [850, 313] width 25 height 25
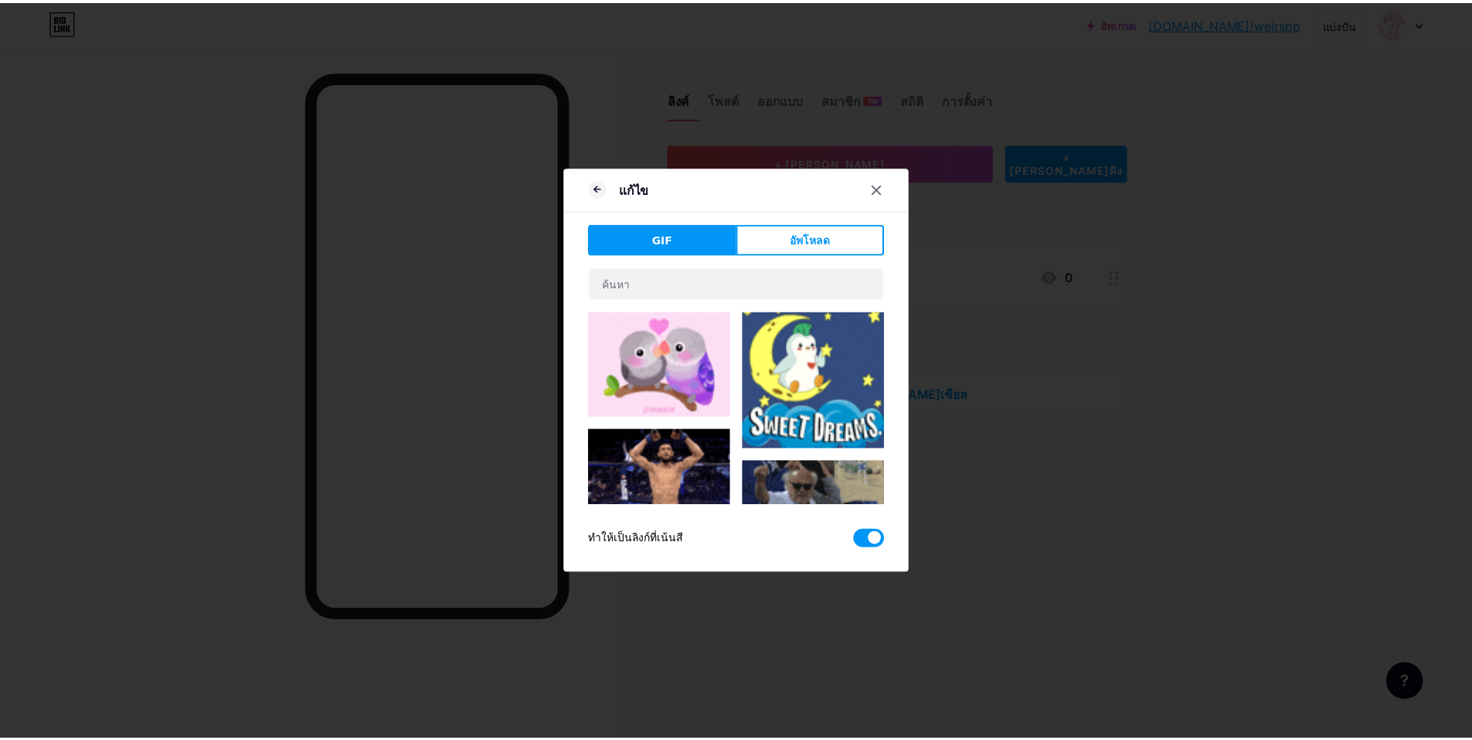
scroll to position [309, 0]
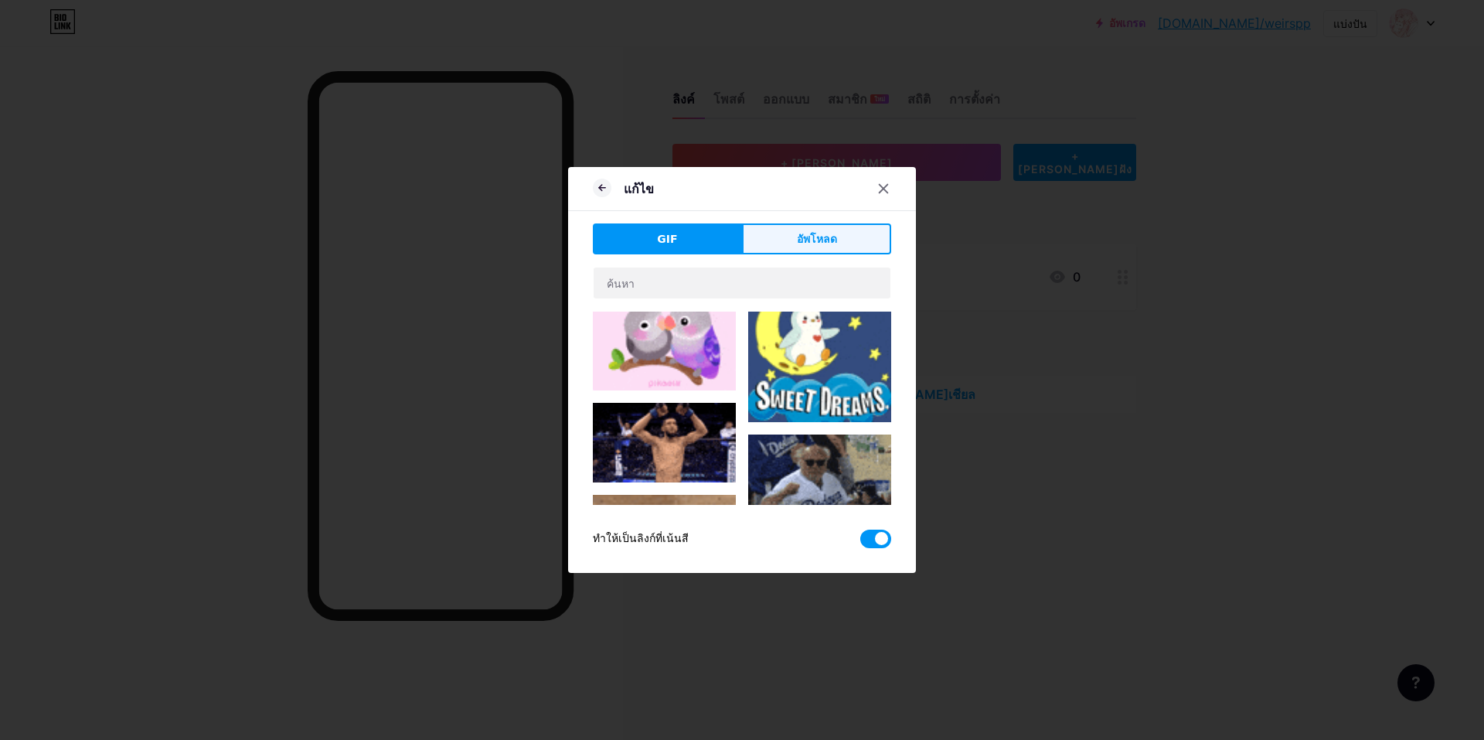
click at [810, 240] on font "อัพโหลด" at bounding box center [817, 239] width 40 height 12
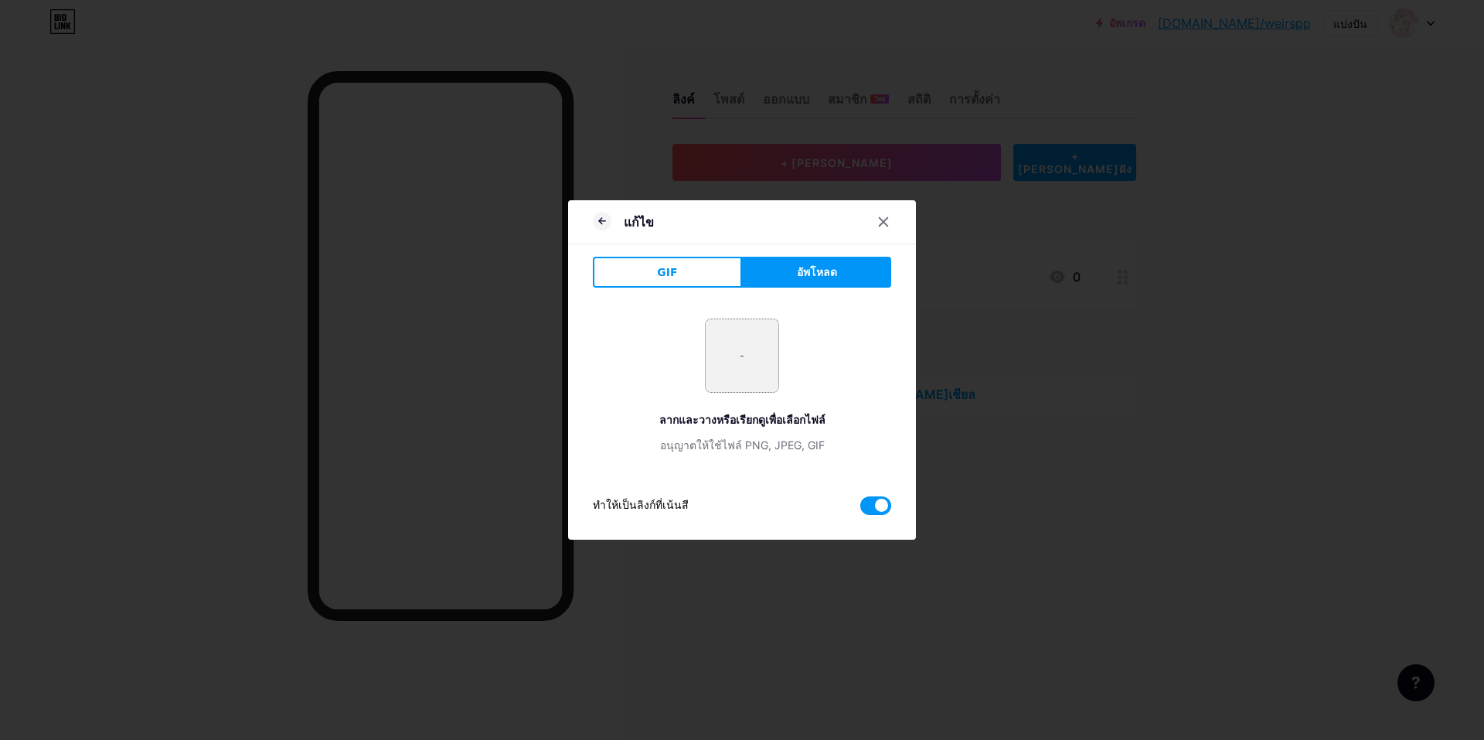
click at [725, 350] on input "file" at bounding box center [742, 355] width 73 height 73
type input "C:\fakepath\สกรีนช็อต 2025-08-17 123605.png"
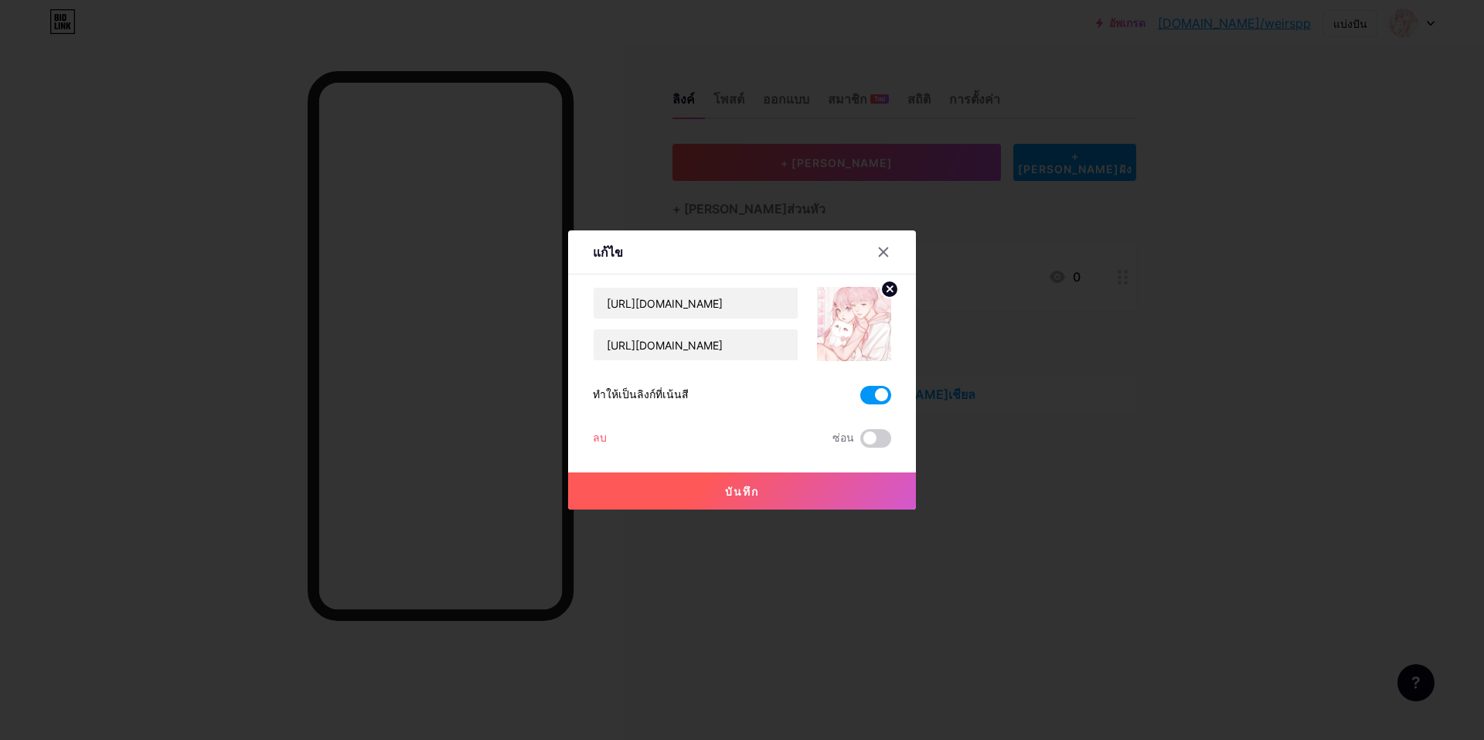
click at [754, 497] on button "บันทึก" at bounding box center [742, 490] width 348 height 37
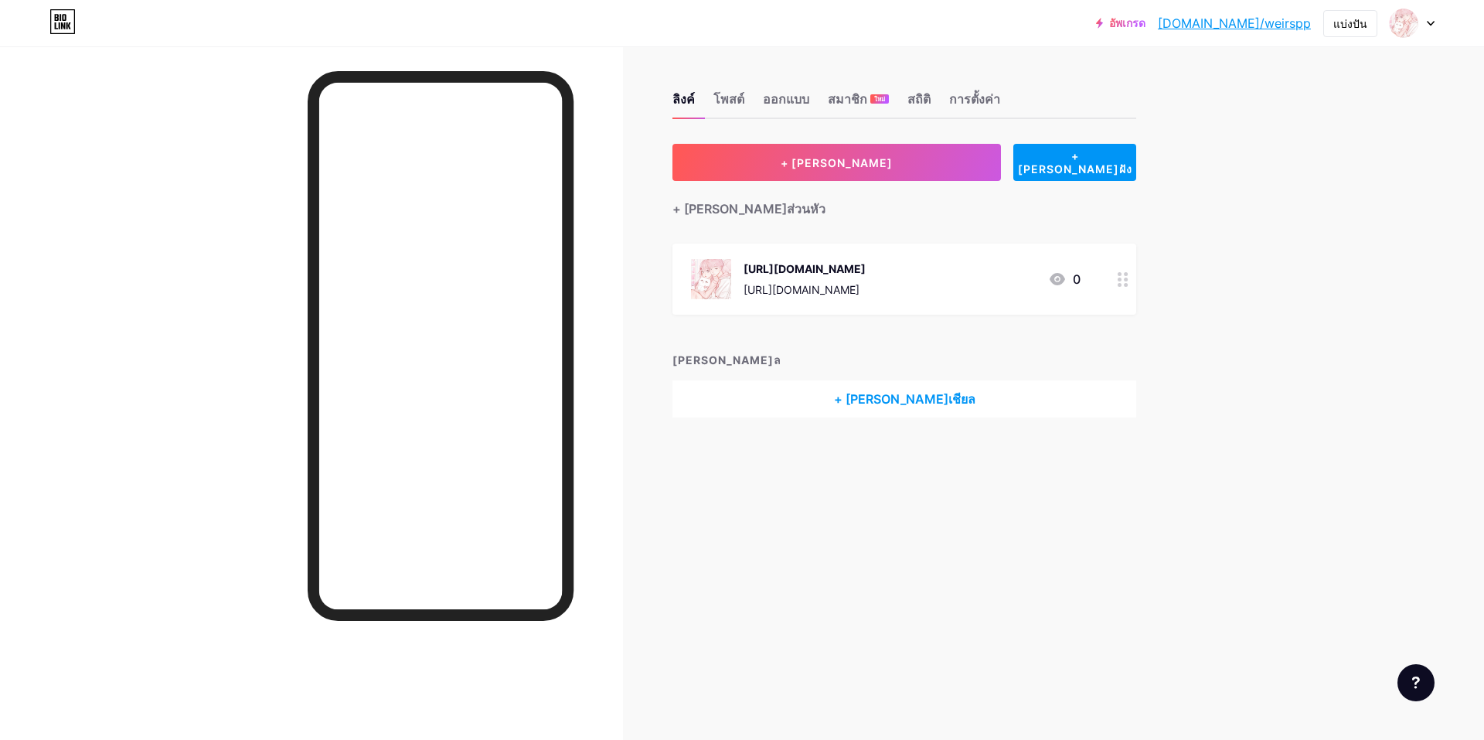
click at [718, 586] on div "ลิงค์ โพสต์ ออกแบบ สมาชิก ใหม่ สถิติ การตั้งค่า + เพิ่มลิงค์ + เพิ่มฝัง + เพิ่ม…" at bounding box center [600, 370] width 1201 height 740
click at [743, 100] on font "โพสต์" at bounding box center [728, 98] width 31 height 15
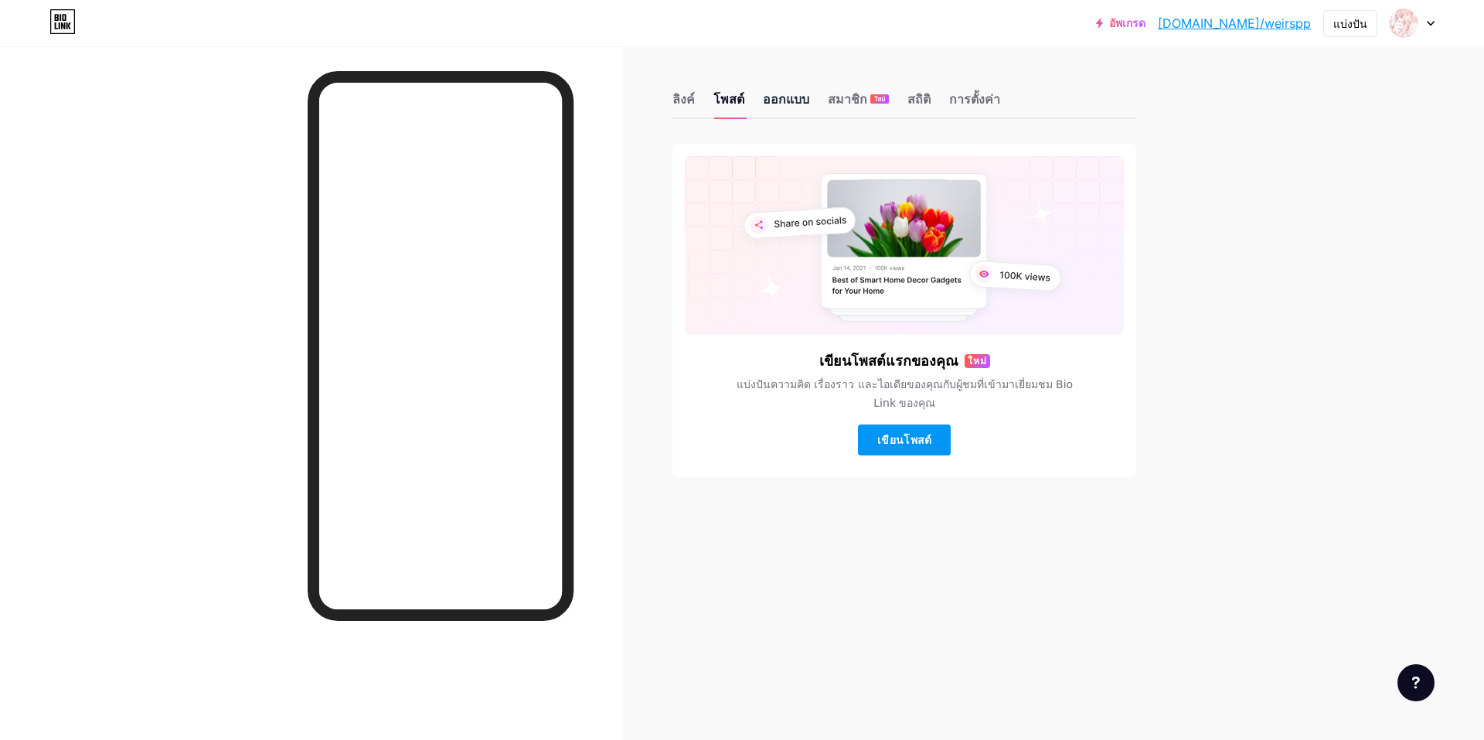
click at [780, 101] on font "ออกแบบ" at bounding box center [786, 98] width 46 height 15
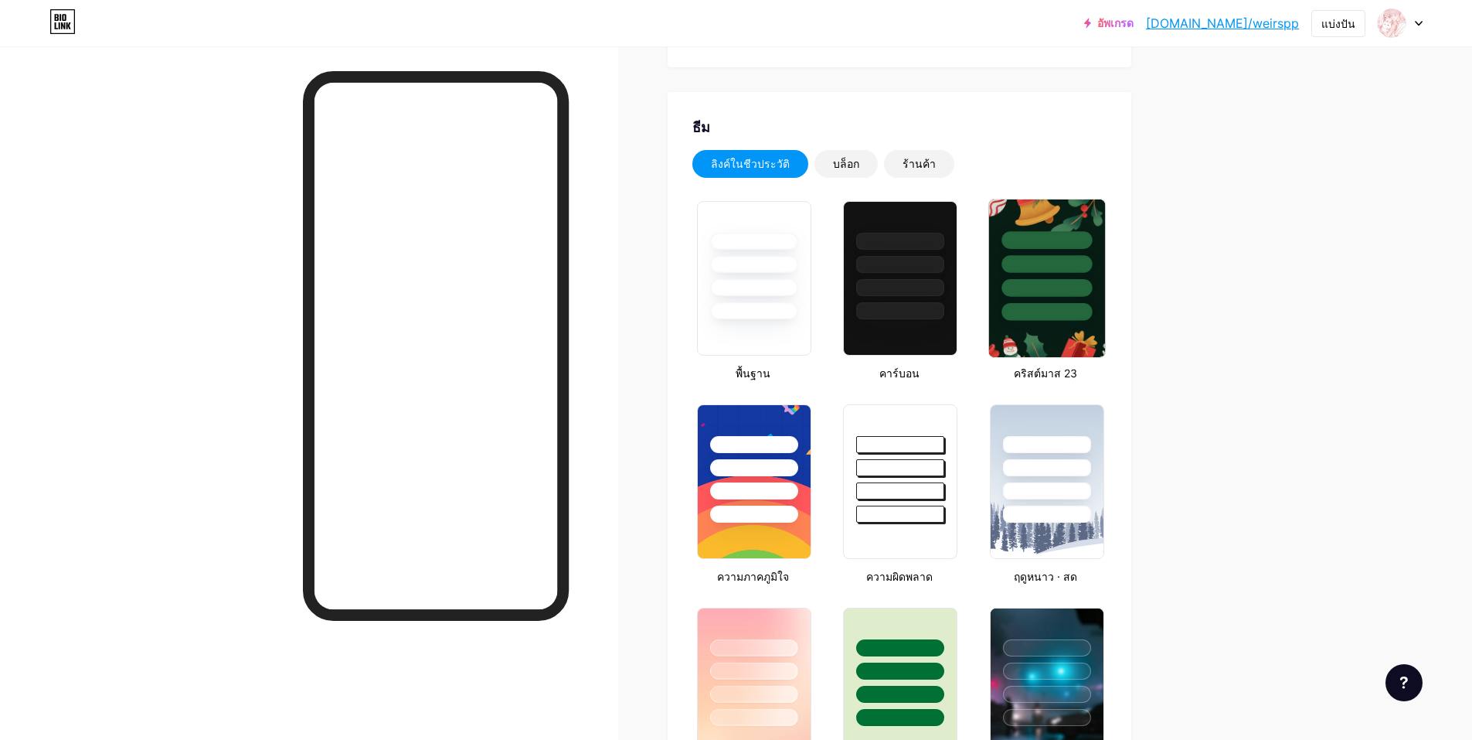
scroll to position [309, 0]
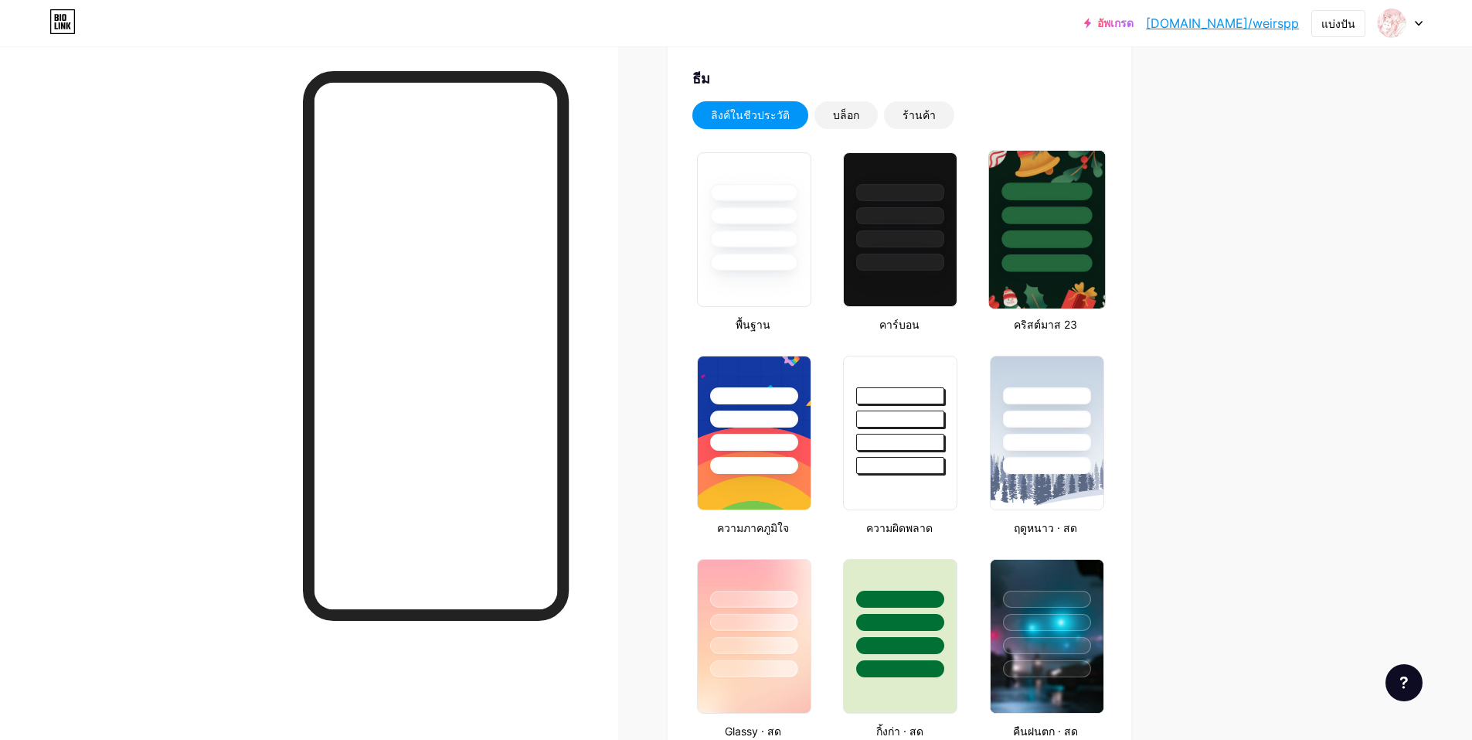
type input "#000000"
type input "#ffffff"
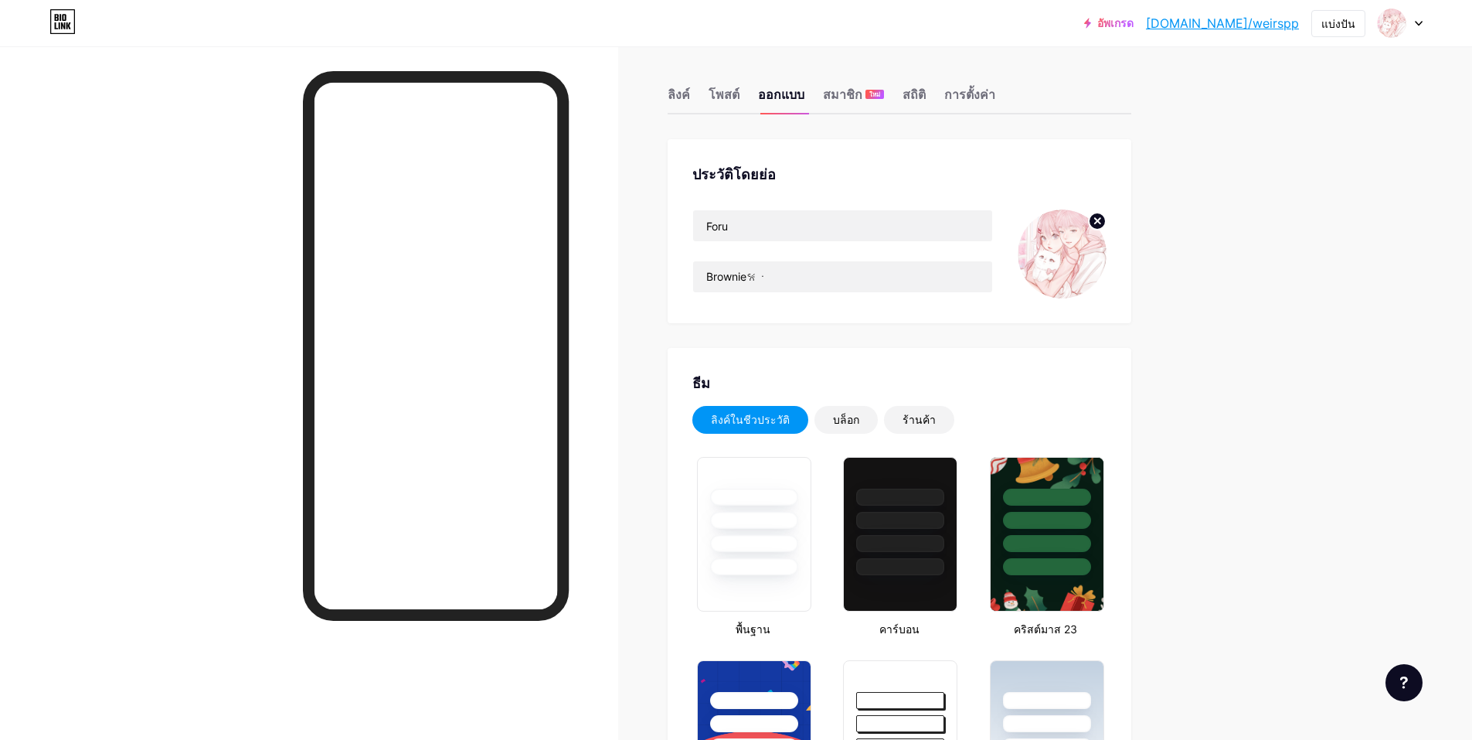
scroll to position [0, 0]
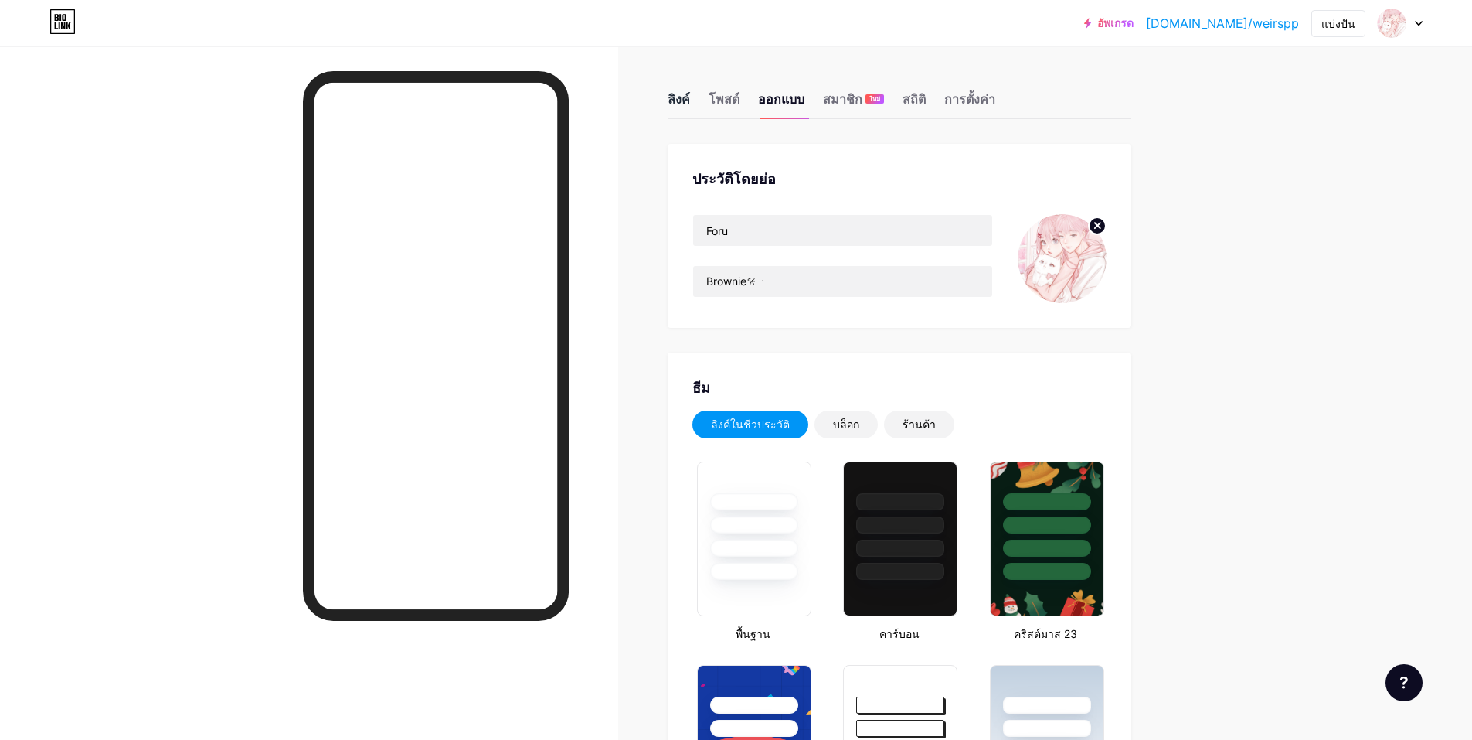
click at [690, 99] on font "ลิงค์" at bounding box center [679, 98] width 22 height 15
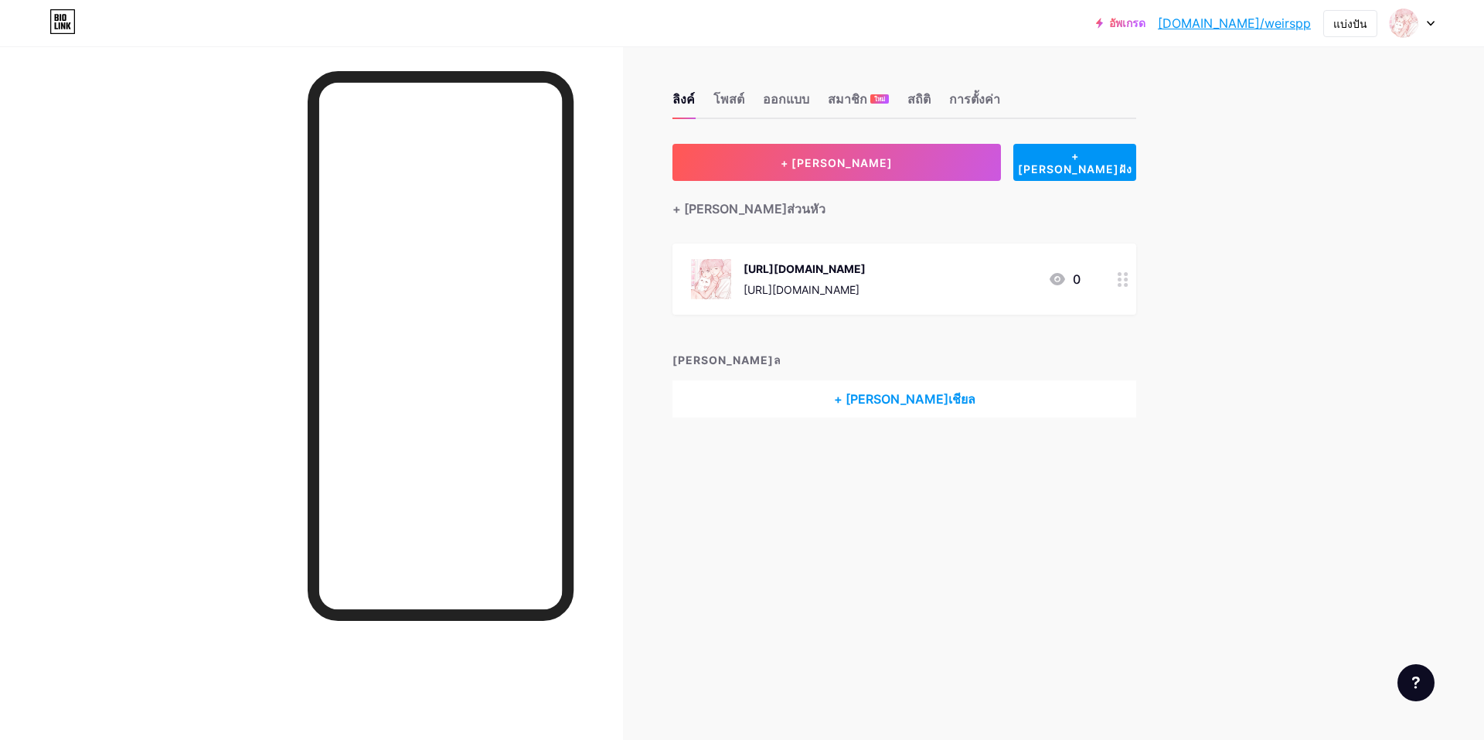
click at [1437, 31] on div "อัพเกรด bio.link/weirsp... bio.link/weirspp แบ่งปัน การสลับบัญชี ฟอรั่ม bio.lin…" at bounding box center [742, 23] width 1484 height 28
click at [1430, 23] on icon at bounding box center [1430, 23] width 8 height 5
click at [1297, 178] on font "การตั้งค่าบัญชี" at bounding box center [1291, 174] width 68 height 13
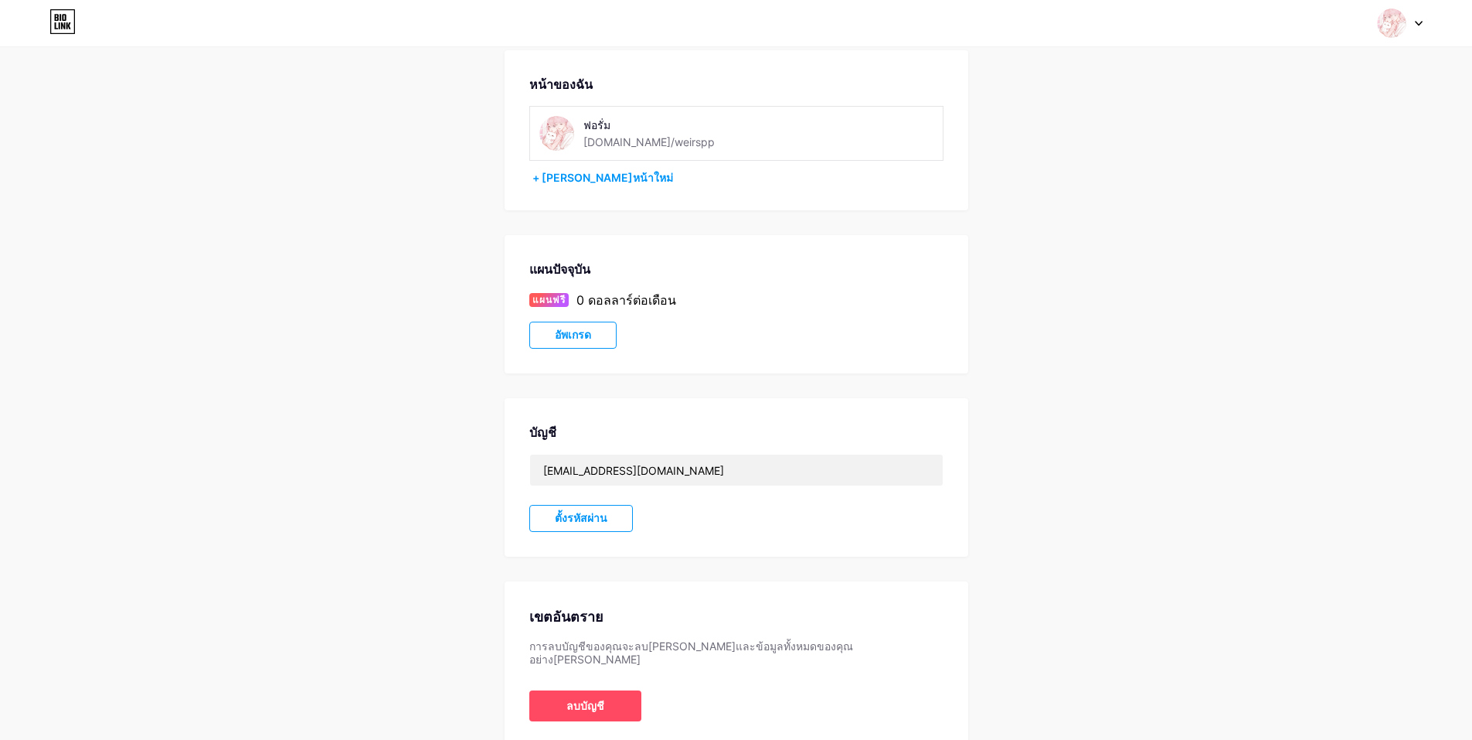
scroll to position [122, 0]
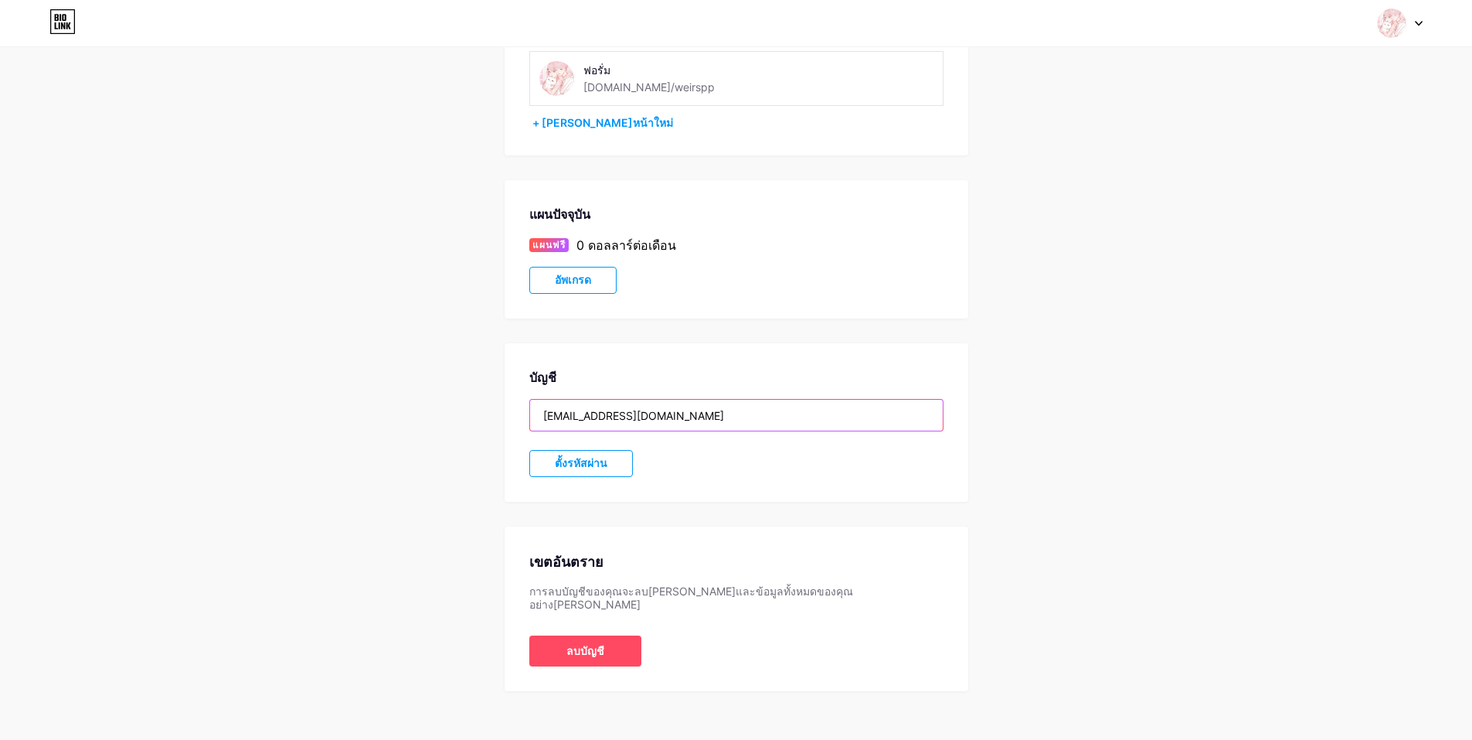
click at [666, 413] on input "[EMAIL_ADDRESS][DOMAIN_NAME]" at bounding box center [736, 415] width 413 height 31
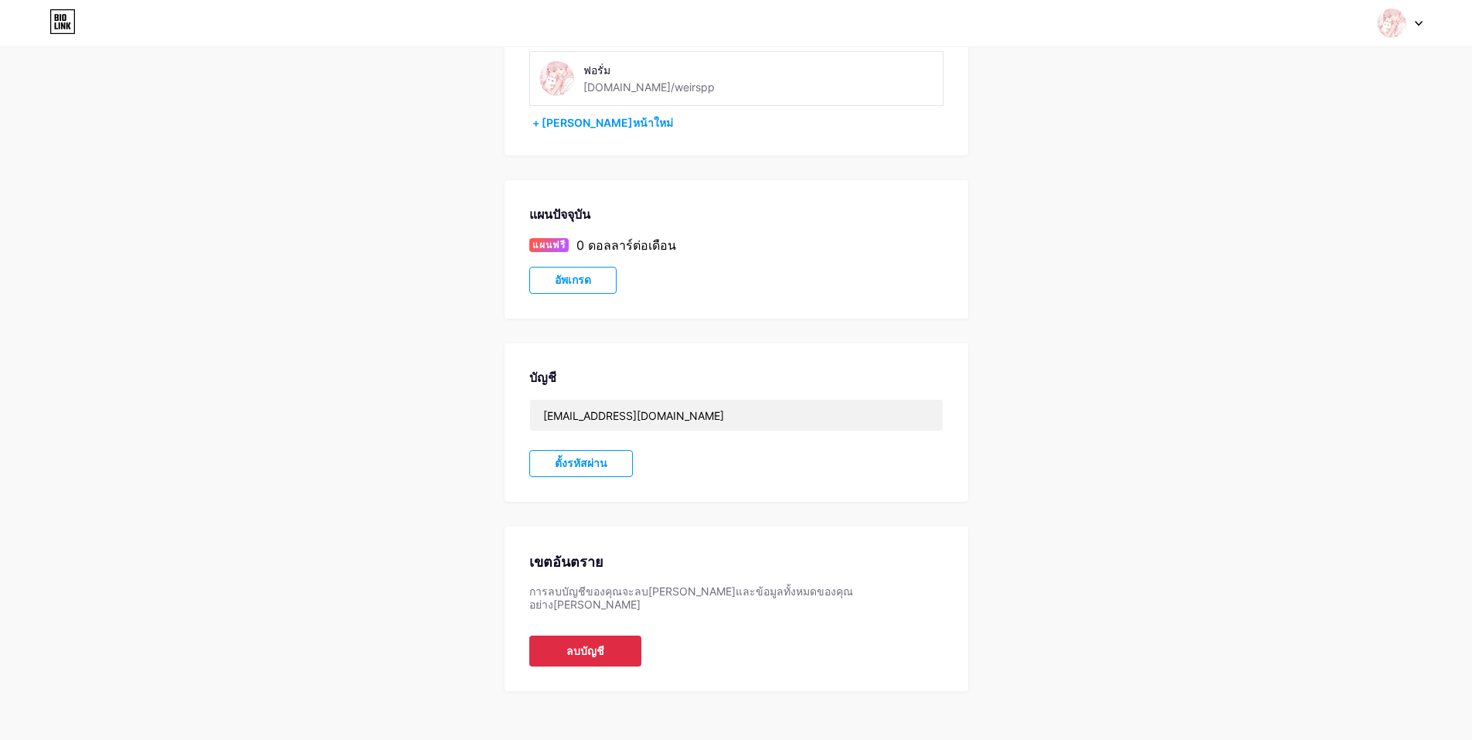
click at [570, 635] on button "ลบบัญชี" at bounding box center [585, 650] width 112 height 31
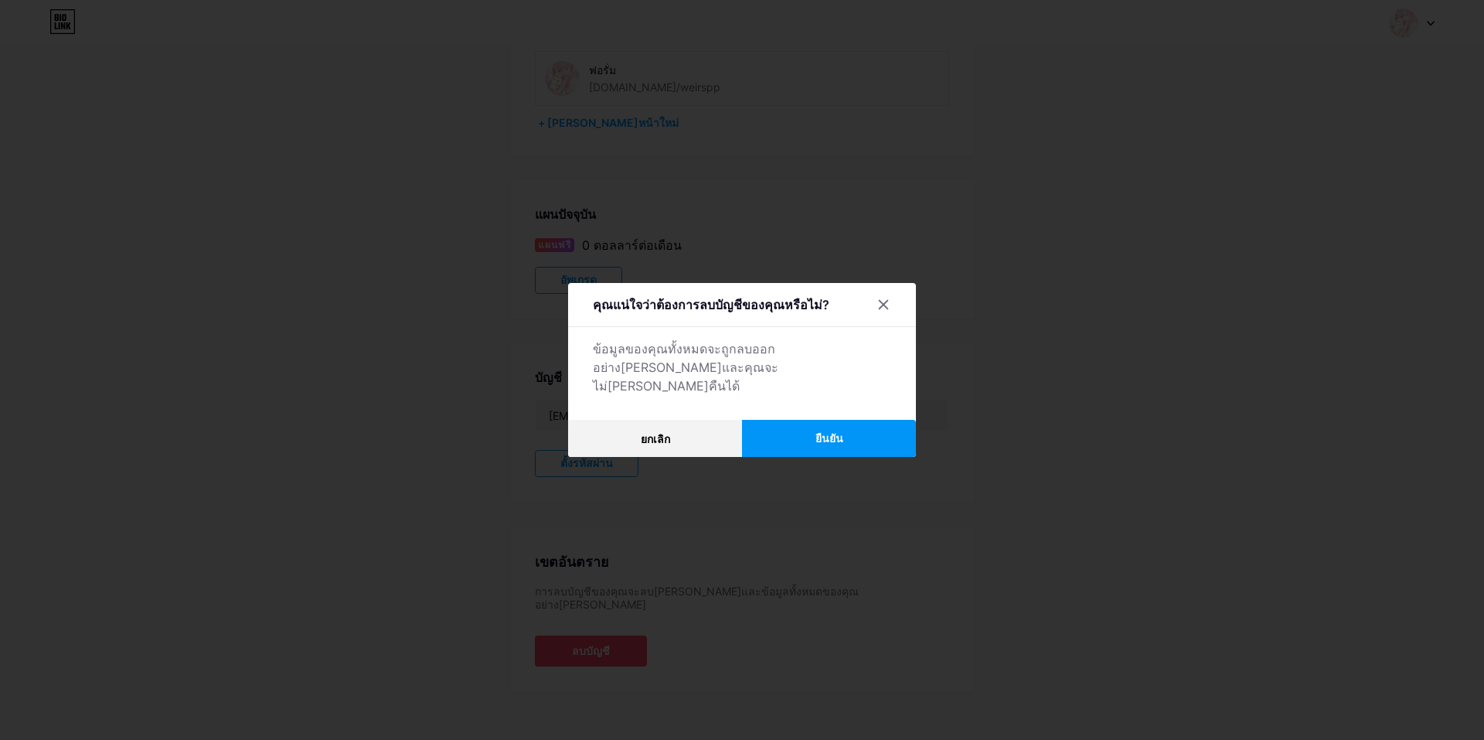
click at [784, 425] on button "ยืนยัน" at bounding box center [829, 438] width 174 height 37
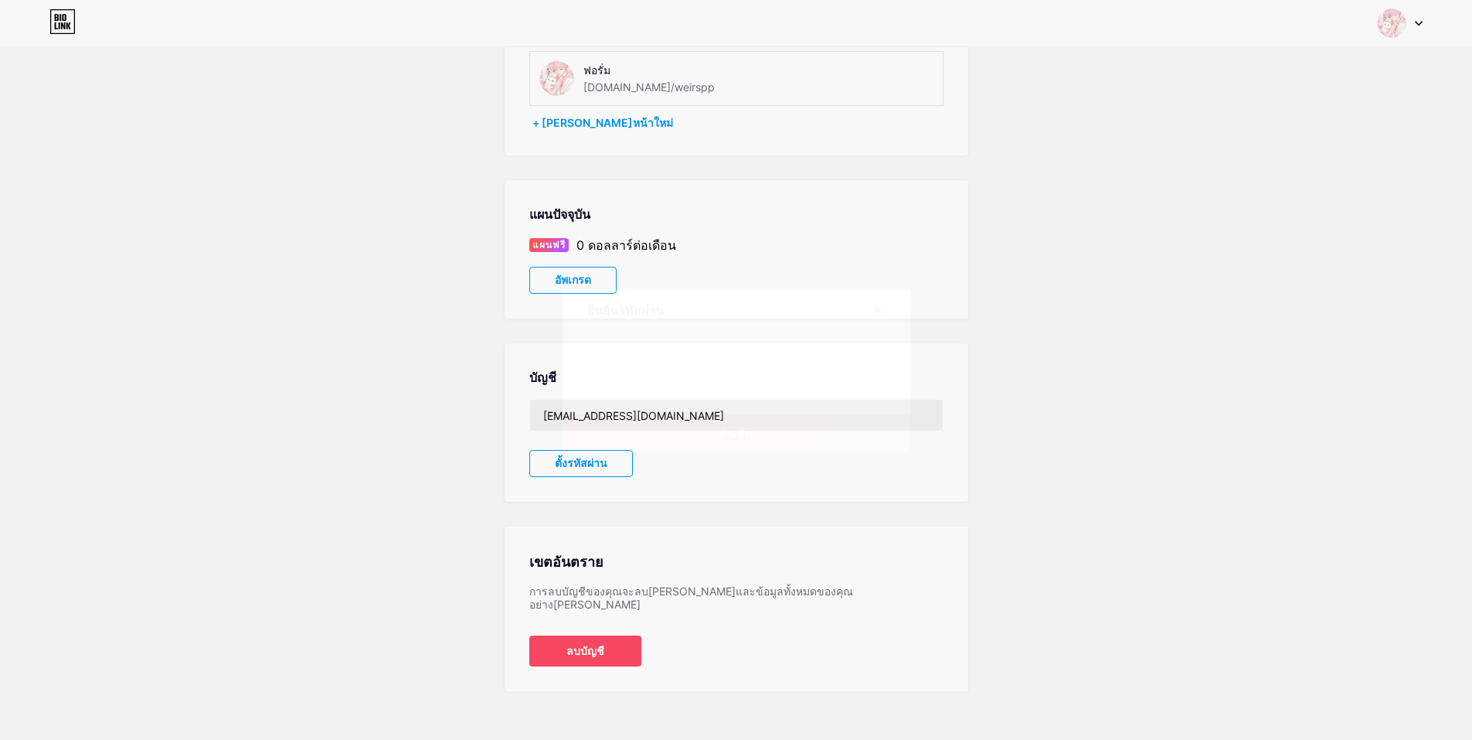
click at [742, 438] on font "บันทึก" at bounding box center [736, 433] width 34 height 13
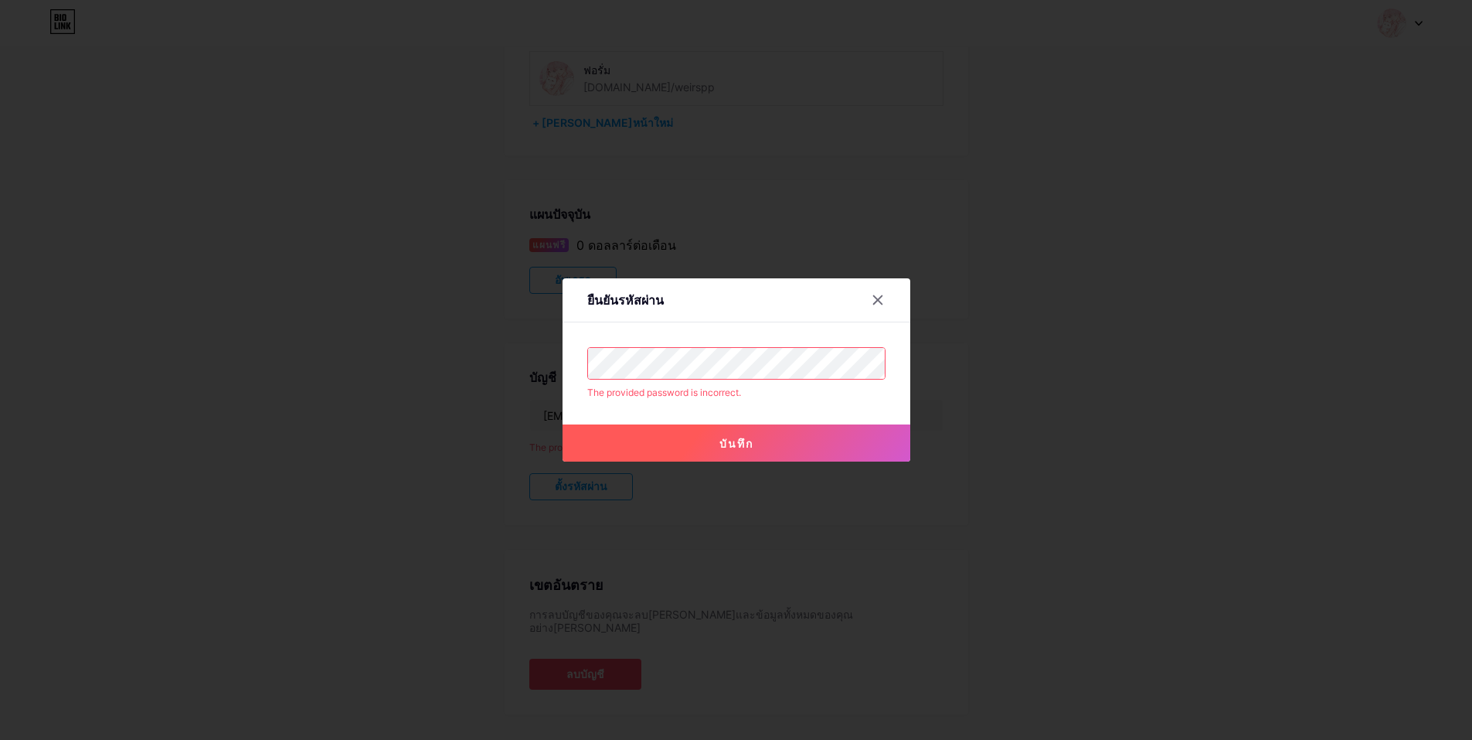
click at [542, 365] on div "ยืนยันรหัสผ่าน The provided password is incorrect. บันทึก" at bounding box center [736, 370] width 1472 height 740
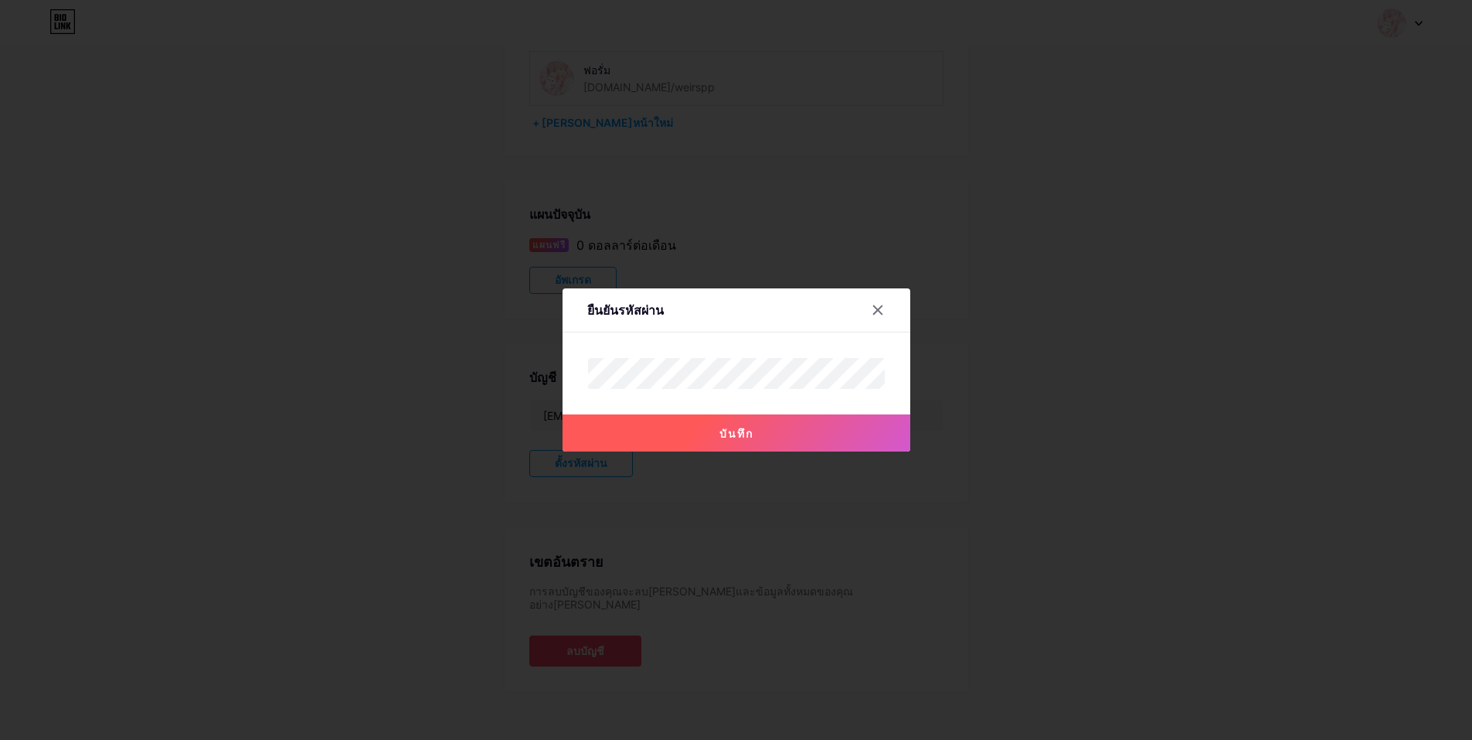
click at [710, 434] on button "บันทึก" at bounding box center [737, 432] width 348 height 37
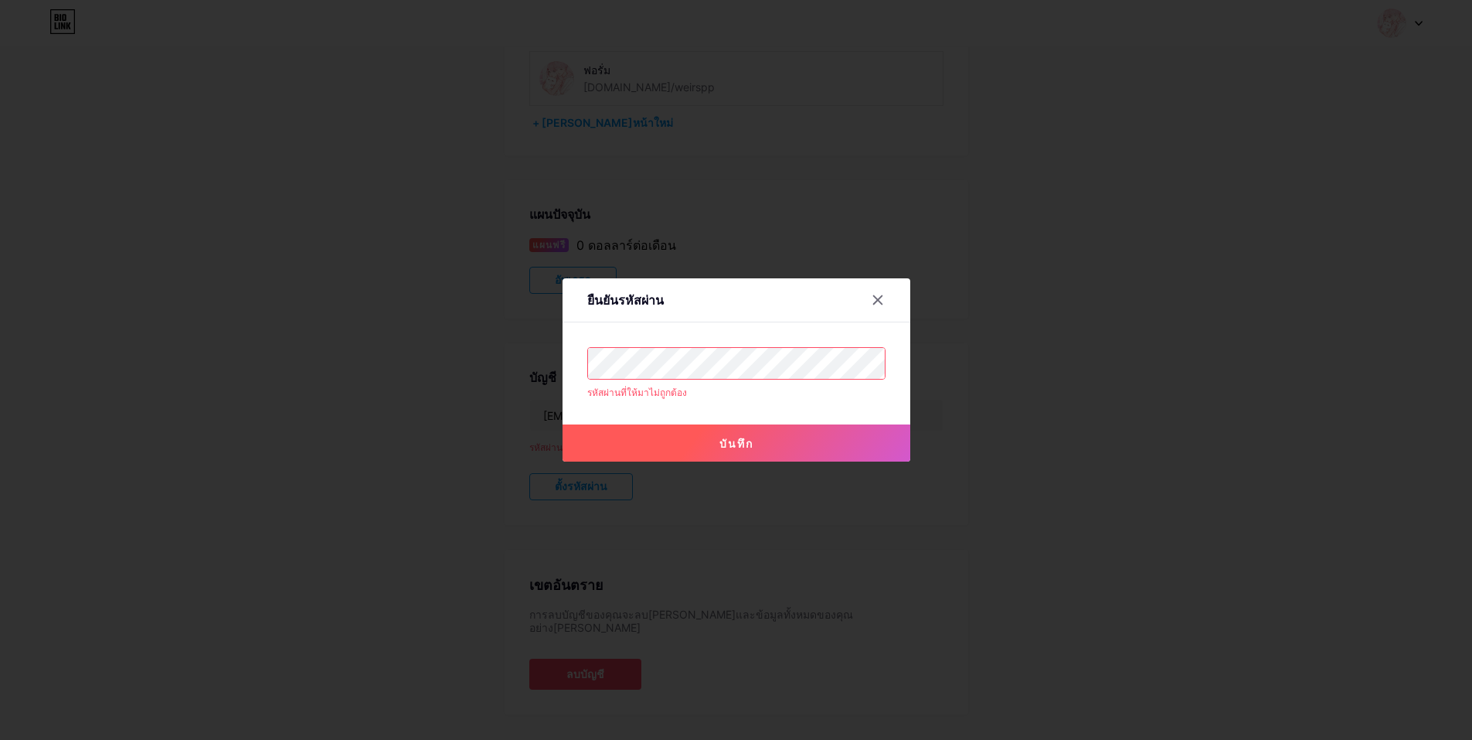
click at [887, 302] on div at bounding box center [878, 300] width 28 height 28
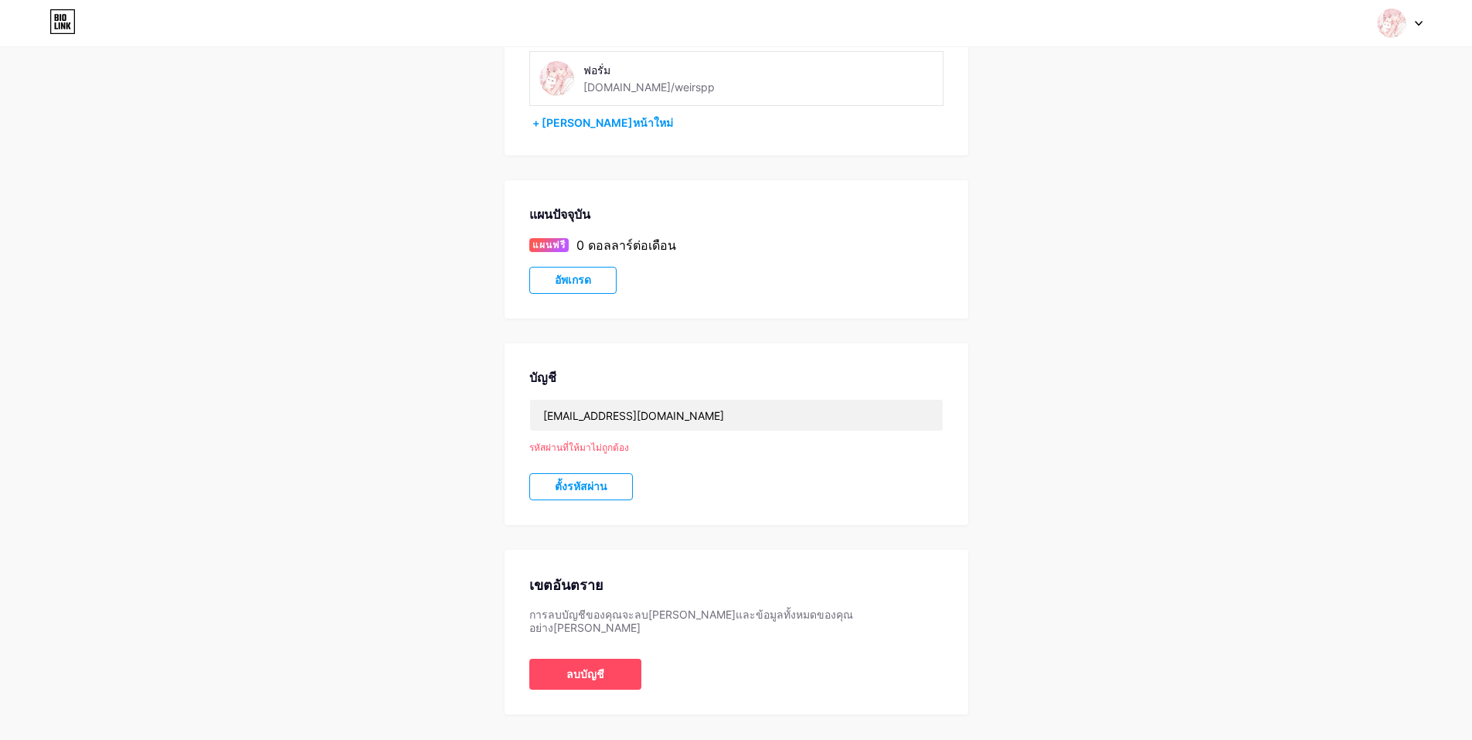
click at [676, 491] on div "บัญชี mahhee7@gmail.com รหัสผ่านที่ให้มาไม่ถูกต้อง ตั้งรหัสผ่าน" at bounding box center [737, 434] width 464 height 182
drag, startPoint x: 1171, startPoint y: 495, endPoint x: 767, endPoint y: 476, distance: 405.3
click at [1171, 495] on div "การตั้งค่าบัญชี หน้าของฉัน ฟอรั่ม bio.link/weirspp + เพิ่มหน้าใหม่ แผนปัจจุบัน …" at bounding box center [736, 331] width 1472 height 765
click at [582, 474] on button "ตั้งรหัสผ่าน" at bounding box center [581, 486] width 104 height 27
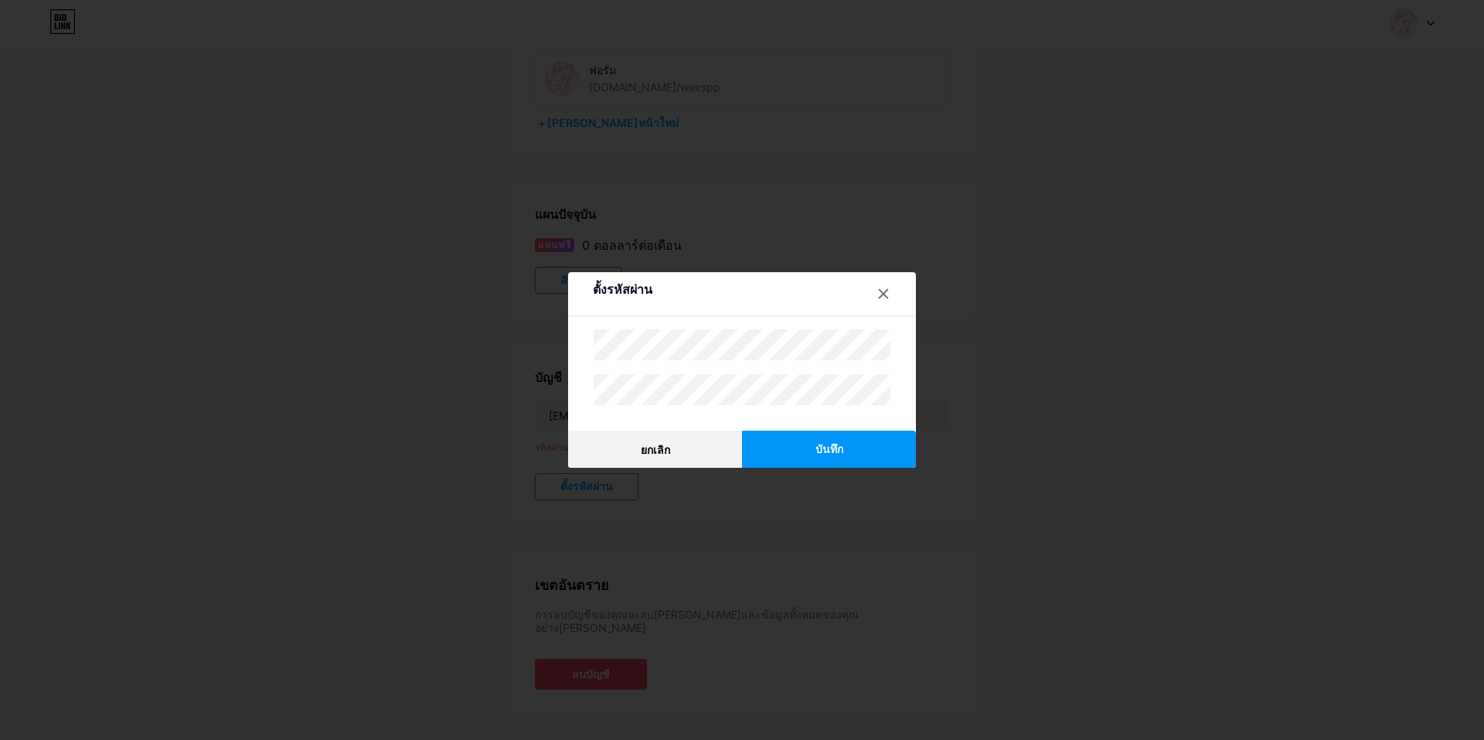
click at [830, 447] on font "บันทึก" at bounding box center [829, 449] width 28 height 12
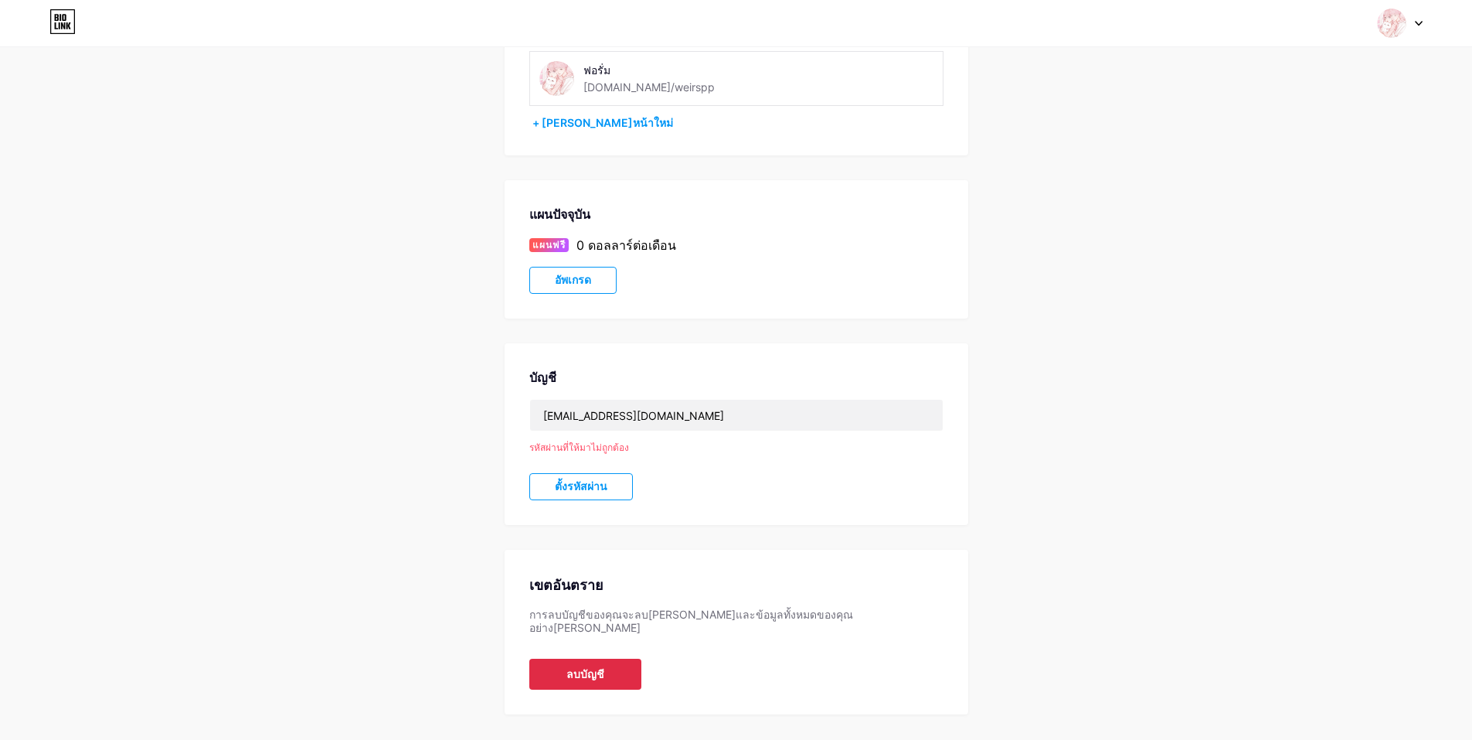
click at [580, 668] on font "ลบบัญชี" at bounding box center [585, 674] width 38 height 12
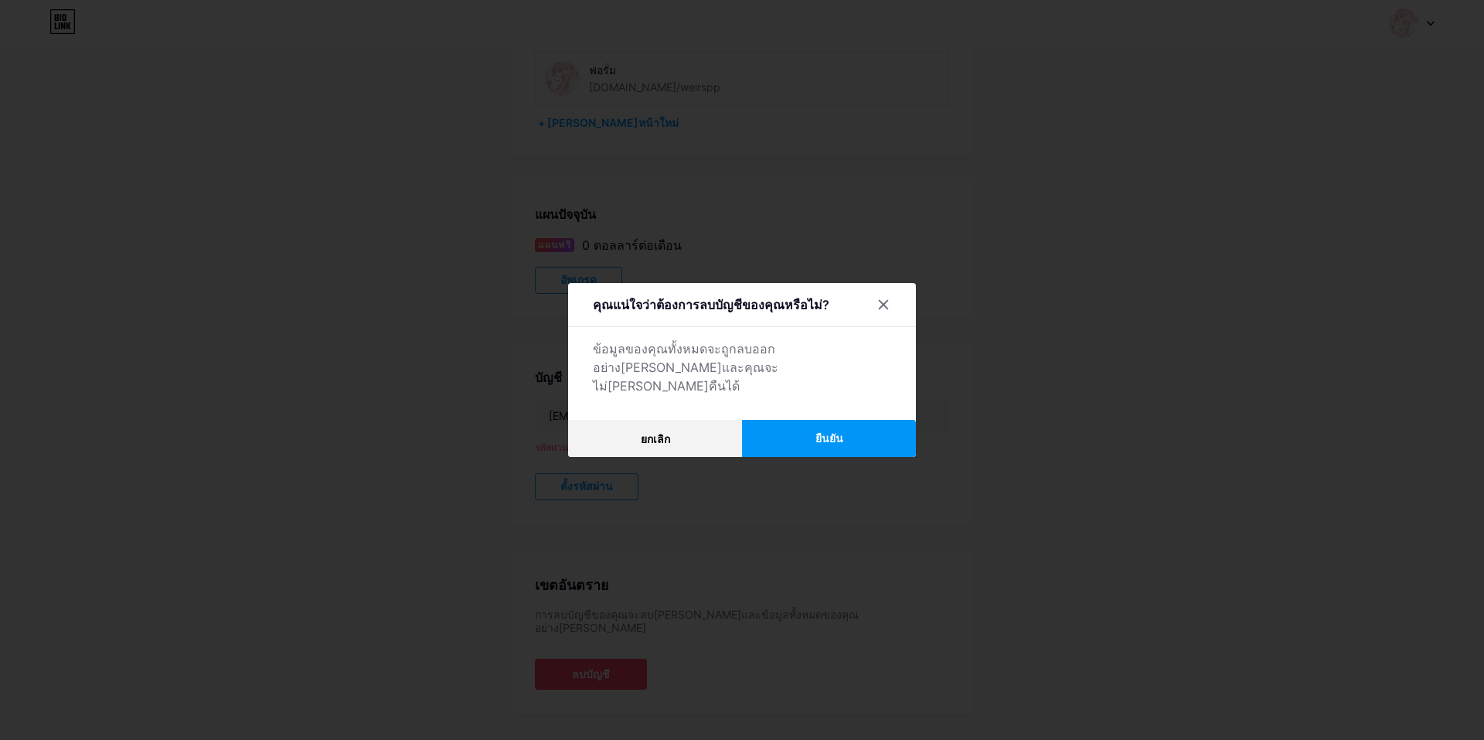
click at [768, 421] on button "ยืนยัน" at bounding box center [829, 438] width 174 height 37
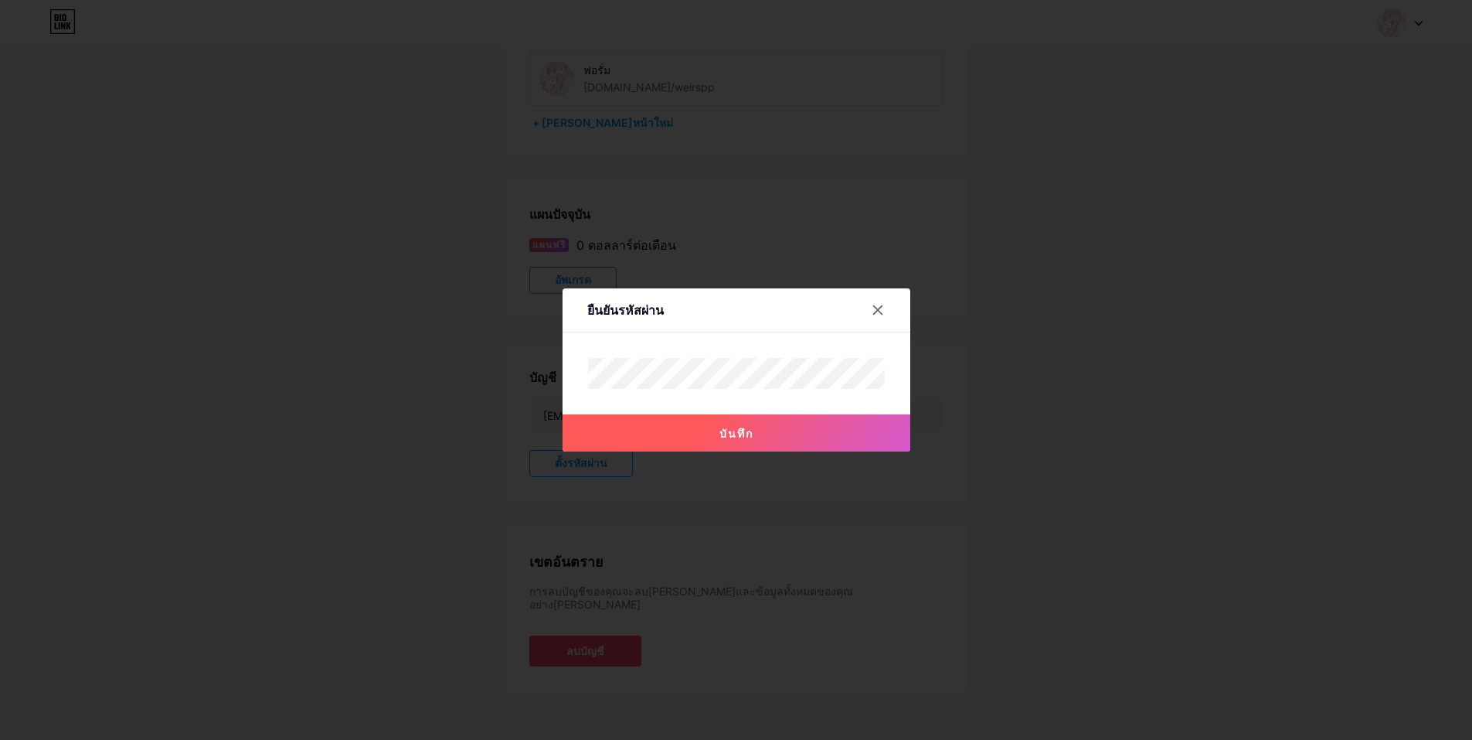
click at [688, 423] on button "บันทึก" at bounding box center [737, 432] width 348 height 37
click at [811, 325] on div "ยืนยันรหัสผ่าน" at bounding box center [737, 314] width 348 height 36
click at [714, 323] on div "ยืนยันรหัสผ่าน" at bounding box center [737, 314] width 348 height 36
click at [879, 301] on div at bounding box center [878, 310] width 28 height 28
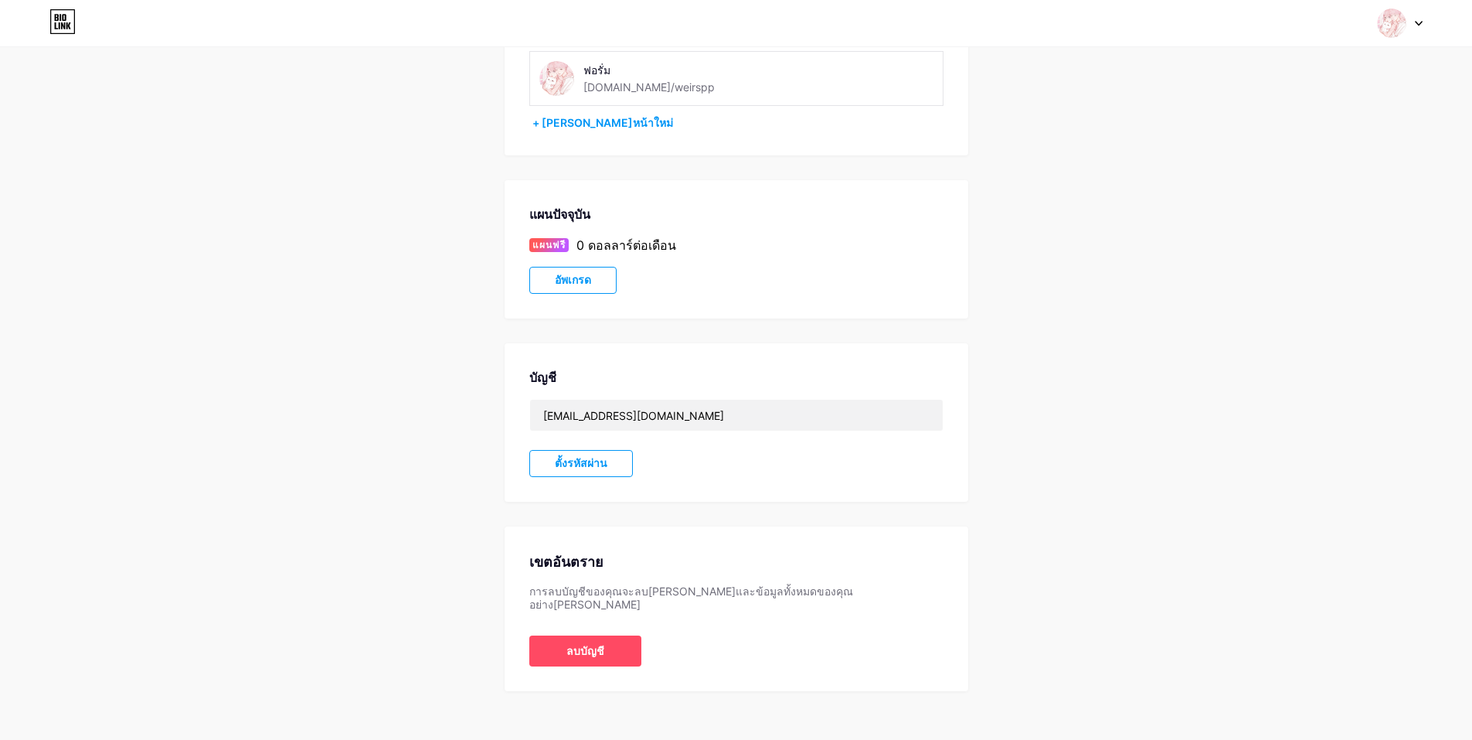
click at [1171, 321] on div "การตั้งค่าบัญชี หน้าของฉัน ฟอรั่ม bio.link/weirspp + เพิ่มหน้าใหม่ แผนปัจจุบัน …" at bounding box center [736, 320] width 1472 height 742
drag, startPoint x: 1048, startPoint y: 503, endPoint x: 1005, endPoint y: 520, distance: 45.8
click at [1046, 505] on div "การตั้งค่าบัญชี หน้าของฉัน ฟอรั่ม bio.link/weirspp + เพิ่มหน้าใหม่ แผนปัจจุบัน …" at bounding box center [736, 320] width 1472 height 742
click at [617, 552] on div "เขตอันตราย" at bounding box center [736, 561] width 414 height 21
drag, startPoint x: 575, startPoint y: 600, endPoint x: 575, endPoint y: 609, distance: 8.5
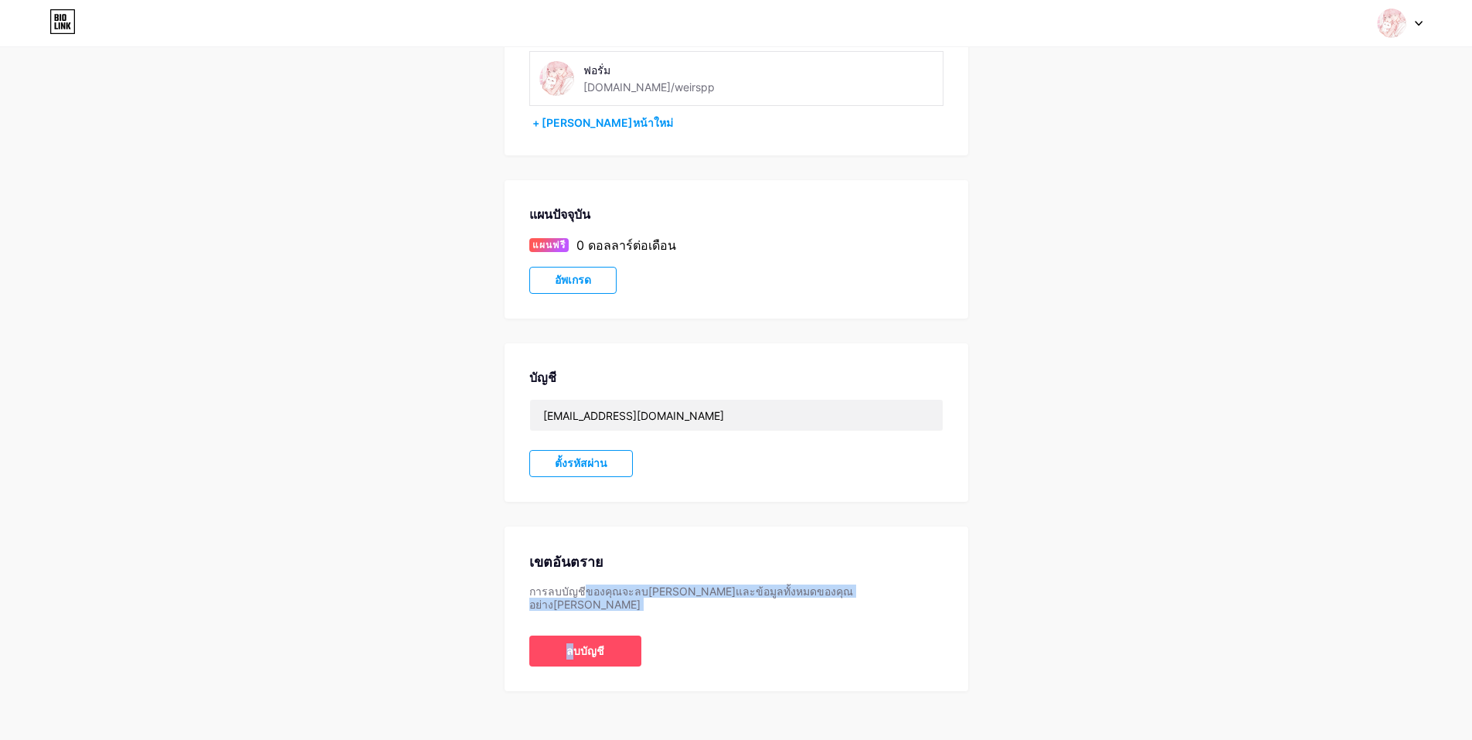
click at [575, 606] on div "เขตอันตราย การลบบัญชีของคุณจะลบเพจและข้อมูลทั้งหมดของคุณอย่างถาวร ลบบัญชี" at bounding box center [737, 608] width 464 height 165
click at [590, 650] on button "ลบบัญชี" at bounding box center [585, 650] width 112 height 31
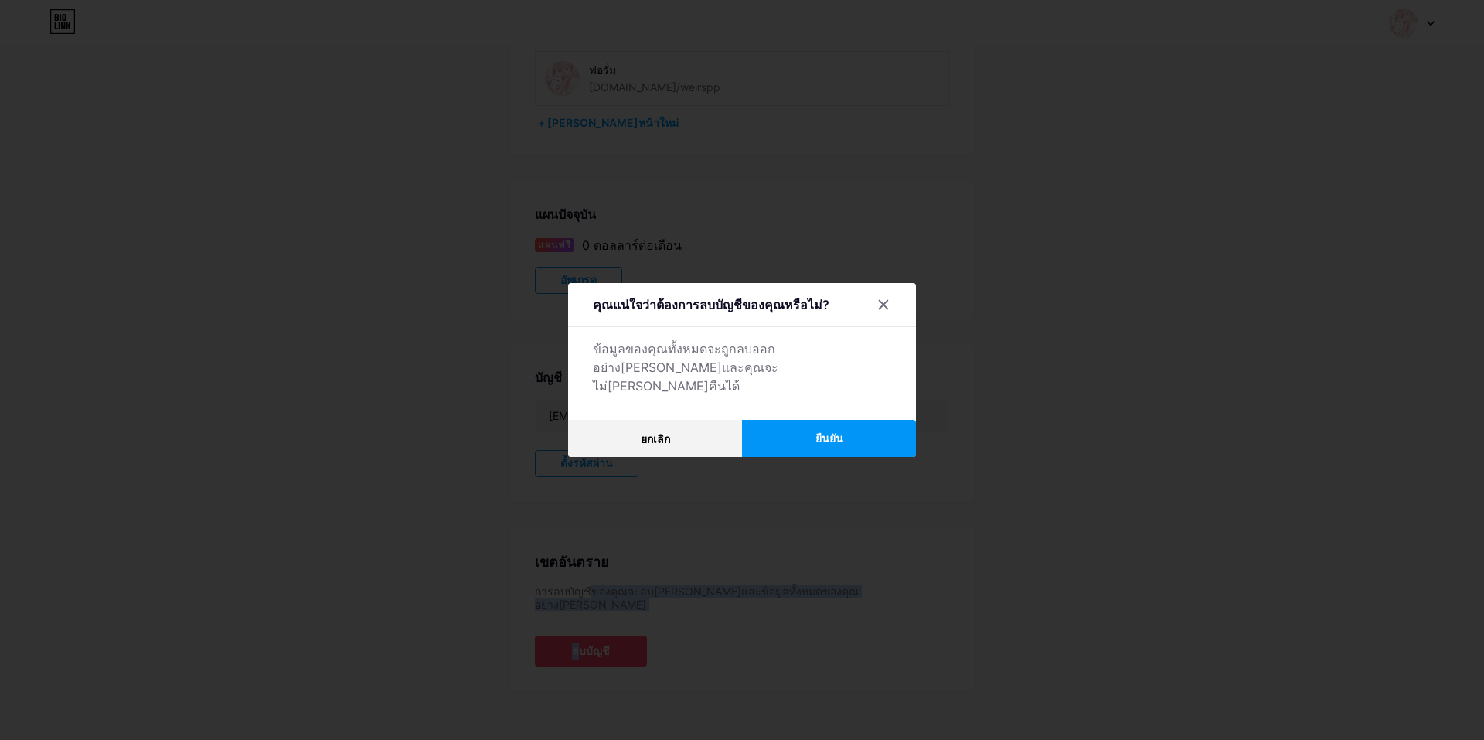
click at [804, 436] on button "ยืนยัน" at bounding box center [829, 438] width 174 height 37
click at [804, 433] on button "ยืนยัน" at bounding box center [829, 438] width 174 height 37
click at [836, 432] on font "ยืนยัน" at bounding box center [829, 438] width 28 height 12
click at [891, 315] on div at bounding box center [883, 305] width 28 height 28
click at [877, 309] on icon at bounding box center [883, 304] width 12 height 12
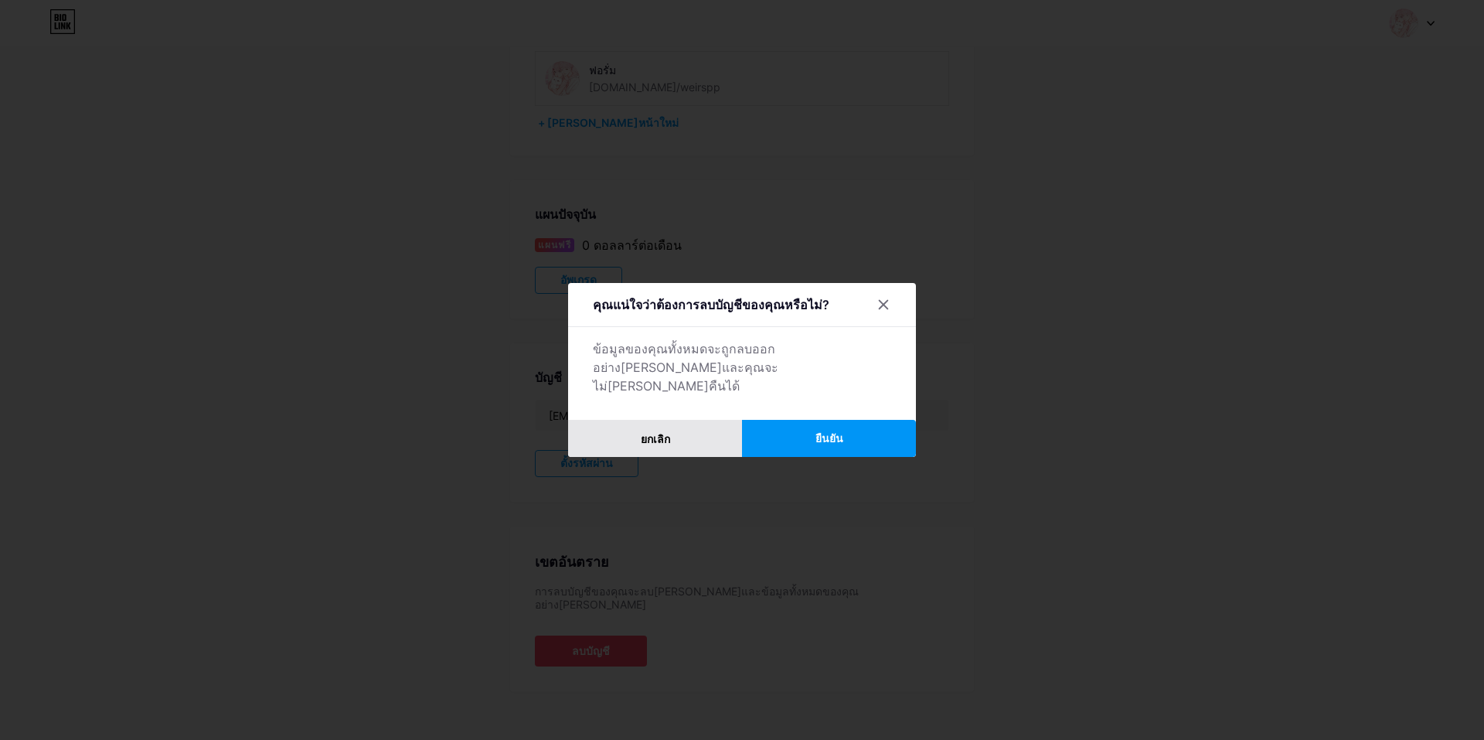
click at [625, 438] on button "ยกเลิก" at bounding box center [655, 438] width 174 height 37
click at [654, 420] on button "ยกเลิก" at bounding box center [655, 438] width 174 height 37
click at [879, 309] on icon at bounding box center [883, 305] width 9 height 9
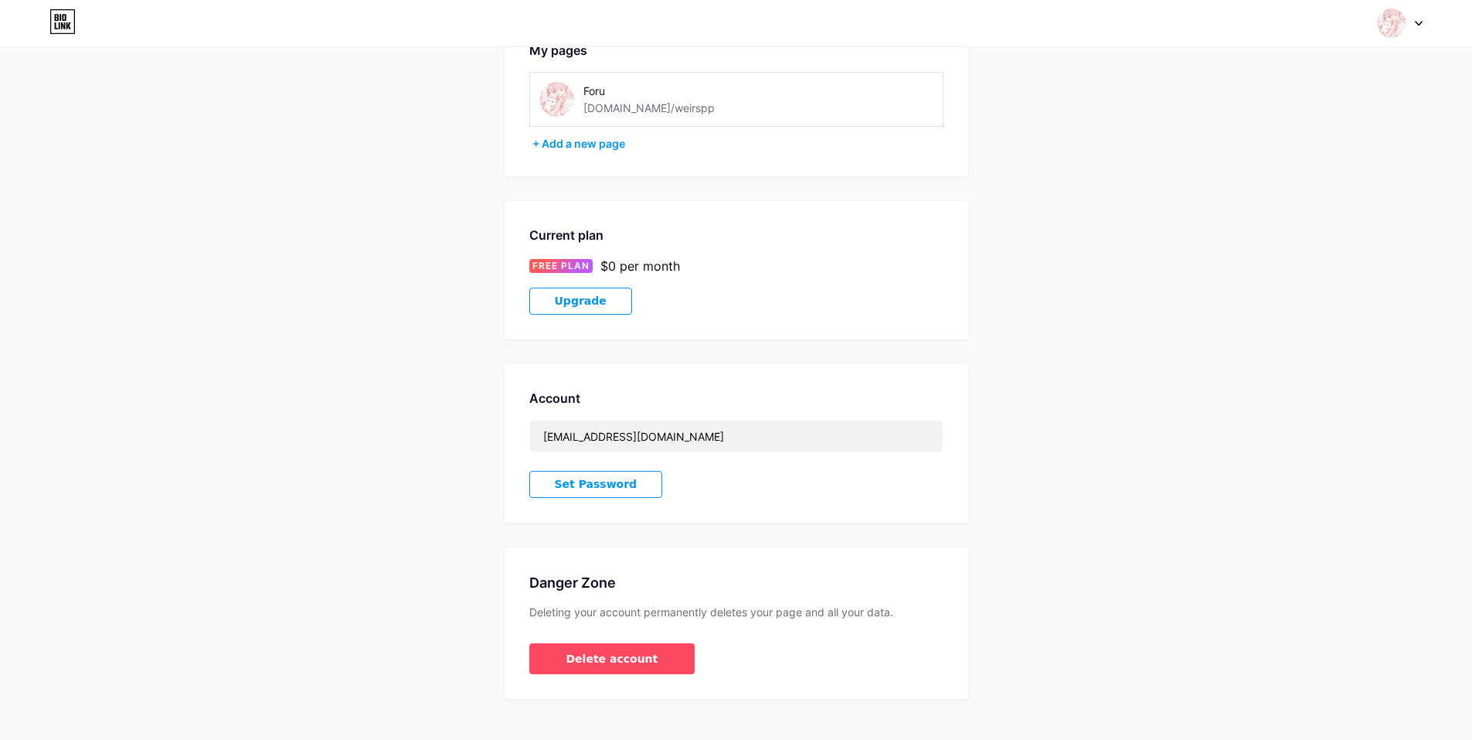
scroll to position [122, 0]
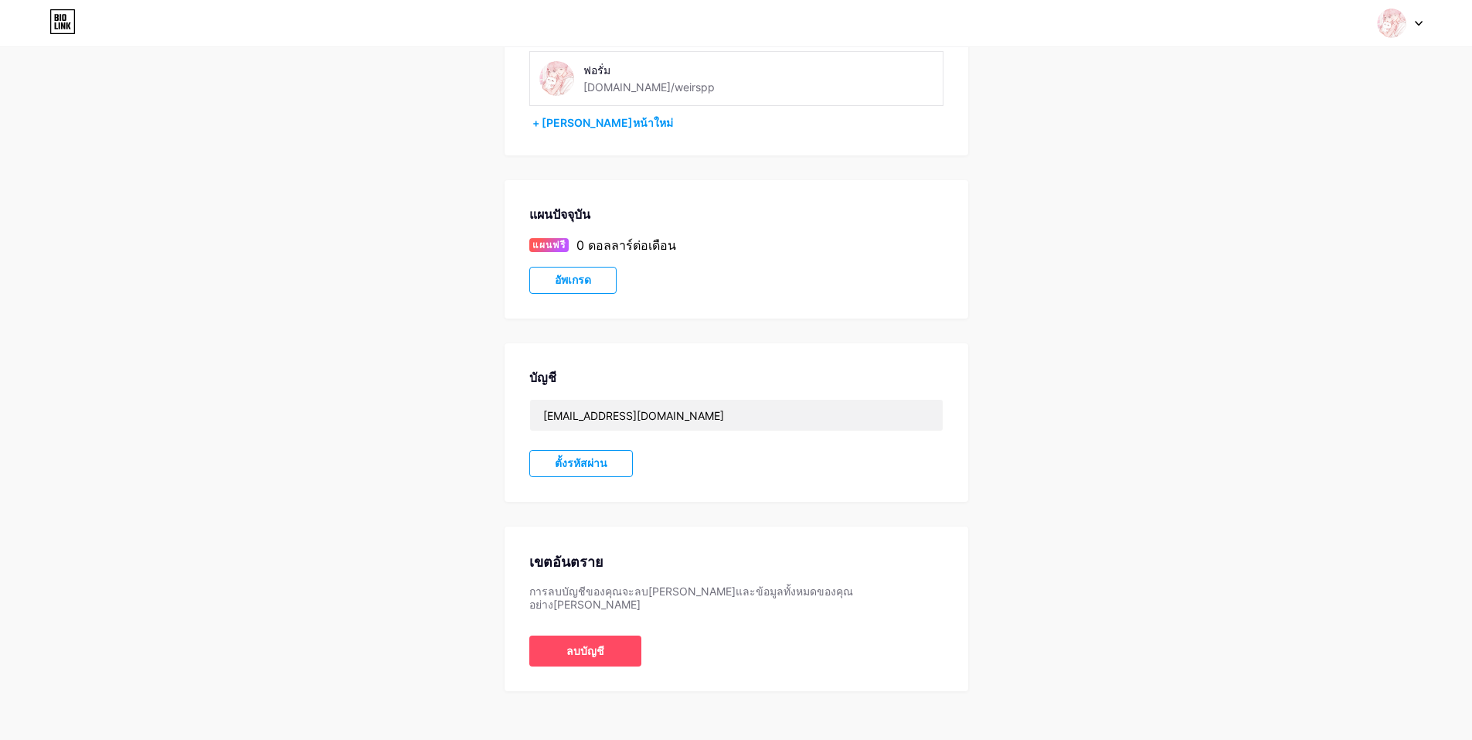
drag, startPoint x: 1195, startPoint y: 405, endPoint x: 877, endPoint y: 493, distance: 330.3
click at [1194, 406] on div "การตั้งค่าบัญชี หน้าของฉัน ฟอรั่ม [DOMAIN_NAME]/weirspp + [PERSON_NAME]หน้าใหม่…" at bounding box center [736, 320] width 1472 height 742
click at [590, 644] on font "ลบบัญชี" at bounding box center [585, 650] width 38 height 12
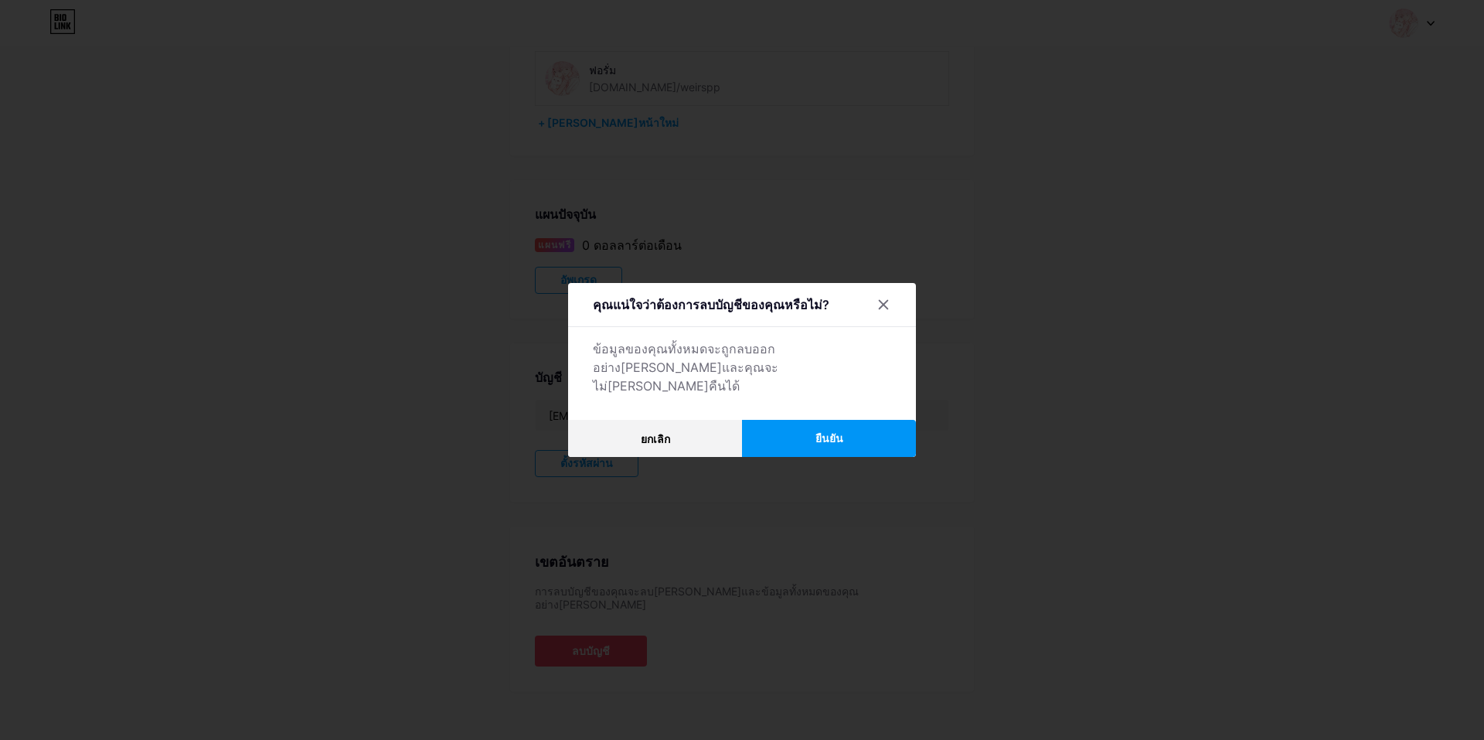
click at [838, 430] on button "ยืนยัน" at bounding box center [829, 438] width 174 height 37
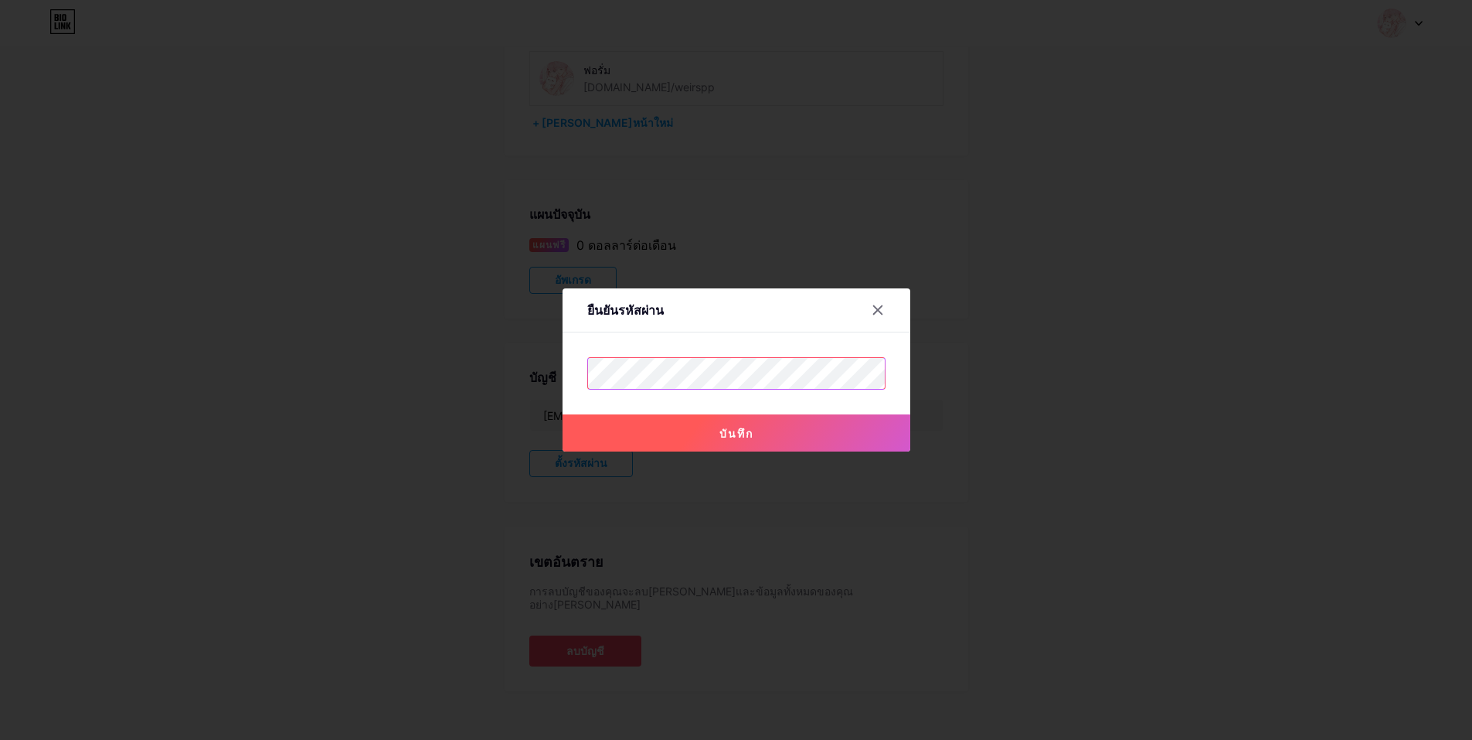
click at [487, 356] on div "ยืนยันรหัสผ่าน บันทึก" at bounding box center [736, 370] width 1472 height 740
click at [685, 423] on button "บันทึก" at bounding box center [737, 432] width 348 height 37
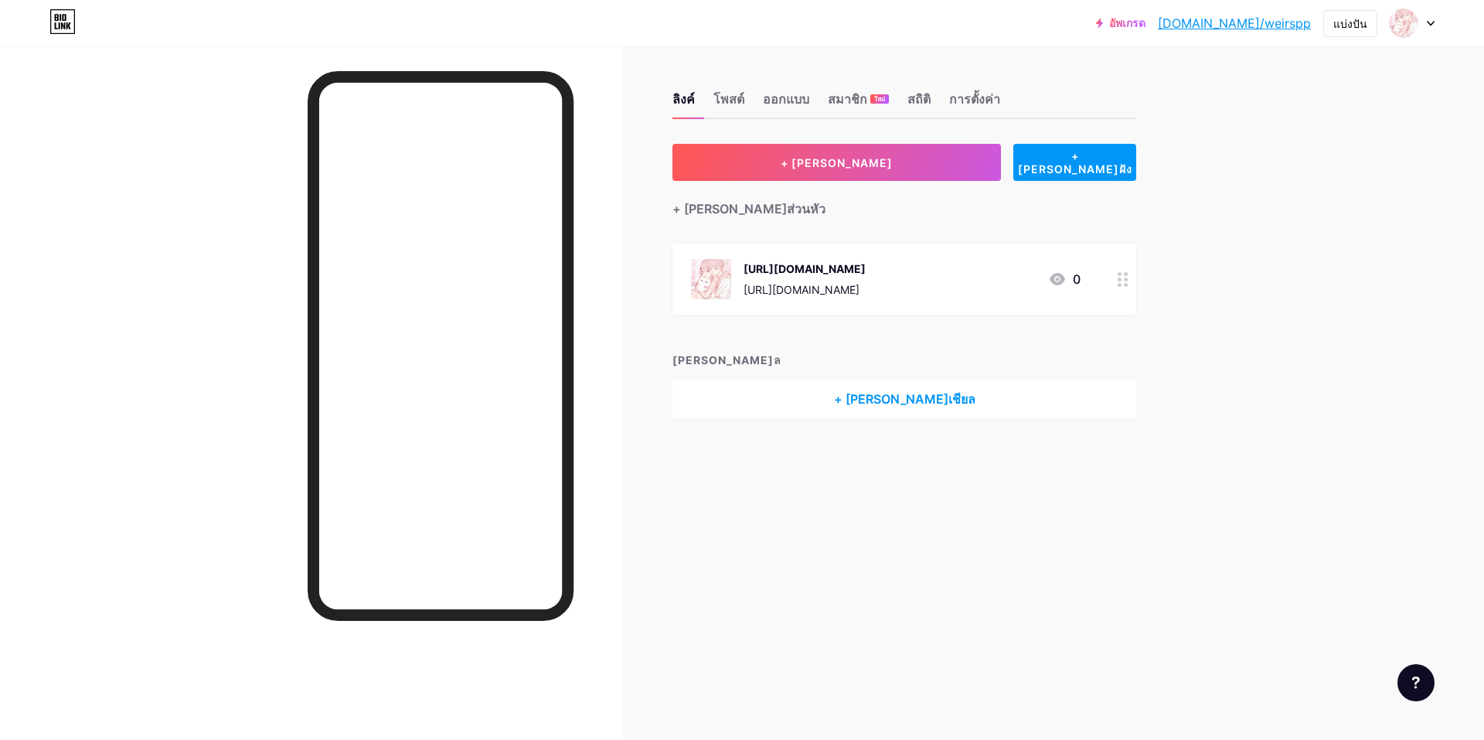
drag, startPoint x: 767, startPoint y: 412, endPoint x: 728, endPoint y: 554, distance: 147.3
click at [728, 554] on div "ลิงค์ โพสต์ ออกแบบ สมาชิก ใหม่ สถิติ การตั้งค่า + เพิ่มลิงค์ + เพิ่มฝัง + เพิ่ม…" at bounding box center [600, 370] width 1201 height 740
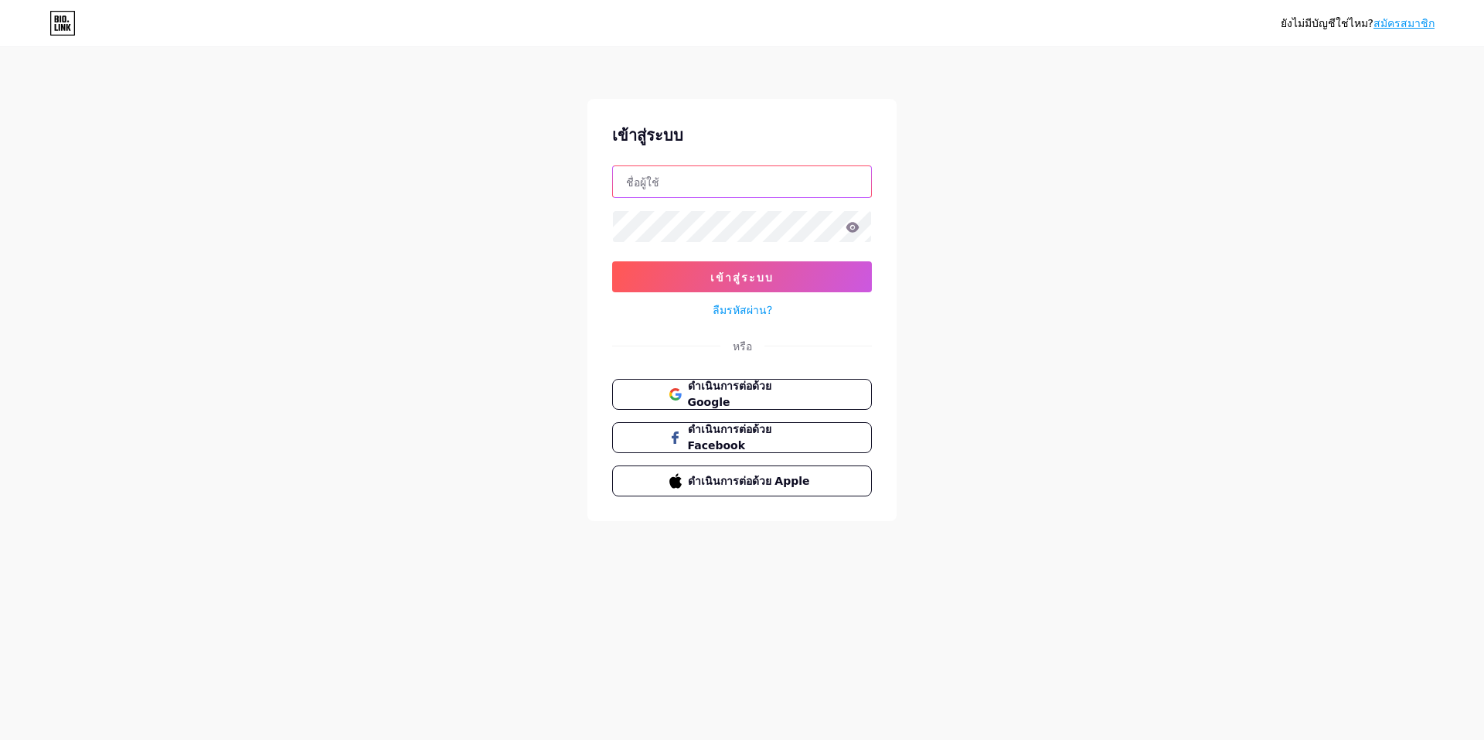
click at [667, 178] on input "text" at bounding box center [742, 181] width 258 height 31
click at [614, 179] on input "text" at bounding box center [742, 181] width 258 height 31
click at [524, 230] on div "ยังไม่มีบัญชีใช่ไหม? สมัครสมาชิก เข้าสู่ระบบ เข้าสู่ระบบ ลืมรหัสผ่าน? หรือ ดำเน…" at bounding box center [742, 285] width 1484 height 570
click at [624, 192] on input "text" at bounding box center [742, 181] width 258 height 31
click at [716, 287] on button "เข้าสู่ระบบ" at bounding box center [742, 276] width 260 height 31
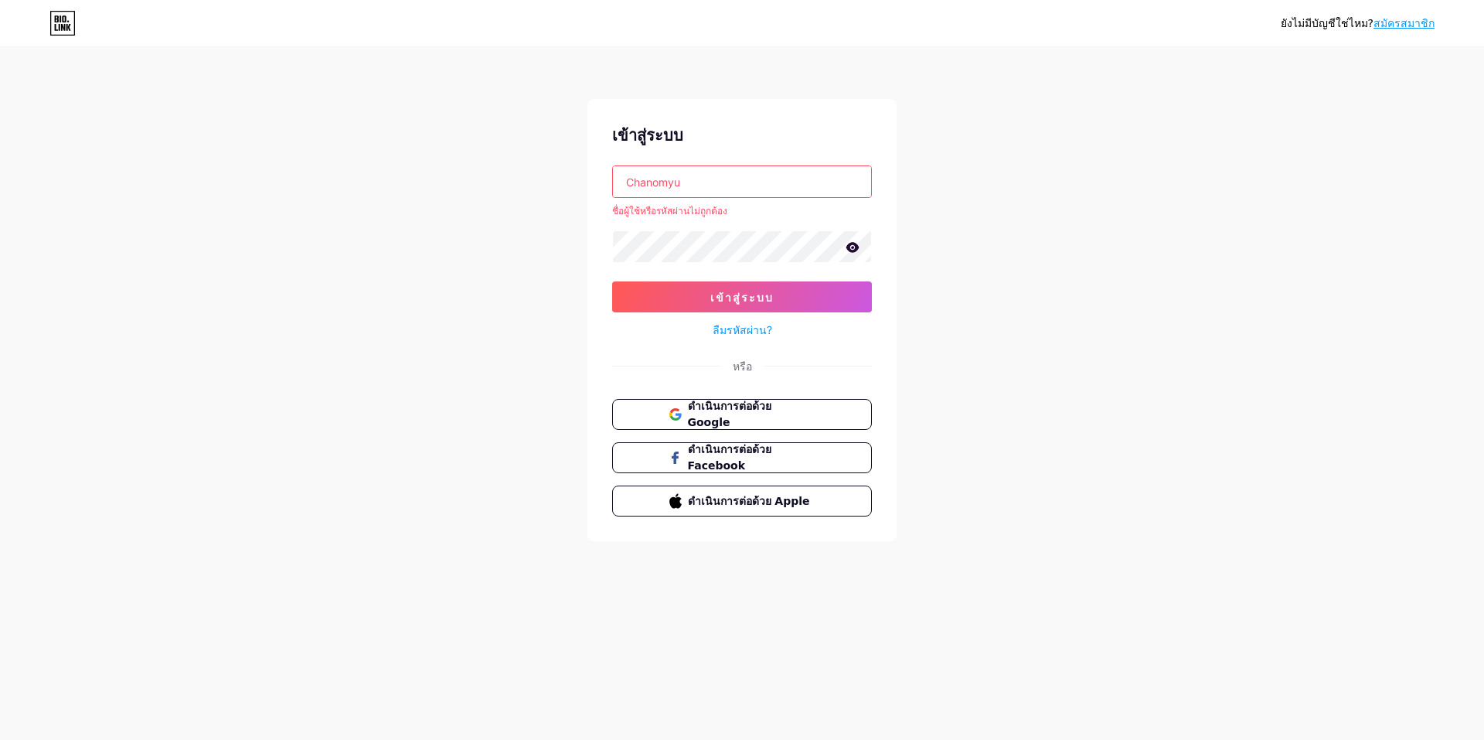
click at [713, 178] on input "Chanomyu" at bounding box center [742, 181] width 258 height 31
drag, startPoint x: 713, startPoint y: 178, endPoint x: 566, endPoint y: 189, distance: 148.0
click at [566, 189] on div "ยังไม่มีบัญชีใช่ไหม? สมัครสมาชิก เข้าสู่ระบบ Chanomyu ชื่อผู้ใช้หรือรหัสผ่านไม่…" at bounding box center [742, 295] width 1484 height 590
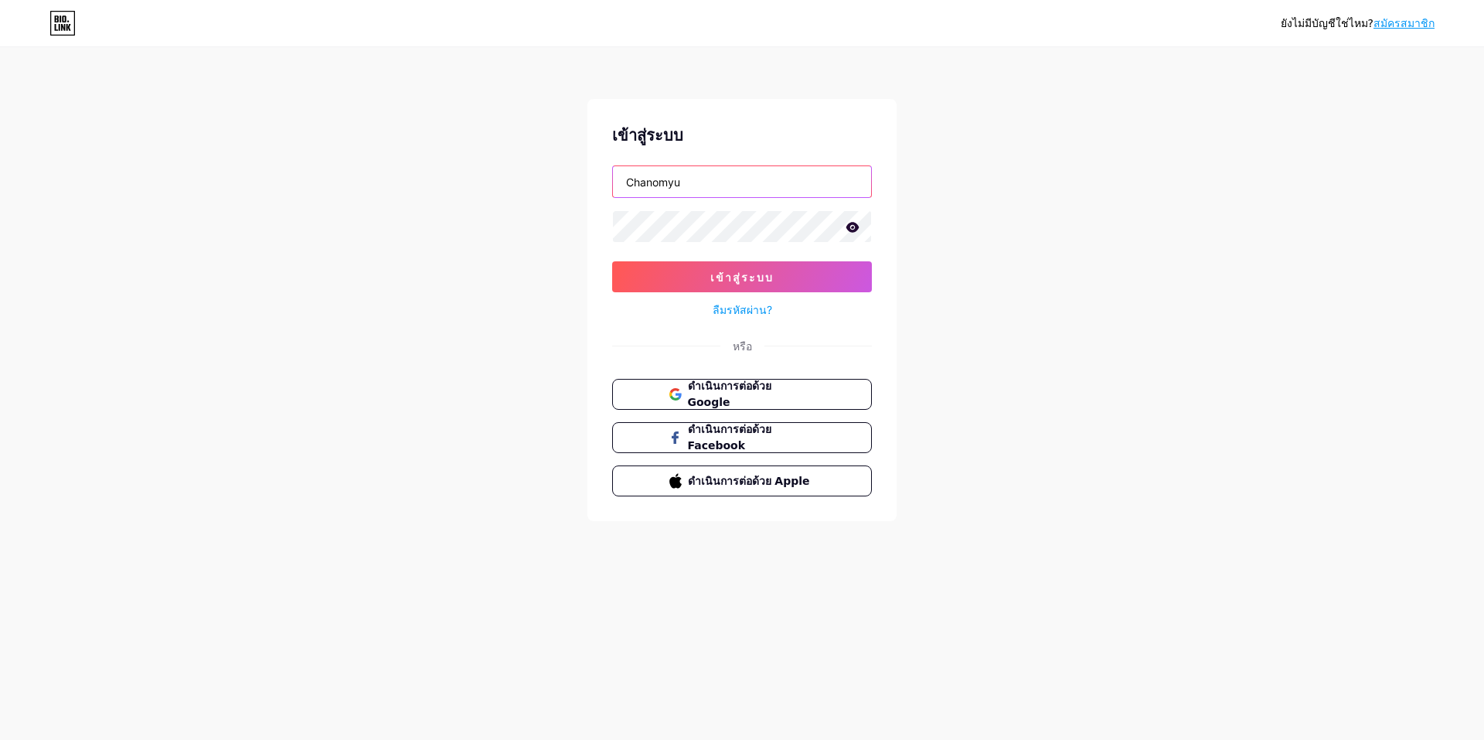
click at [634, 180] on input "Chanomyu" at bounding box center [742, 181] width 258 height 31
click at [743, 277] on font "เข้าสู่ระบบ" at bounding box center [741, 276] width 63 height 13
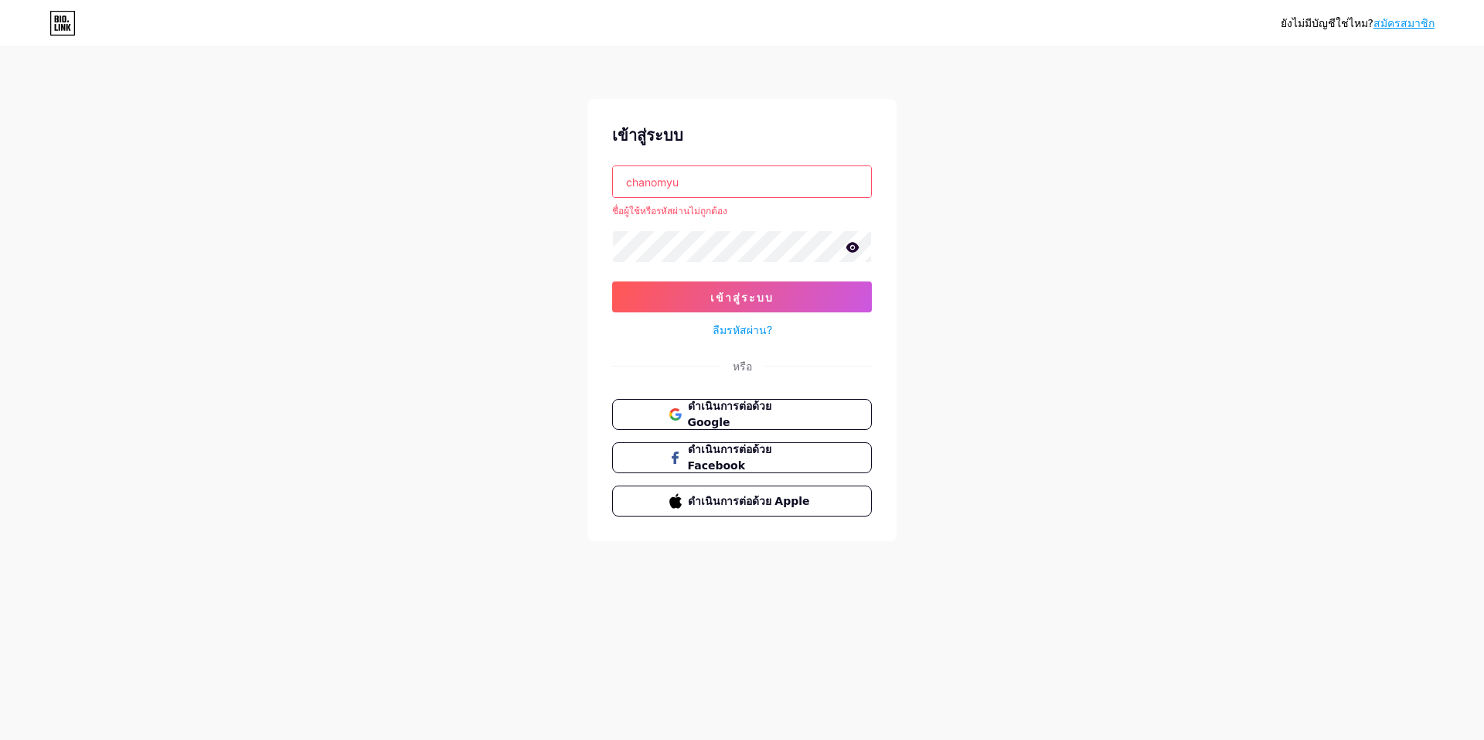
click at [689, 177] on input "chanomyu" at bounding box center [742, 181] width 258 height 31
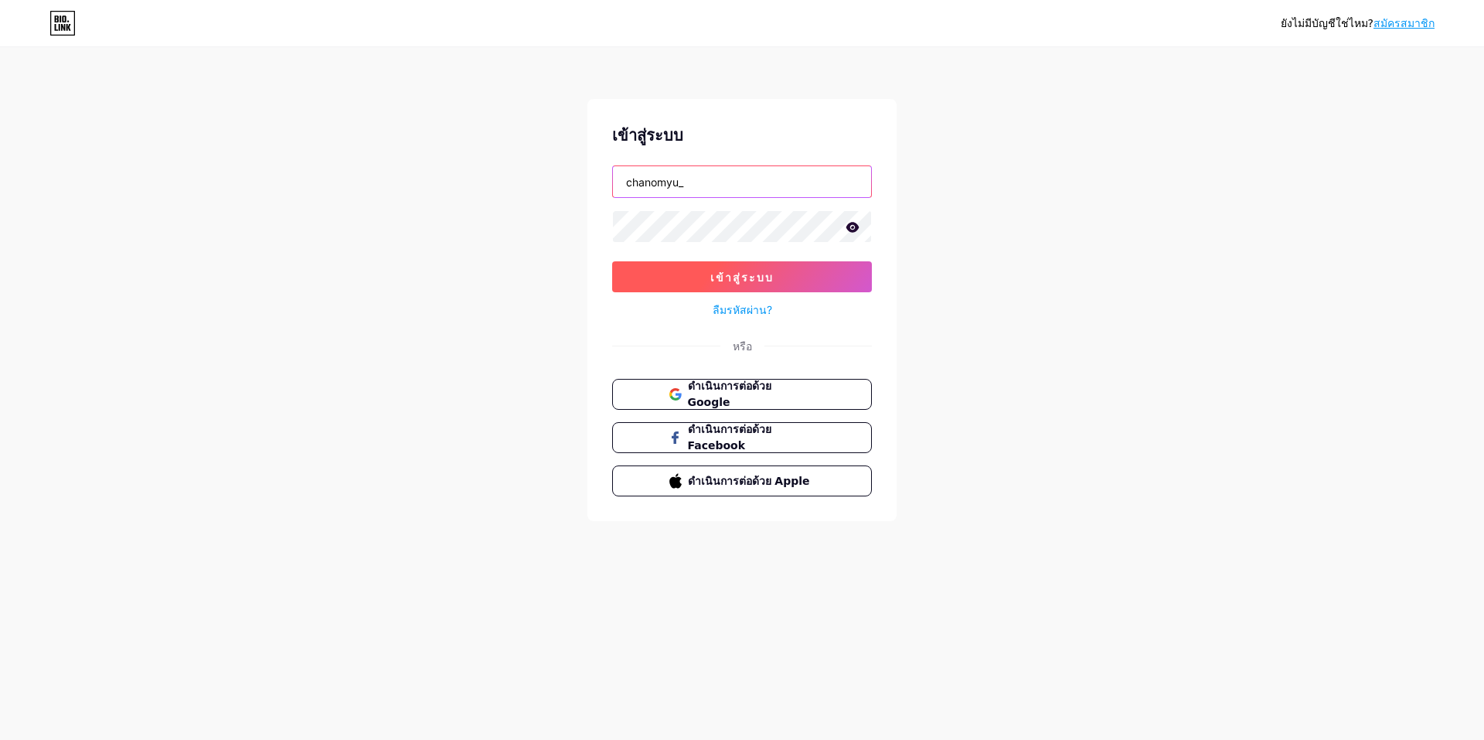
type input "chanomyu_"
click at [723, 286] on button "เข้าสู่ระบบ" at bounding box center [742, 276] width 260 height 31
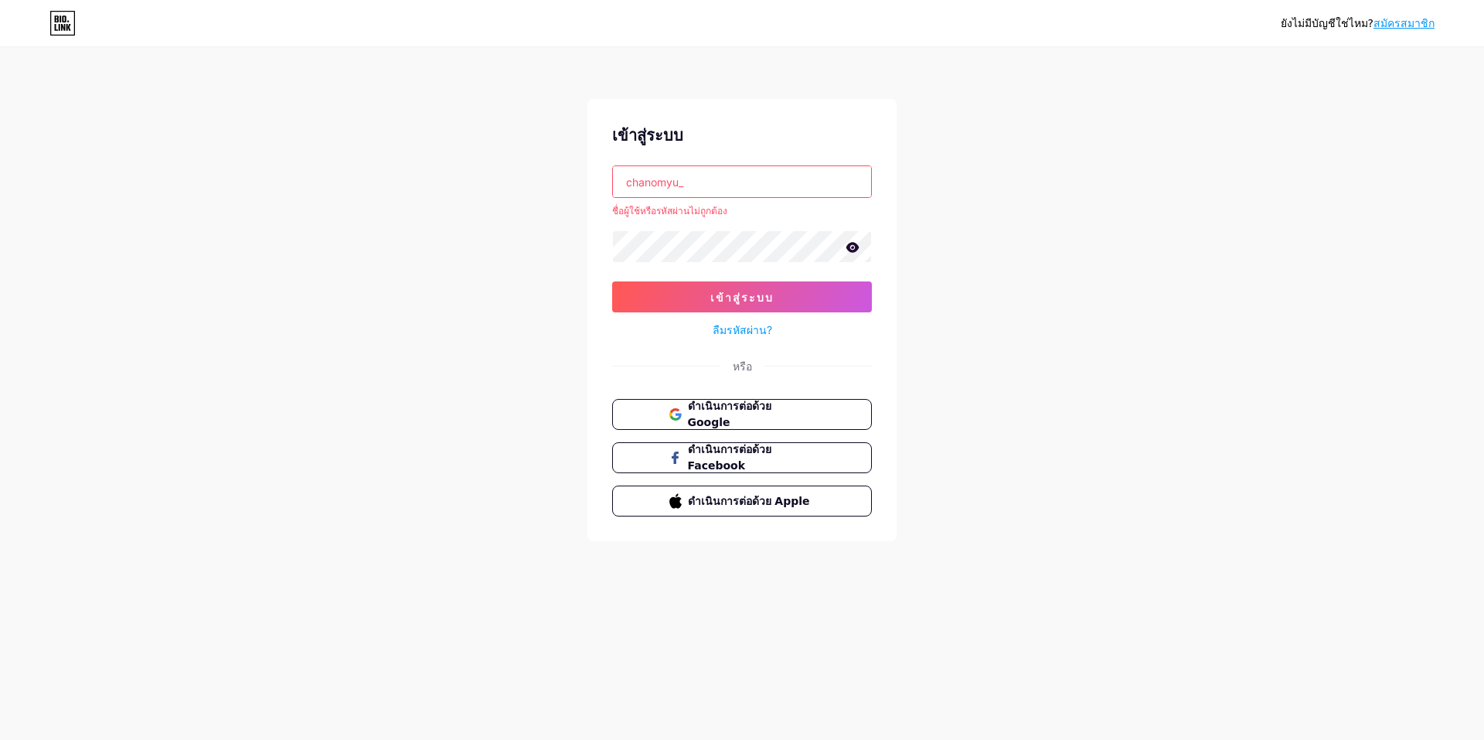
click at [1404, 26] on font "สมัครสมาชิก" at bounding box center [1403, 23] width 61 height 12
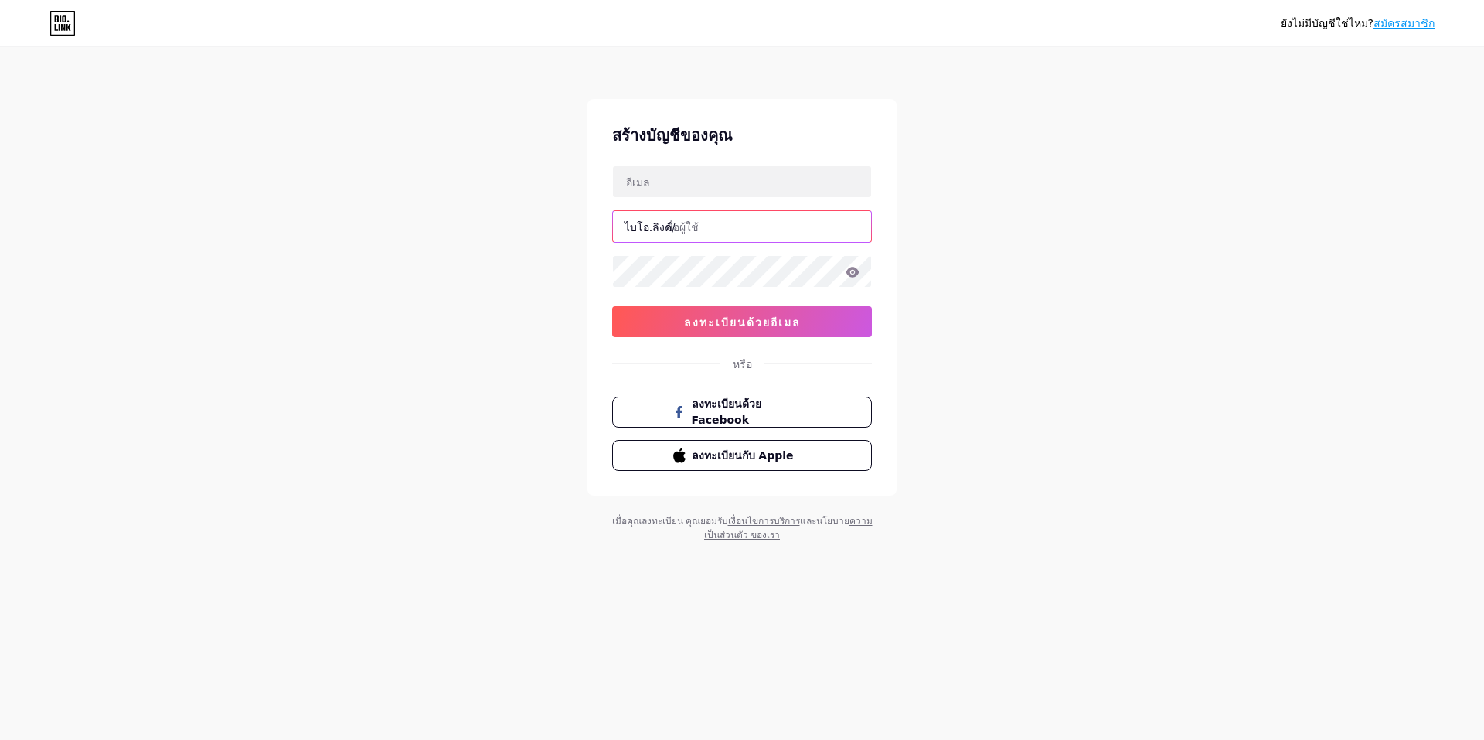
click at [793, 226] on input "text" at bounding box center [742, 226] width 258 height 31
click at [718, 219] on input "text" at bounding box center [742, 226] width 258 height 31
click at [724, 189] on input "text" at bounding box center [742, 181] width 258 height 31
click at [643, 177] on input "text" at bounding box center [742, 181] width 258 height 31
type input "mahhee7@gamil.com"
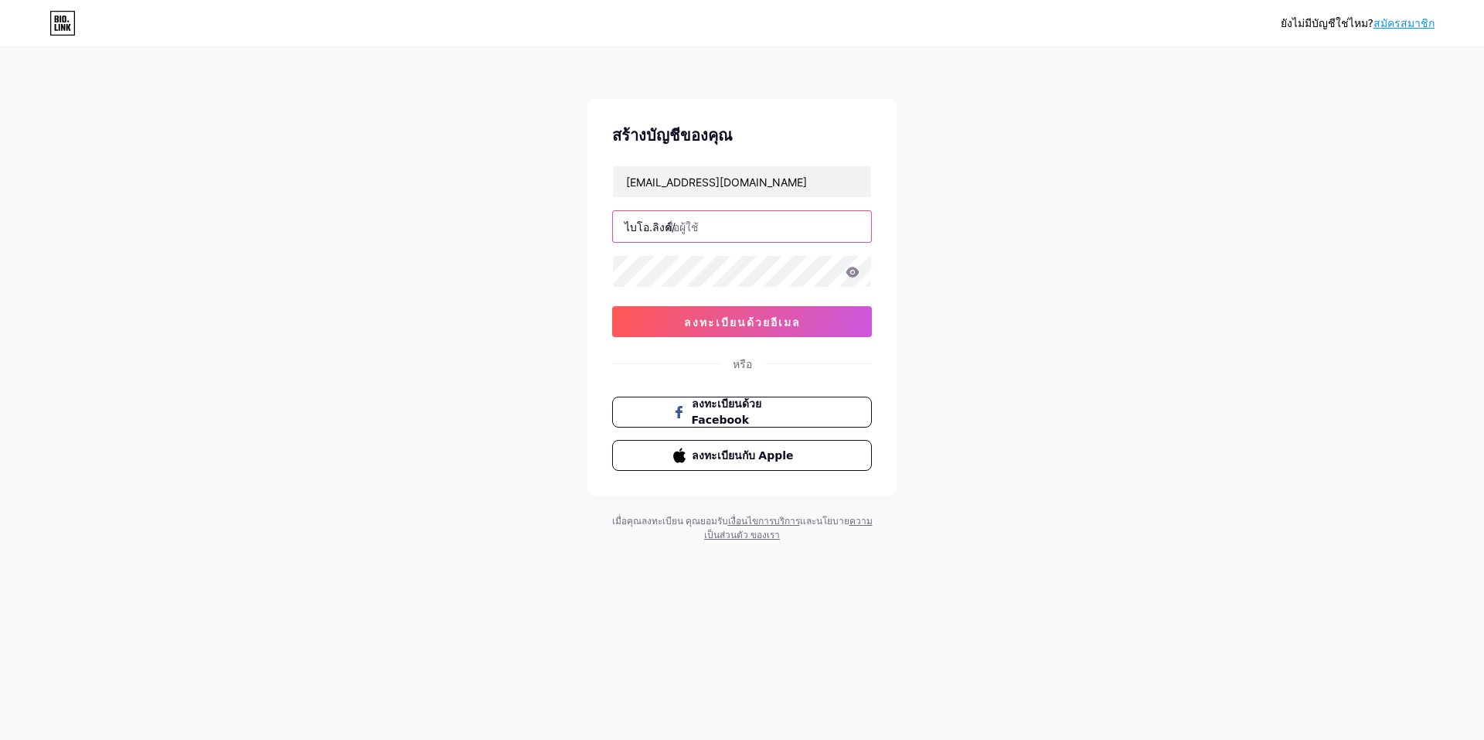
click at [737, 227] on input "text" at bounding box center [742, 226] width 258 height 31
click at [1090, 542] on div "ยังไม่มีบัญชีใช่ไหม? สมัครสมาชิก สร้างบัญชีของคุณ mahhee7@gamil.com ไบโอ.ลิงค์/…" at bounding box center [742, 295] width 1484 height 591
click at [1144, 268] on div "Don't have an account? Sign up Create your account mahhee7@gamil.com bio.link/ …" at bounding box center [742, 295] width 1484 height 591
click at [708, 236] on input "text" at bounding box center [742, 226] width 258 height 31
type input "chanomyu"
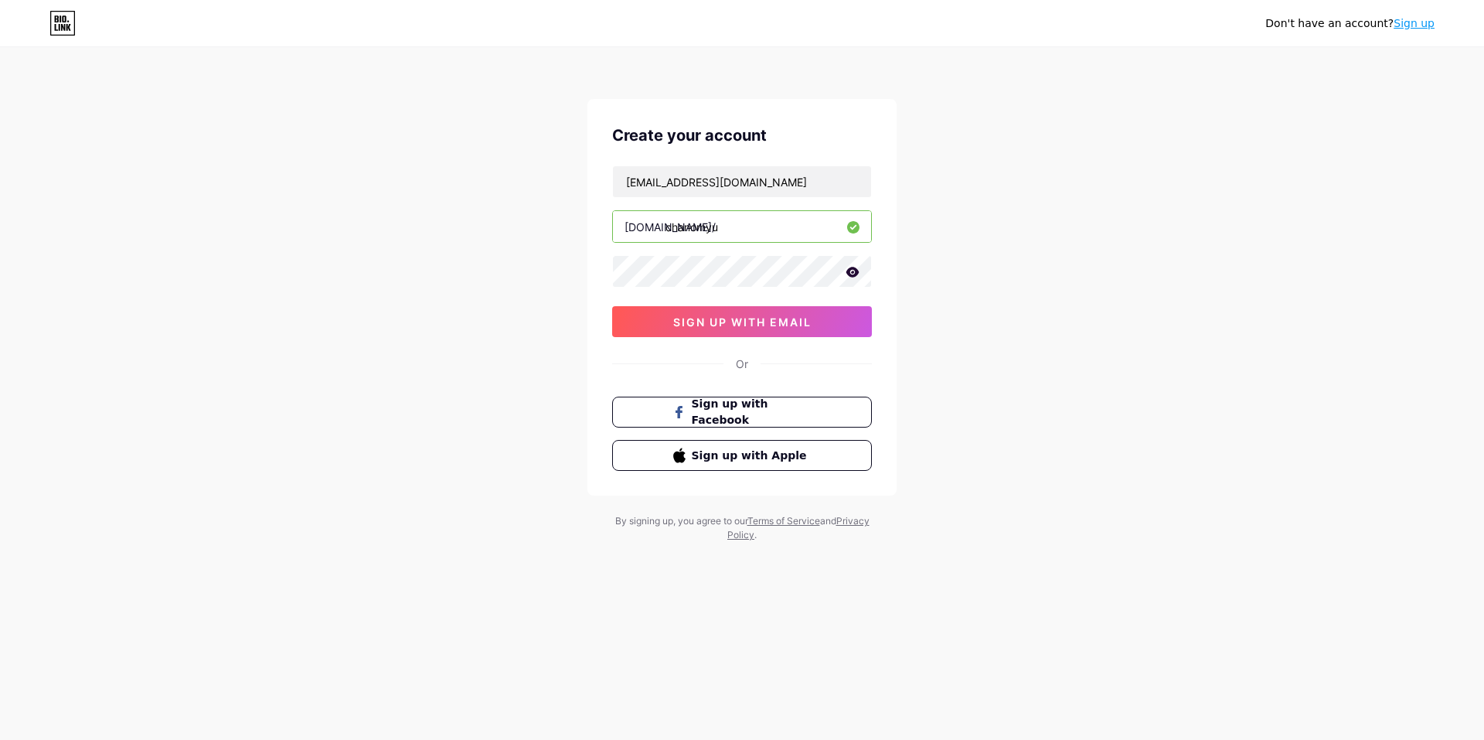
click at [856, 275] on icon at bounding box center [852, 272] width 13 height 10
drag, startPoint x: 781, startPoint y: 315, endPoint x: 770, endPoint y: 318, distance: 11.1
click at [780, 315] on span "sign up with email" at bounding box center [742, 321] width 138 height 13
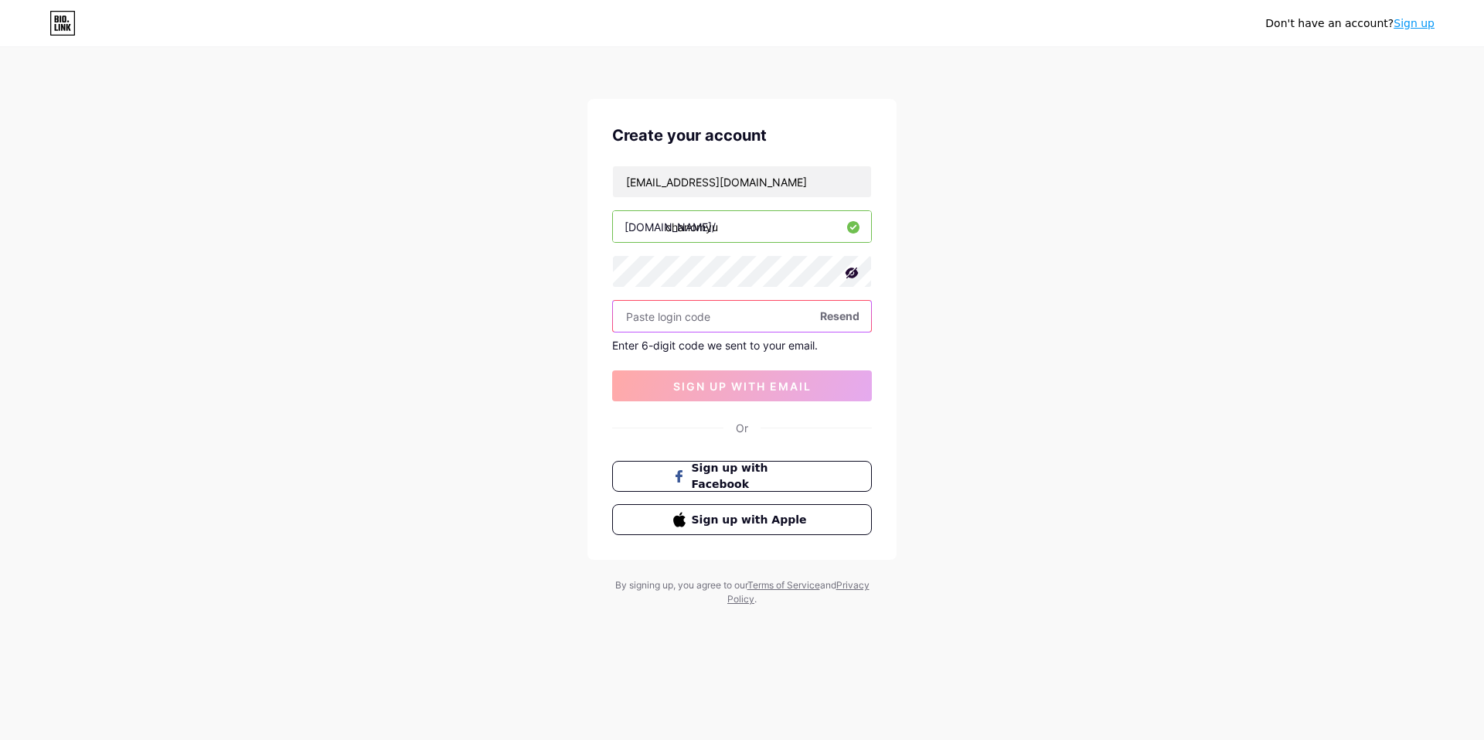
click at [709, 315] on input "text" at bounding box center [742, 316] width 258 height 31
click at [1066, 228] on div "ยังไม่มีบัญชีใช่ไหม? สมัครสมาชิก สร้างบัญชีของคุณ mahhee7@gamil.com ไบโอ.ลิงค์/…" at bounding box center [742, 327] width 1484 height 655
click at [735, 228] on input "chanomyu" at bounding box center [742, 226] width 258 height 31
click at [830, 315] on font "ส่งอีกครั้ง" at bounding box center [837, 315] width 43 height 13
click at [746, 192] on input "mahhee7@gamil.com" at bounding box center [742, 181] width 258 height 31
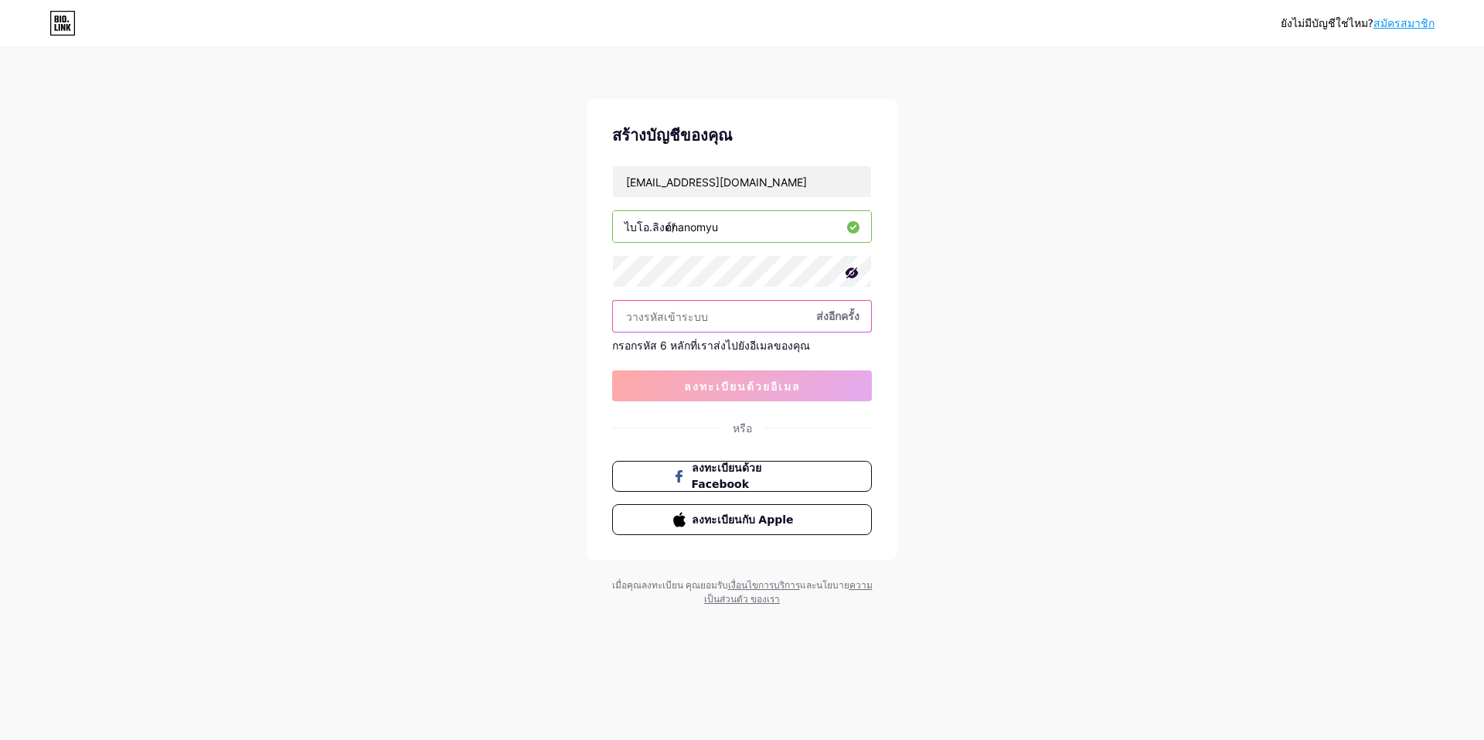
drag, startPoint x: 722, startPoint y: 318, endPoint x: 714, endPoint y: 294, distance: 24.4
click at [722, 318] on input "text" at bounding box center [742, 316] width 258 height 31
click at [843, 320] on font "ส่งอีกครั้ง" at bounding box center [837, 315] width 43 height 13
click at [777, 175] on input "mahhee7@gamil.com" at bounding box center [742, 181] width 258 height 31
click at [778, 175] on input "mahhee7@gamil.com" at bounding box center [742, 181] width 258 height 31
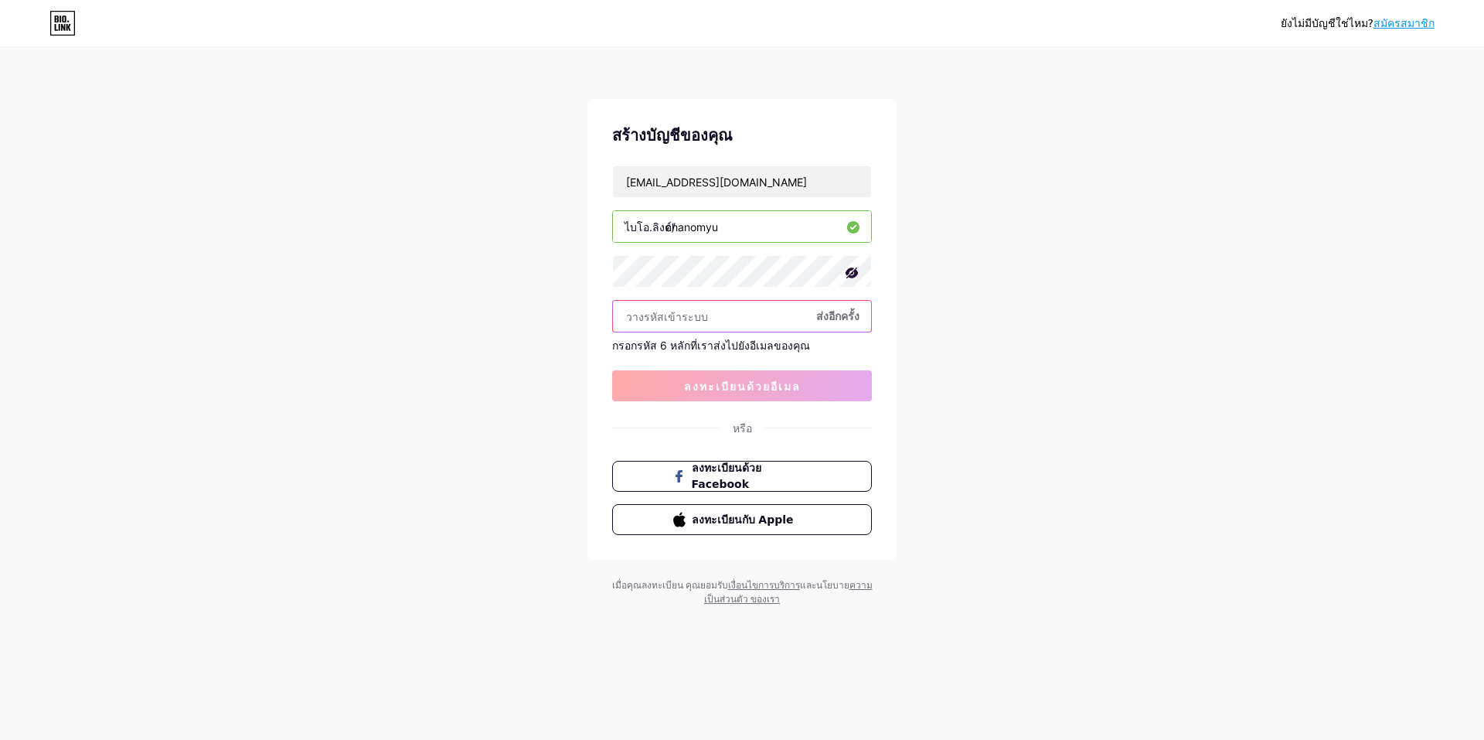
click at [716, 315] on input "text" at bounding box center [742, 316] width 258 height 31
click at [862, 319] on input "text" at bounding box center [742, 316] width 258 height 31
click at [849, 318] on font "ส่งอีกครั้ง" at bounding box center [837, 315] width 43 height 13
click at [781, 183] on input "mahhee7@gmail.com.com" at bounding box center [742, 181] width 258 height 31
click at [824, 311] on font "ส่งอีกครั้ง" at bounding box center [837, 315] width 43 height 13
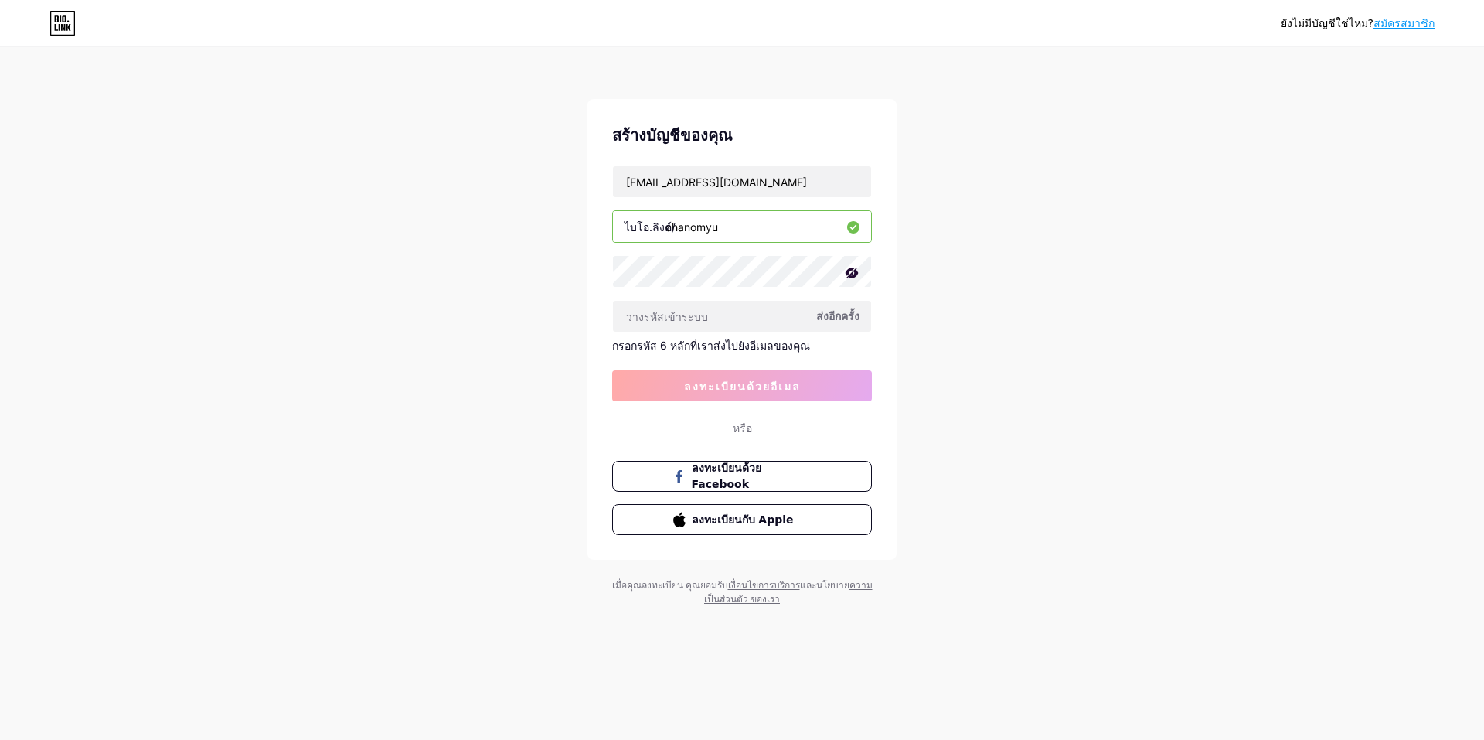
click at [842, 315] on font "ส่งอีกครั้ง" at bounding box center [837, 315] width 43 height 13
click at [1045, 257] on div "Don't have an account? Sign up Create your account mahhee7@gmail.com bio.link/ …" at bounding box center [742, 327] width 1484 height 655
drag, startPoint x: 771, startPoint y: 187, endPoint x: 532, endPoint y: 187, distance: 239.6
click at [532, 187] on div "Don't have an account? Sign up Create your account mahhee7@gmail.com bio.link/ …" at bounding box center [742, 327] width 1484 height 655
drag, startPoint x: 740, startPoint y: 167, endPoint x: 522, endPoint y: 159, distance: 218.1
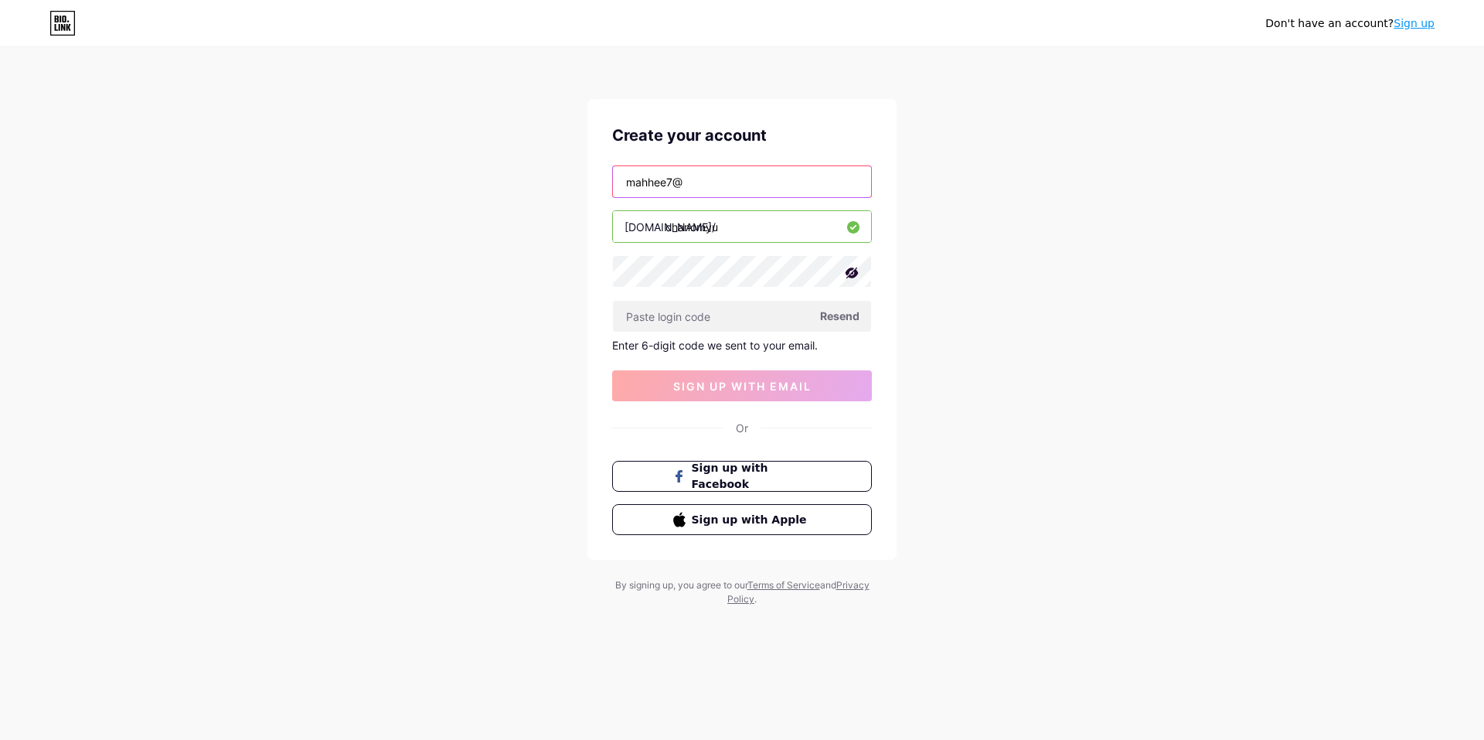
click at [527, 159] on div "Don't have an account? Sign up Create your account mahhee7@ bio.link/ chanomyu …" at bounding box center [742, 327] width 1484 height 655
paste input "gmail.com"
type input "[EMAIL_ADDRESS][DOMAIN_NAME]"
click at [825, 318] on span "Resend" at bounding box center [839, 316] width 39 height 16
click at [741, 227] on input "chanomyu" at bounding box center [742, 226] width 258 height 31
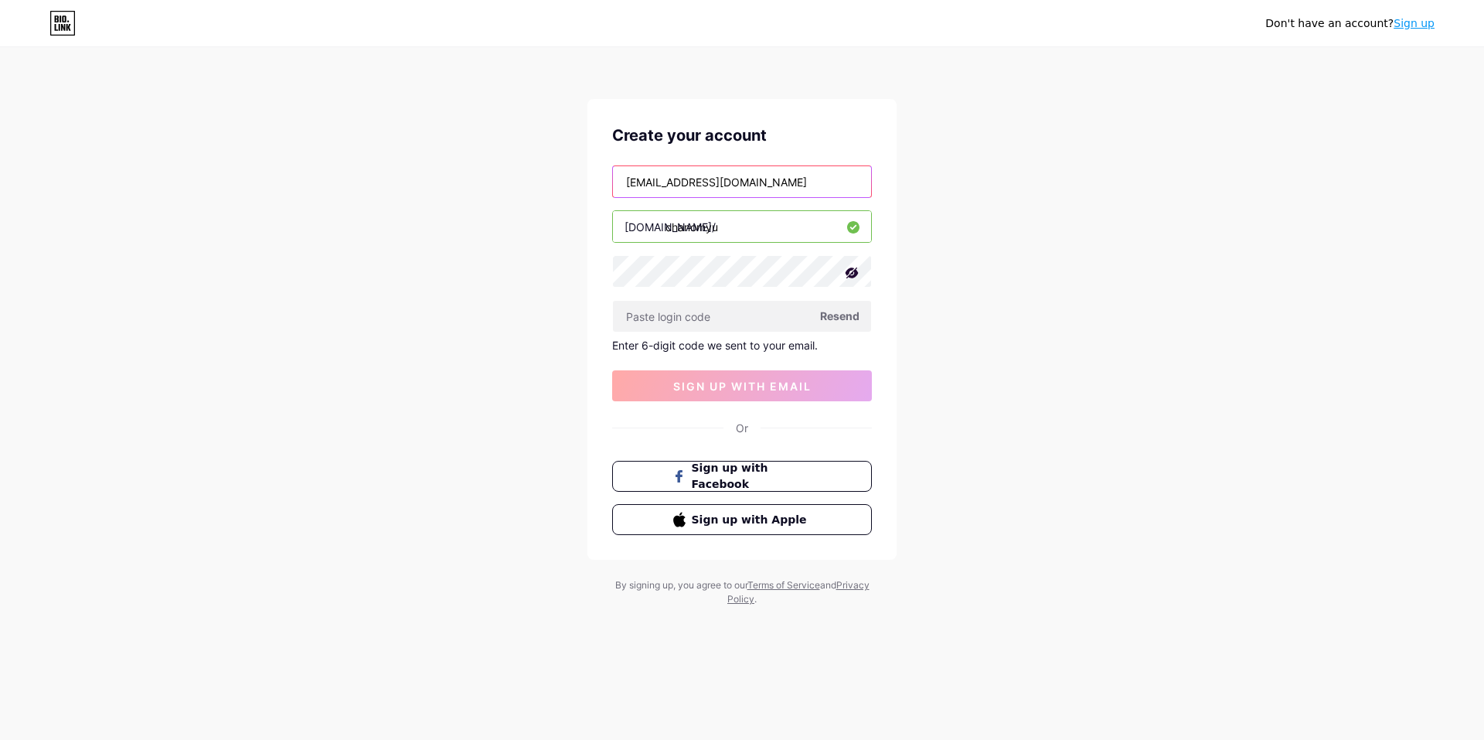
click at [755, 187] on input "[EMAIL_ADDRESS][DOMAIN_NAME]" at bounding box center [742, 181] width 258 height 31
click at [770, 223] on input "chanomyu" at bounding box center [742, 226] width 258 height 31
click at [757, 315] on input "text" at bounding box center [742, 316] width 258 height 31
click at [766, 473] on span "Sign up with Facebook" at bounding box center [751, 476] width 121 height 33
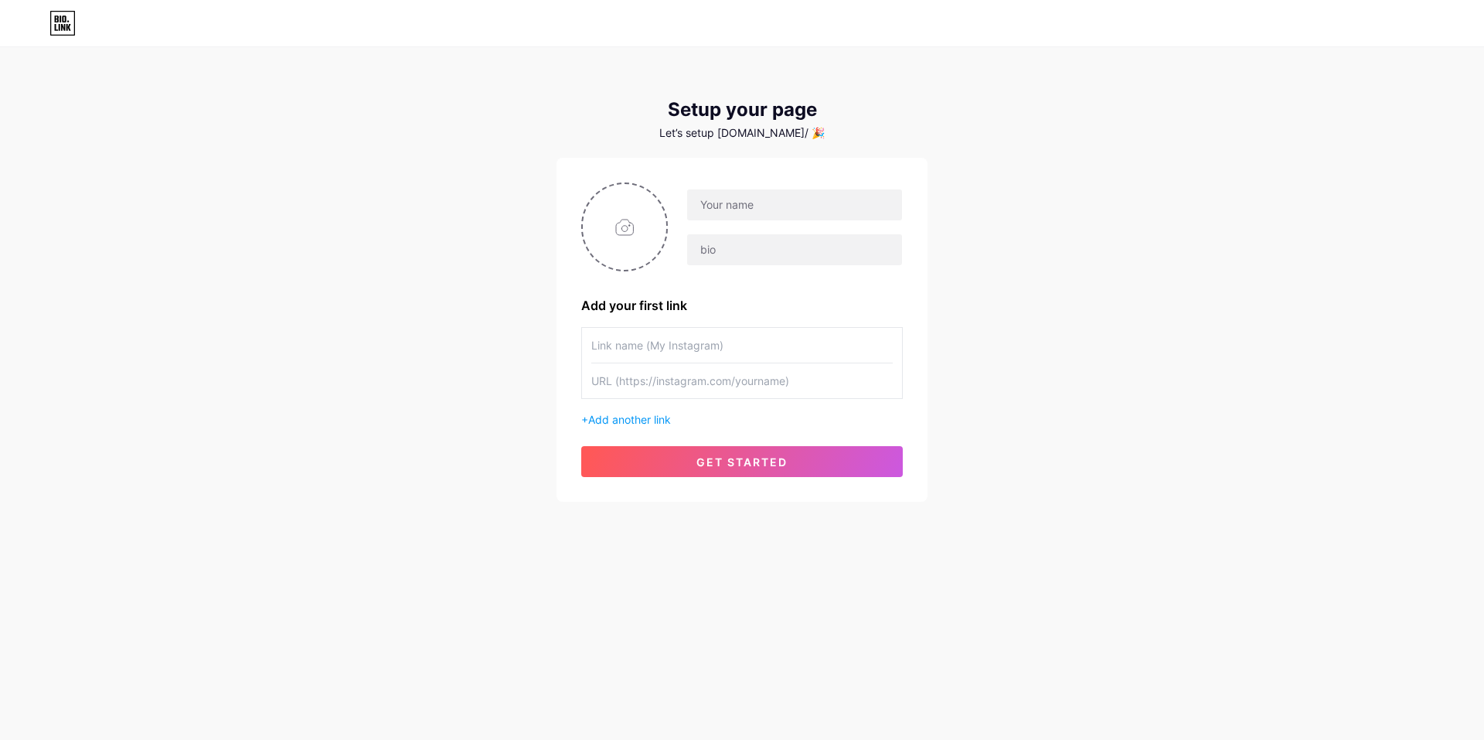
click at [732, 348] on input "text" at bounding box center [741, 345] width 301 height 35
paste input "[EMAIL_ADDRESS][DOMAIN_NAME]"
drag, startPoint x: 732, startPoint y: 347, endPoint x: 495, endPoint y: 345, distance: 237.2
click at [495, 345] on div "Setup your page Let’s setup [DOMAIN_NAME]/ 🎉 Add your first link [EMAIL_ADDRESS…" at bounding box center [742, 275] width 1484 height 551
paste input "[URL][DOMAIN_NAME]"
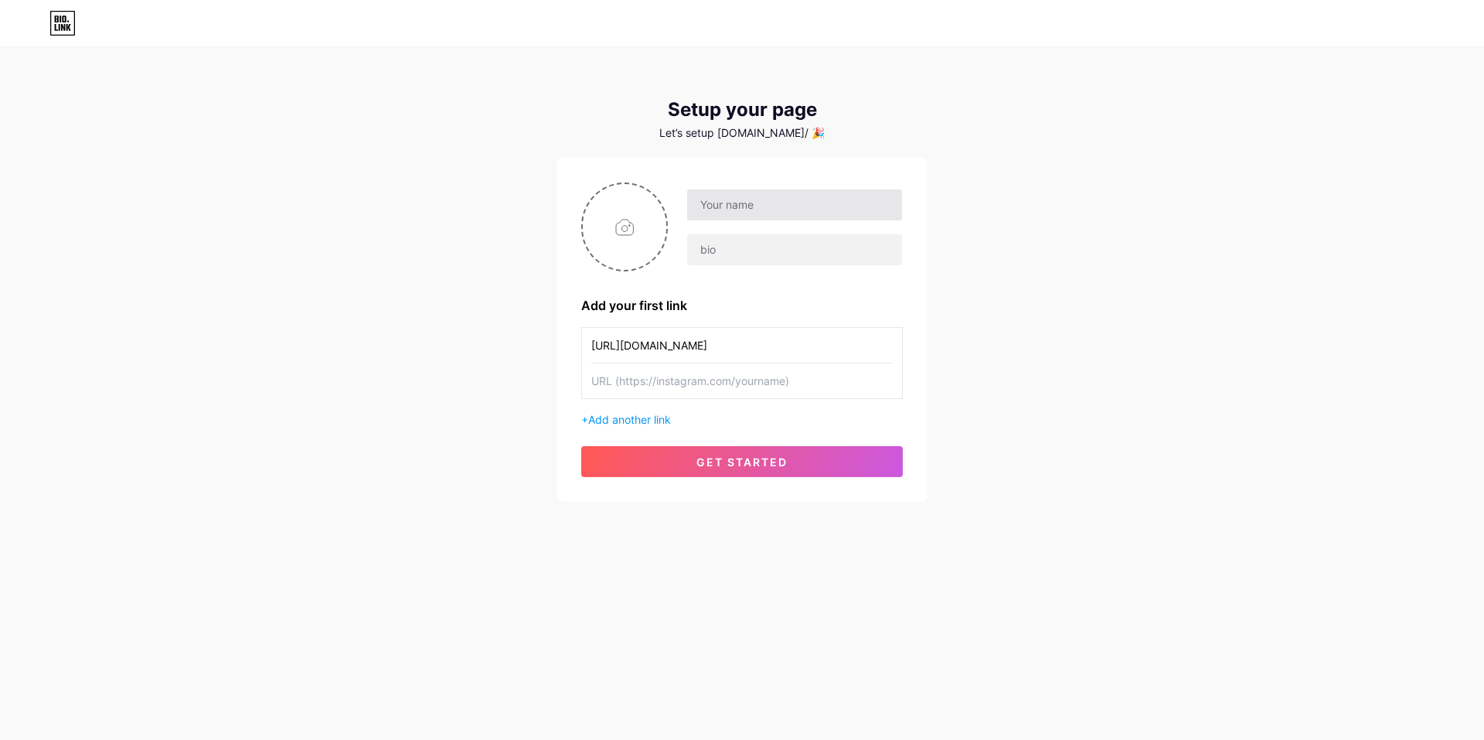
type input "[URL][DOMAIN_NAME]"
click at [780, 216] on input "text" at bounding box center [794, 204] width 215 height 31
drag, startPoint x: 692, startPoint y: 223, endPoint x: 699, endPoint y: 216, distance: 10.4
click at [692, 223] on div at bounding box center [785, 227] width 235 height 77
click at [729, 194] on input "text" at bounding box center [794, 204] width 215 height 31
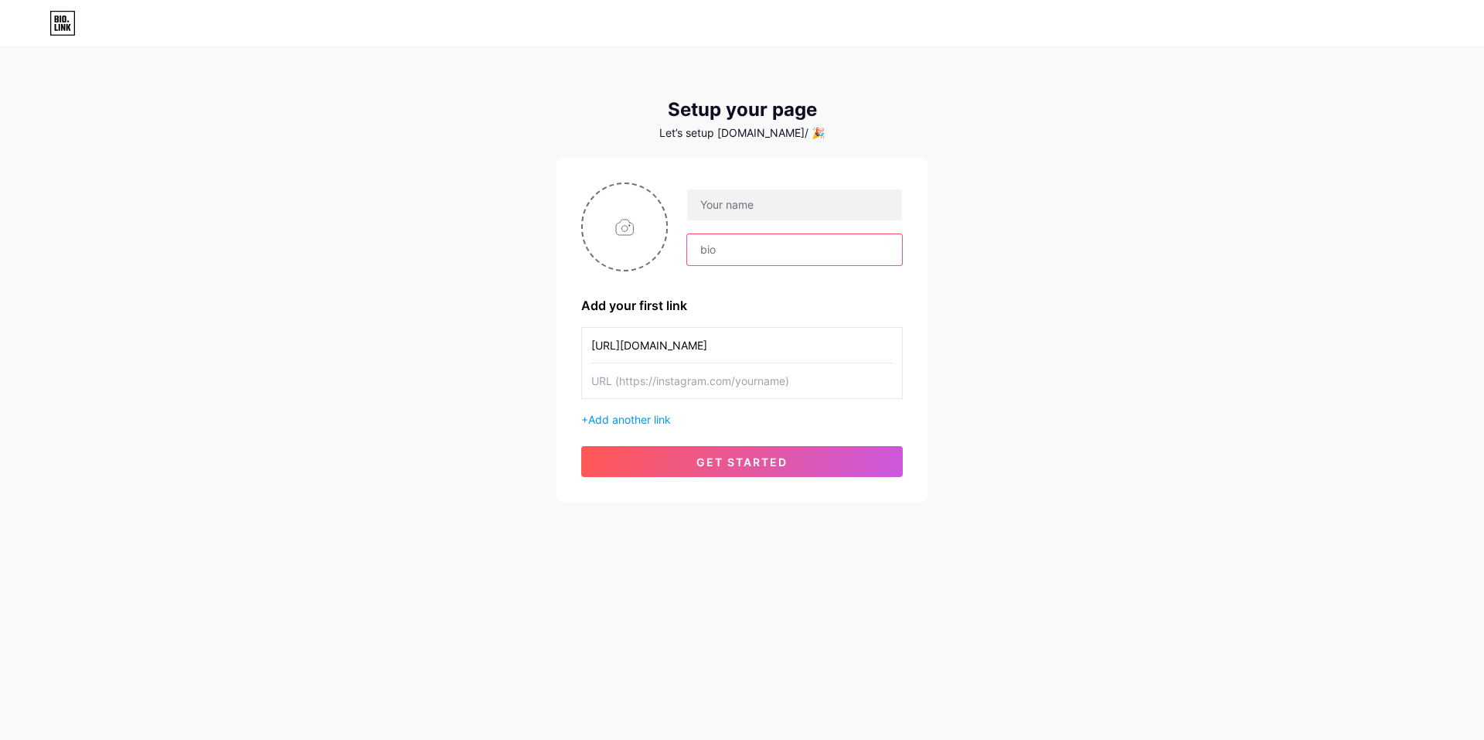
click at [722, 245] on input "text" at bounding box center [794, 249] width 215 height 31
click at [1153, 226] on div "Setup your page Let’s setup [DOMAIN_NAME]/ 🎉 Add your first link [URL][DOMAIN_N…" at bounding box center [742, 275] width 1484 height 551
drag, startPoint x: 828, startPoint y: 341, endPoint x: 510, endPoint y: 344, distance: 317.6
click at [510, 344] on div "Setup your page Let’s setup [DOMAIN_NAME]/ 🎉 Add your first link [URL][DOMAIN_N…" at bounding box center [742, 275] width 1484 height 551
click at [1064, 389] on div "Setup your page Let’s setup [DOMAIN_NAME]/ 🎉 Add your first link + Add another …" at bounding box center [742, 275] width 1484 height 551
